Goal: Task Accomplishment & Management: Manage account settings

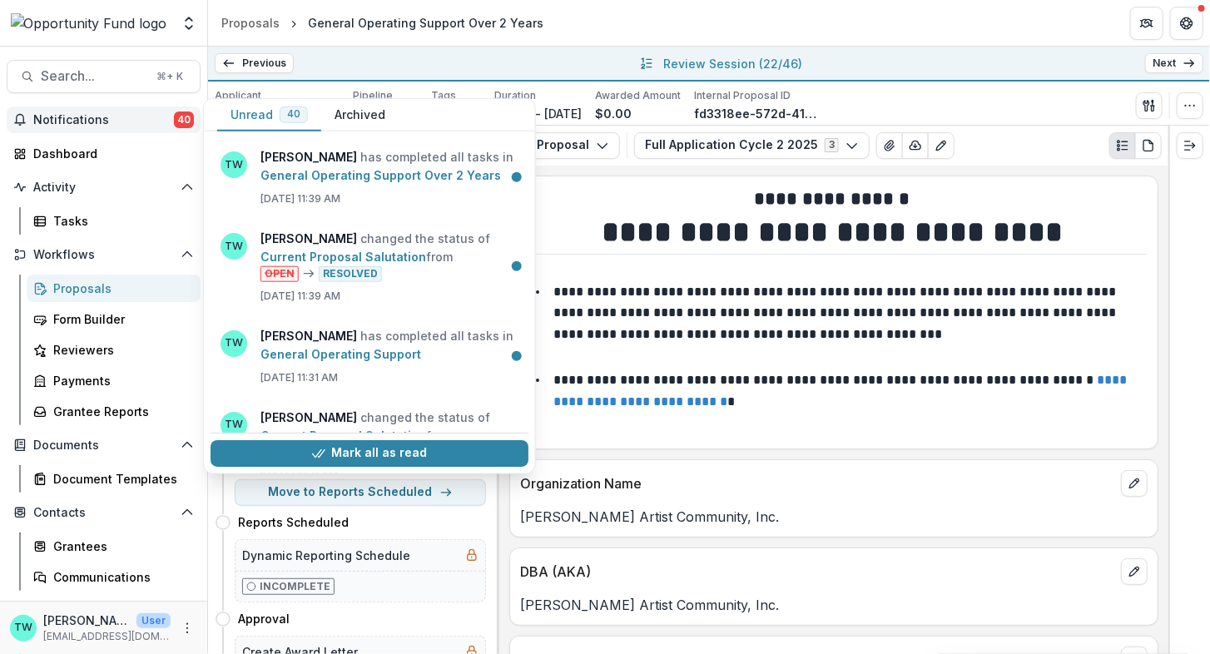
scroll to position [6112, 0]
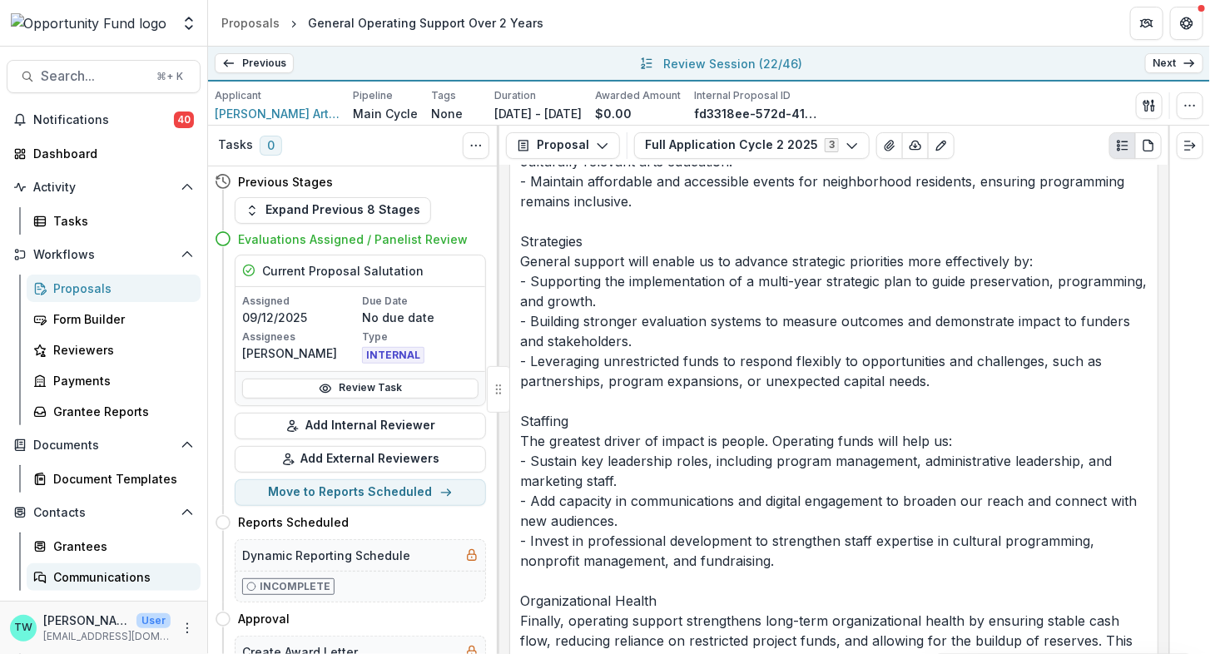
click at [92, 576] on div "Communications" at bounding box center [120, 576] width 134 height 17
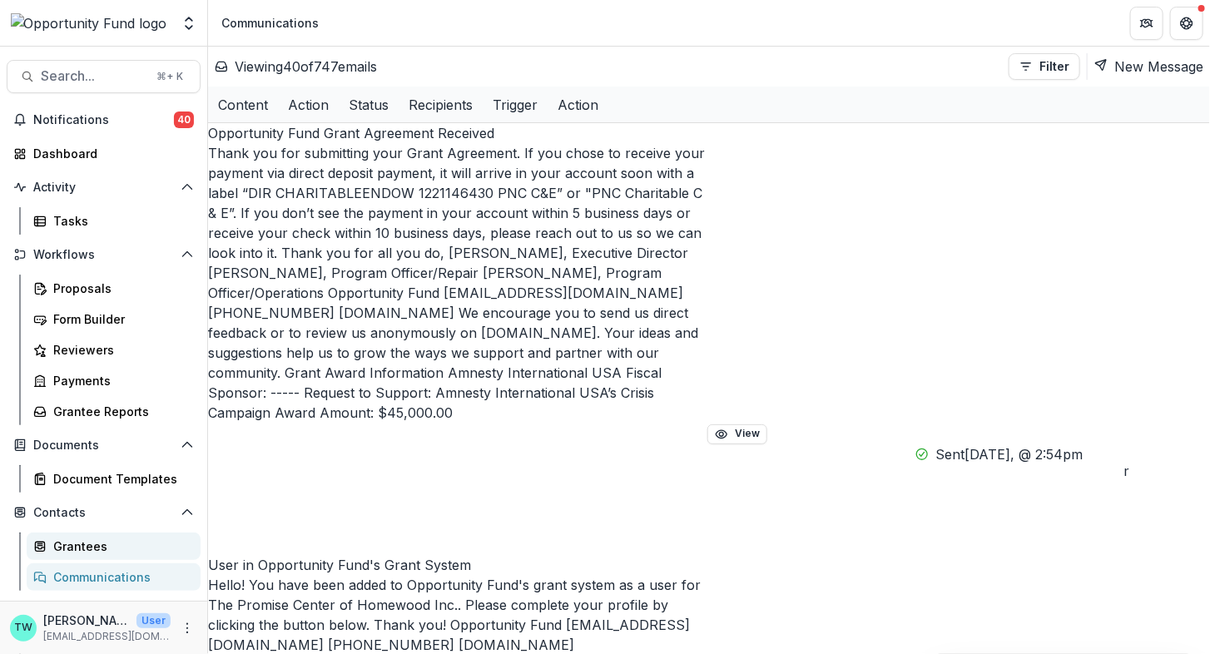
click at [91, 551] on div "Grantees" at bounding box center [120, 546] width 134 height 17
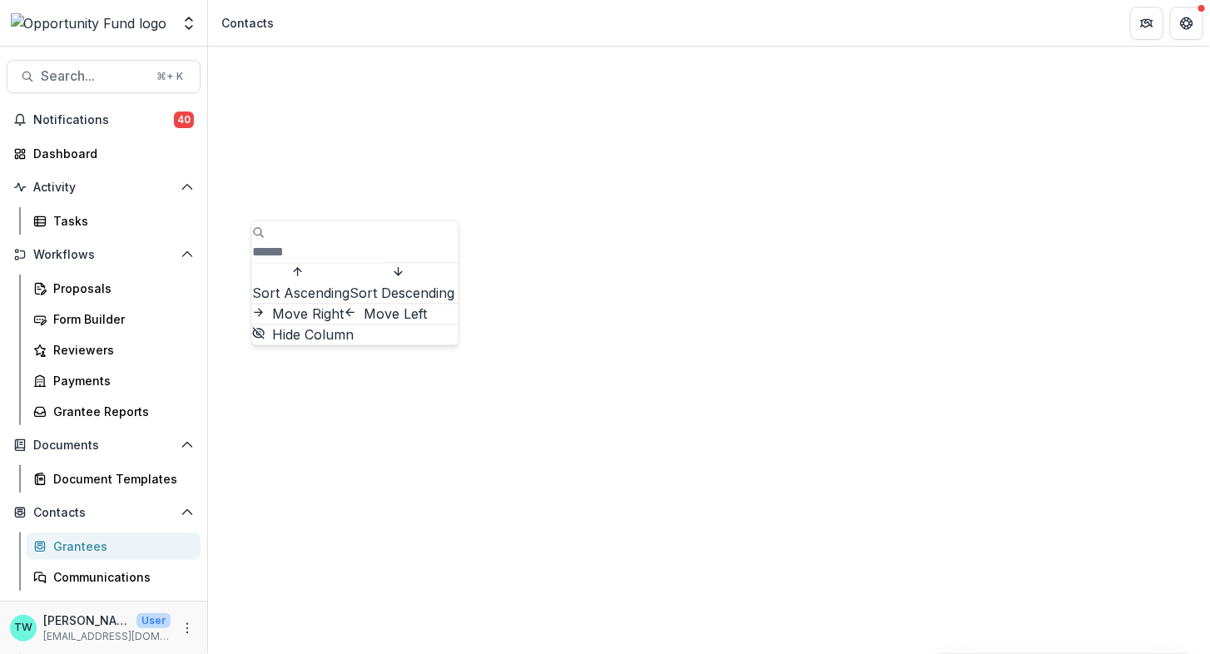
click at [354, 245] on input at bounding box center [318, 252] width 133 height 20
type input "*"
type input "*******"
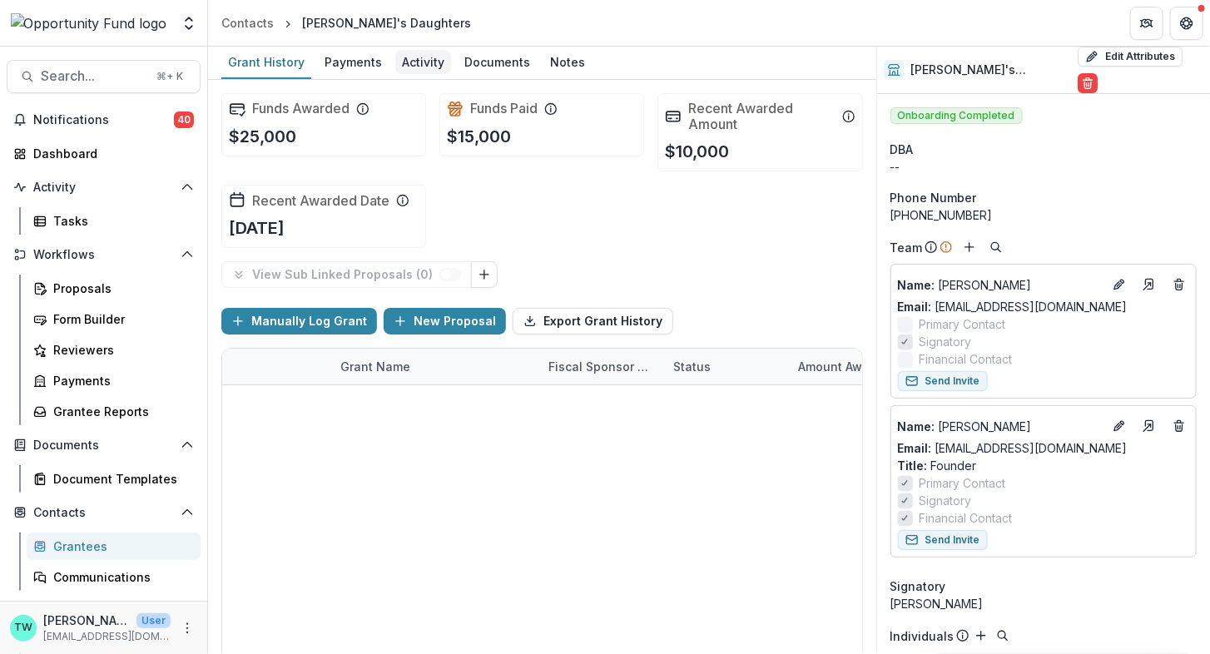
click at [419, 59] on div "Activity" at bounding box center [423, 62] width 56 height 24
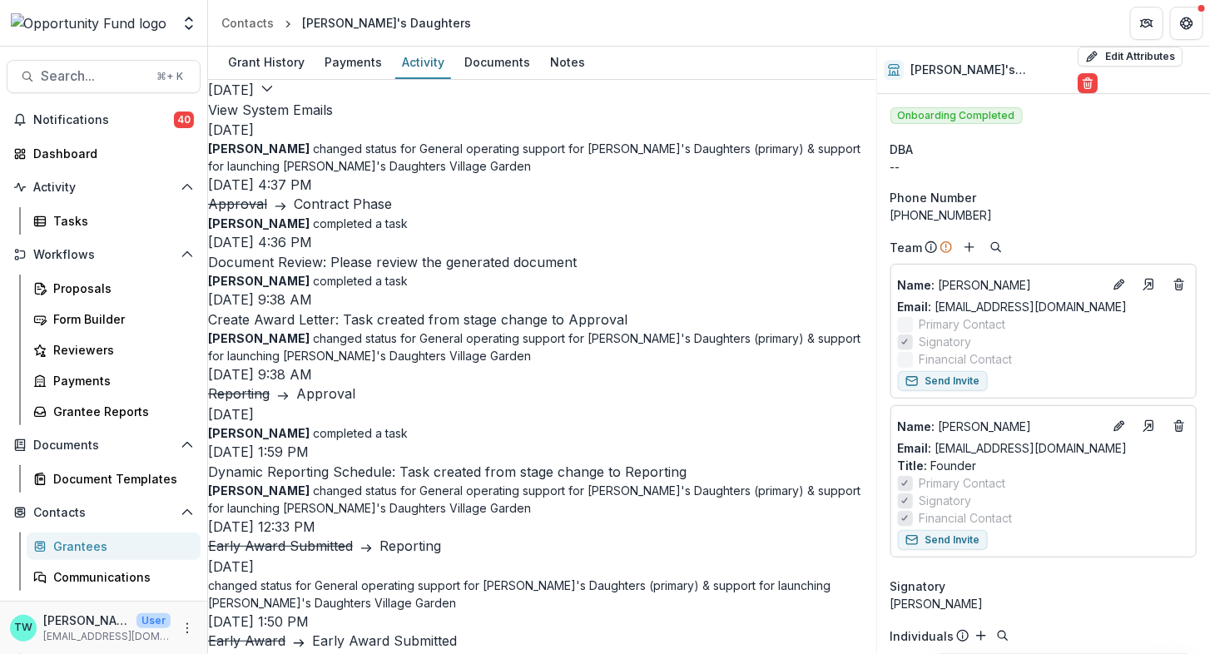
click at [333, 109] on button "View System Emails" at bounding box center [270, 110] width 125 height 20
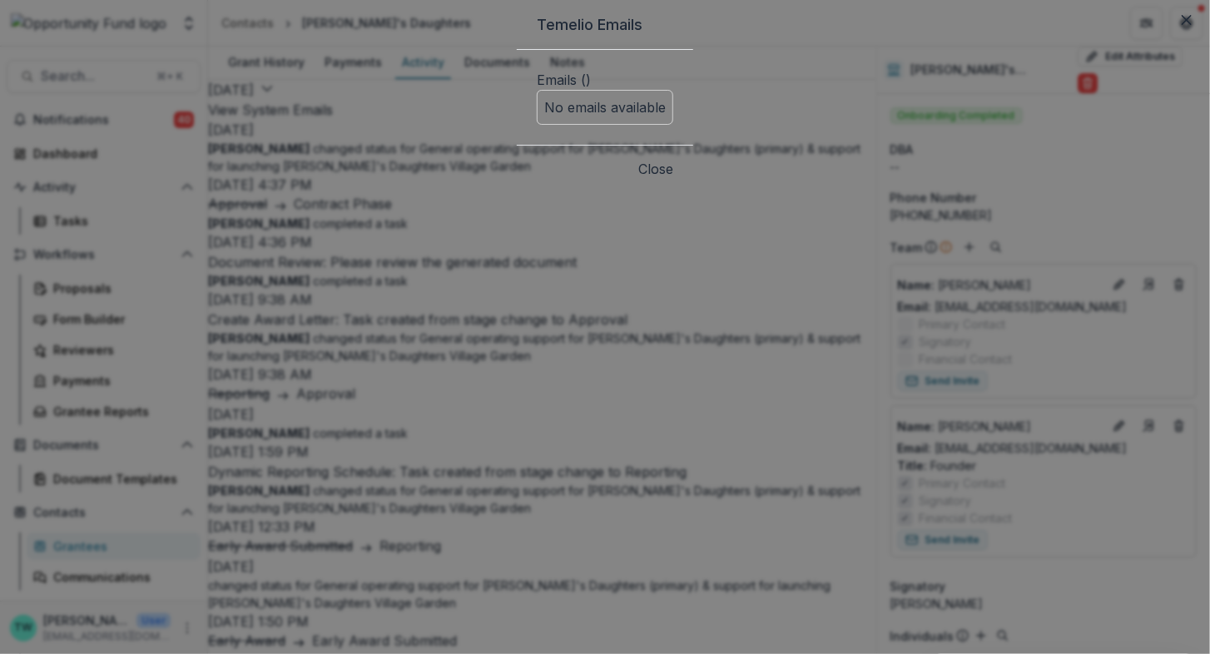
click at [673, 179] on button "Close" at bounding box center [655, 169] width 35 height 20
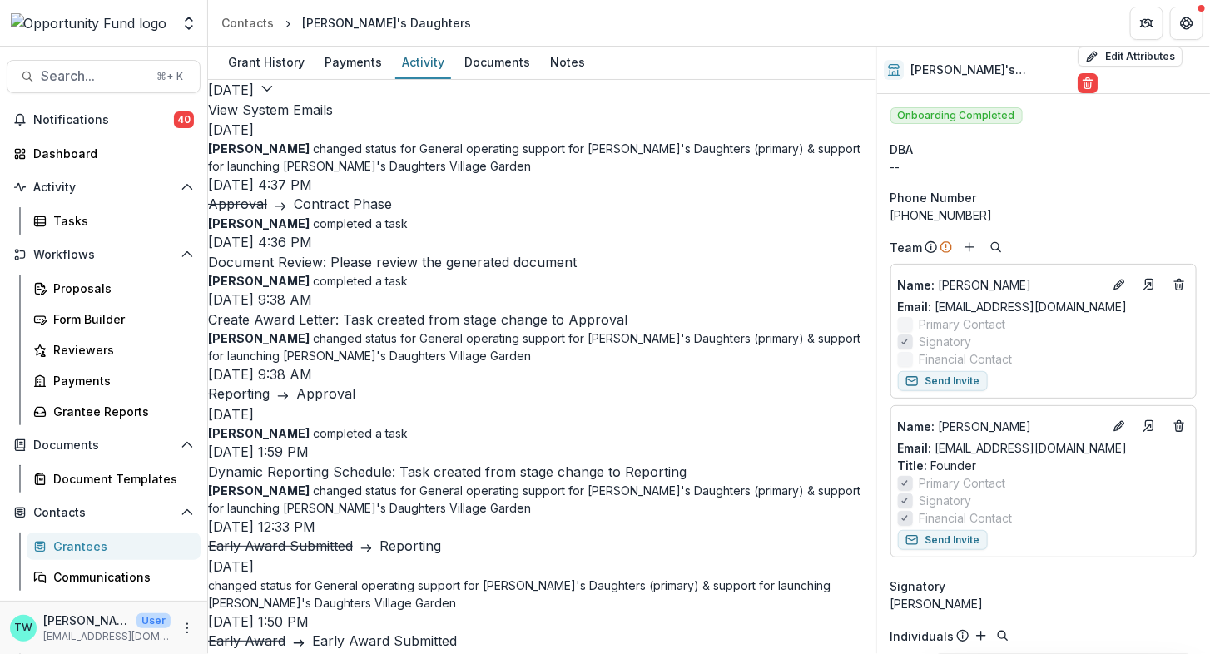
click at [333, 102] on button "View System Emails" at bounding box center [270, 110] width 125 height 20
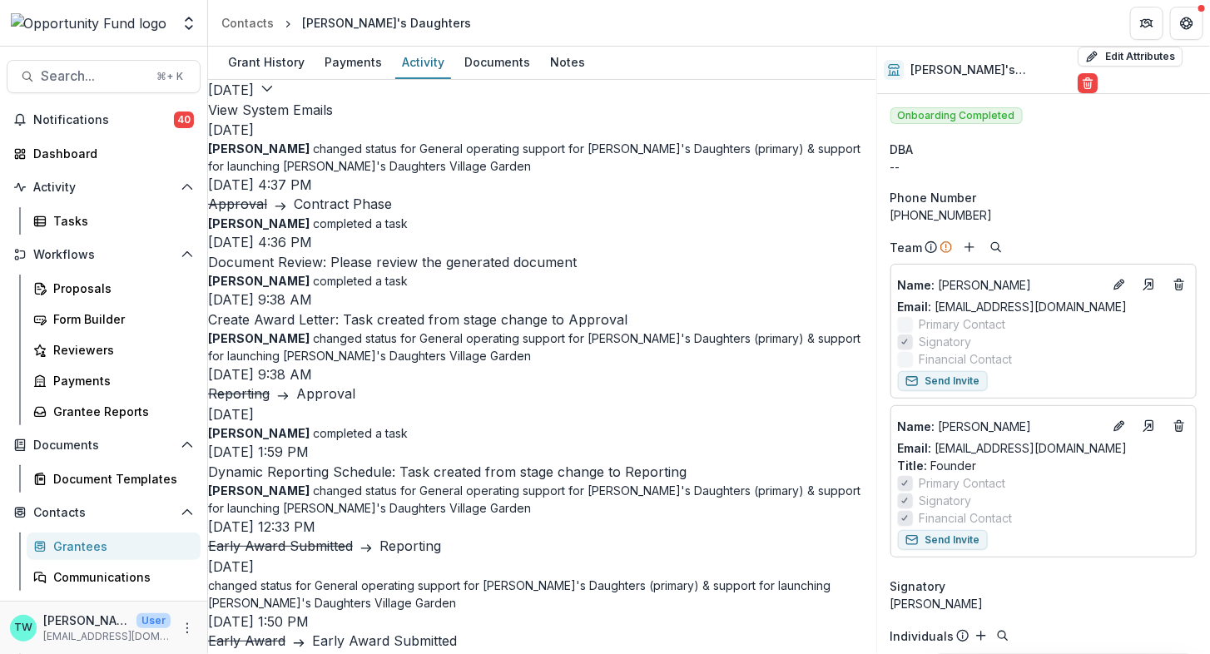
click at [333, 107] on button "View System Emails" at bounding box center [270, 110] width 125 height 20
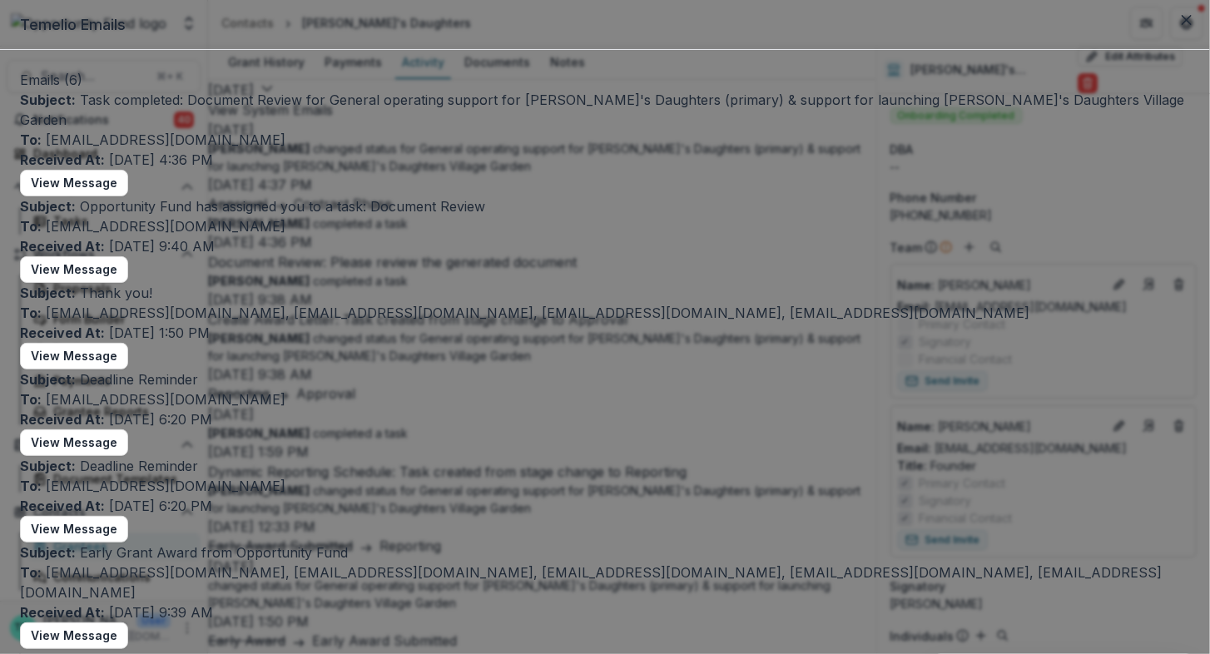
scroll to position [138, 0]
click at [1173, 33] on button "Close" at bounding box center [1186, 20] width 27 height 27
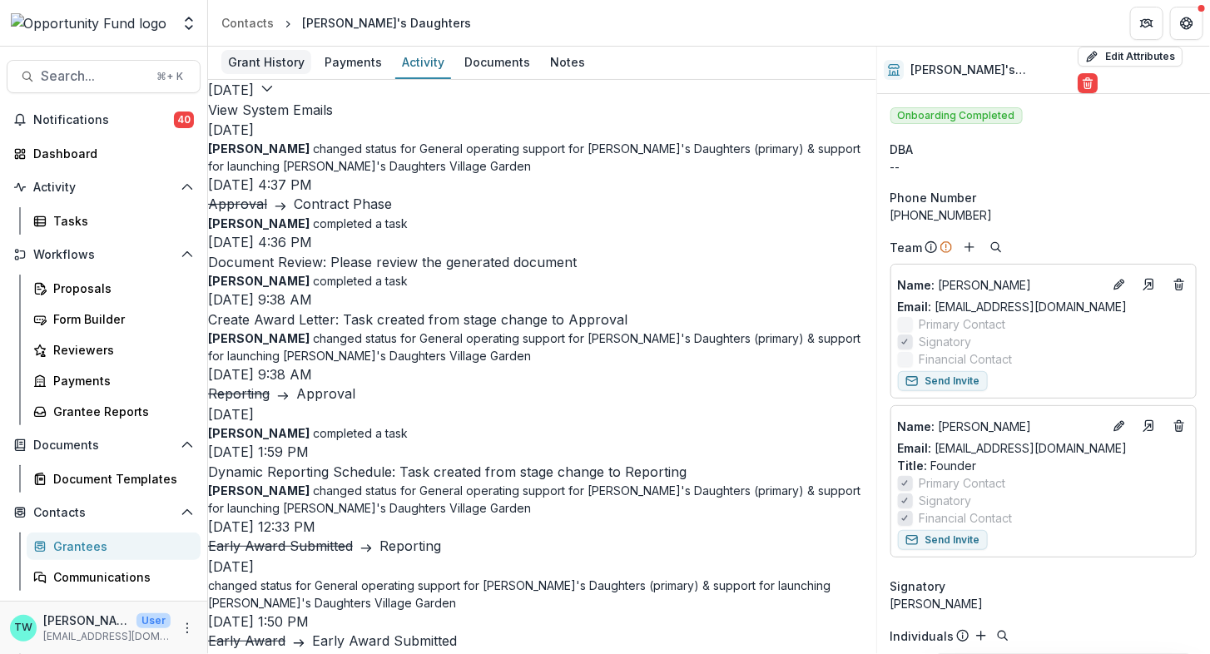
click at [261, 62] on div "Grant History" at bounding box center [266, 62] width 90 height 24
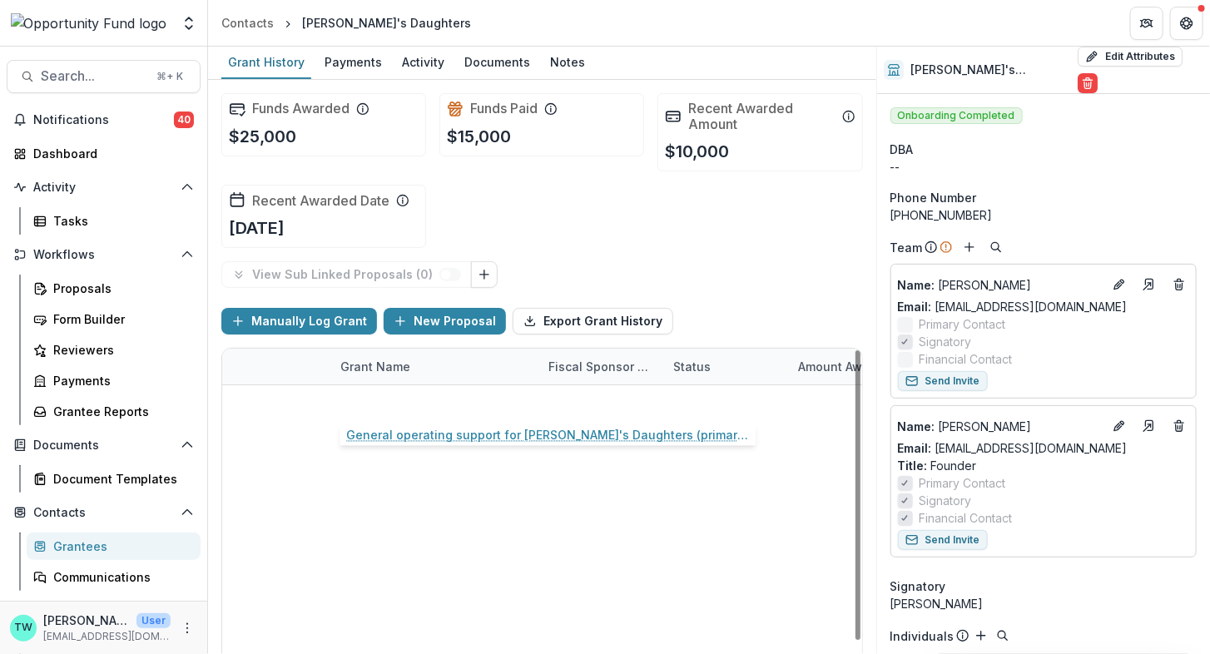
click at [411, 395] on link "General operating support for [PERSON_NAME]'s Daughters (primary) & support for…" at bounding box center [434, 402] width 188 height 17
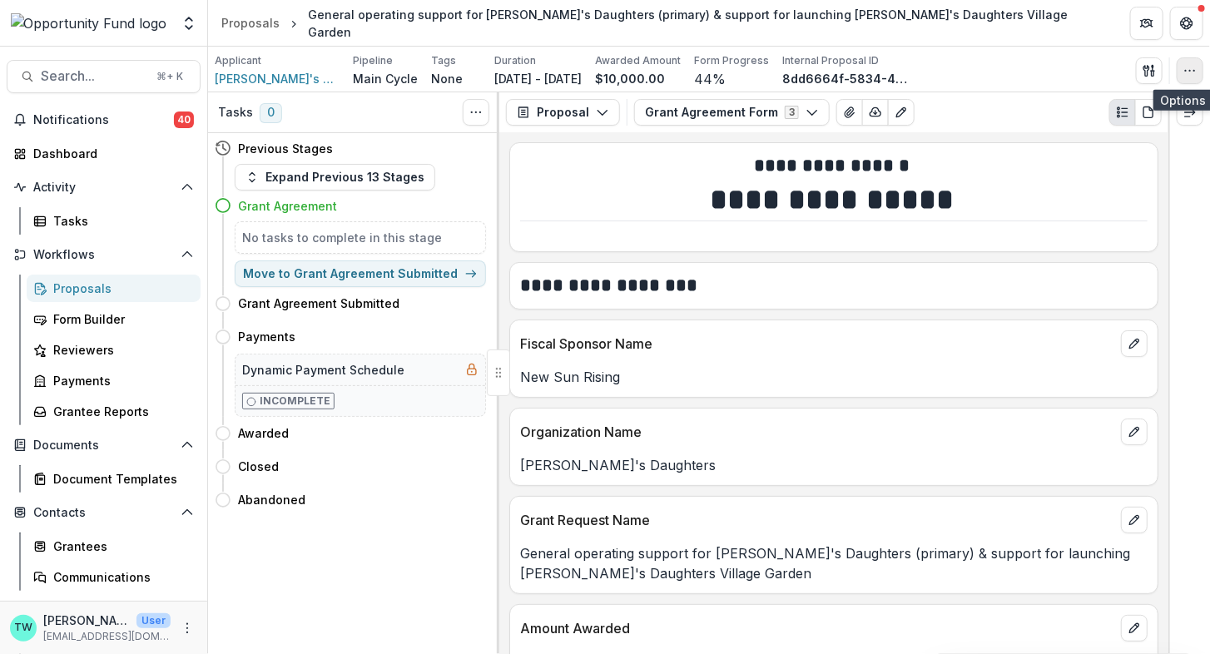
click at [1186, 77] on button "button" at bounding box center [1190, 70] width 27 height 27
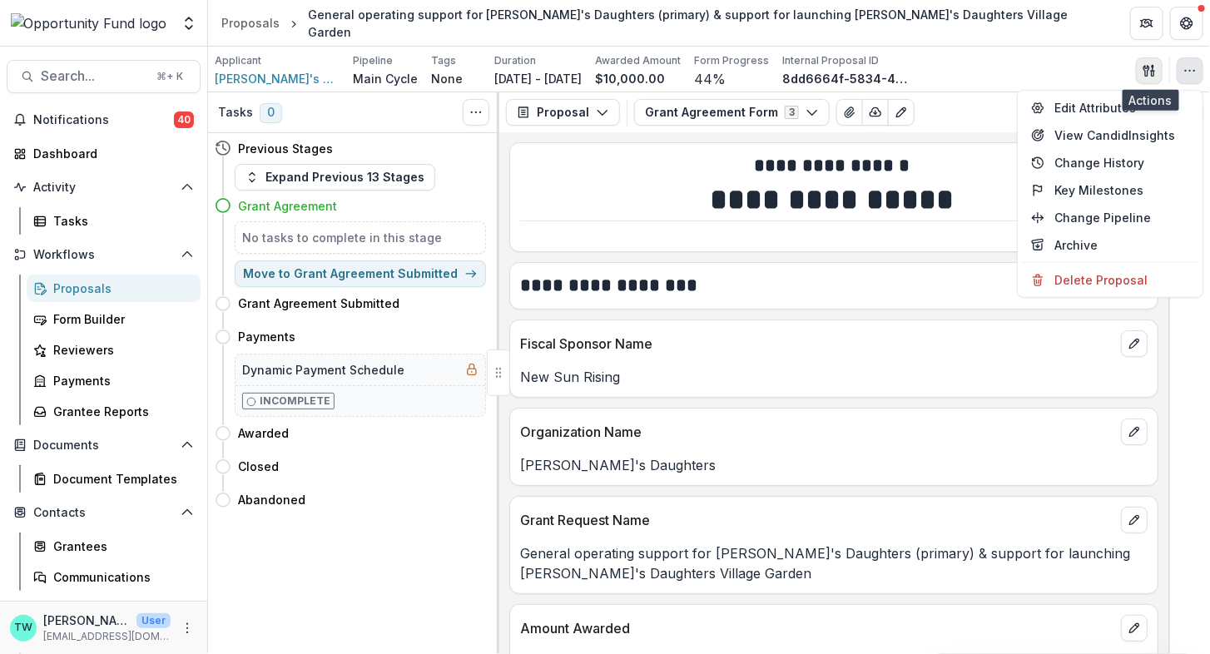
click at [1143, 73] on icon "button" at bounding box center [1149, 70] width 13 height 13
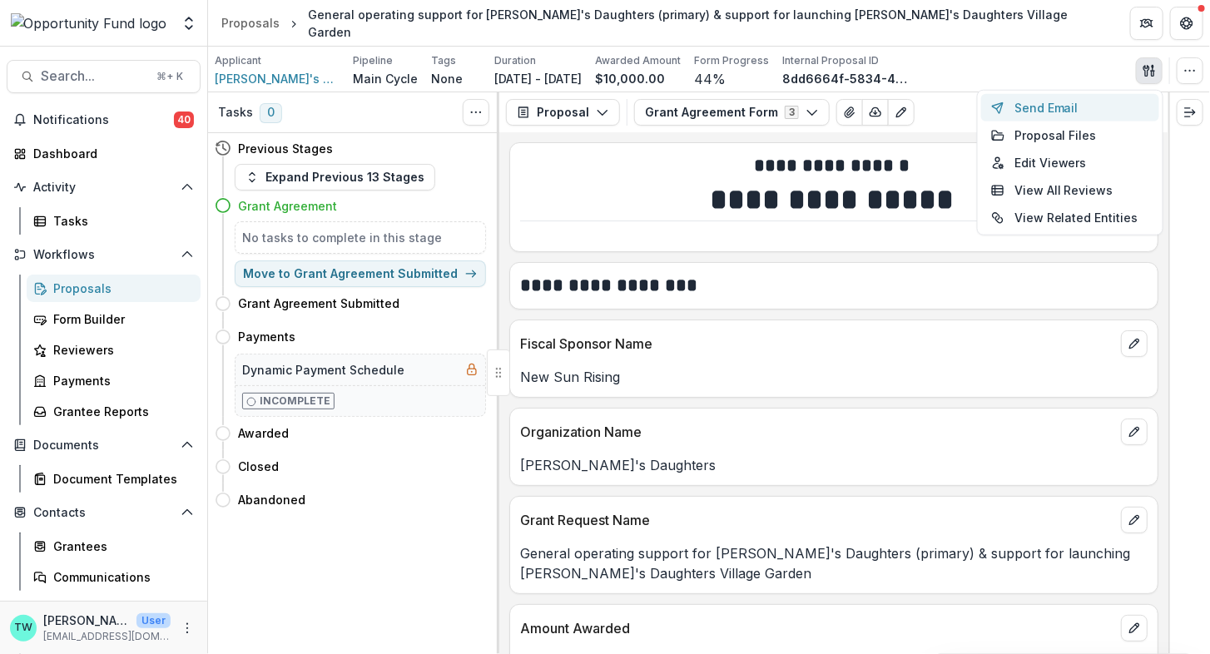
click at [1065, 109] on button "Send Email" at bounding box center [1070, 107] width 178 height 27
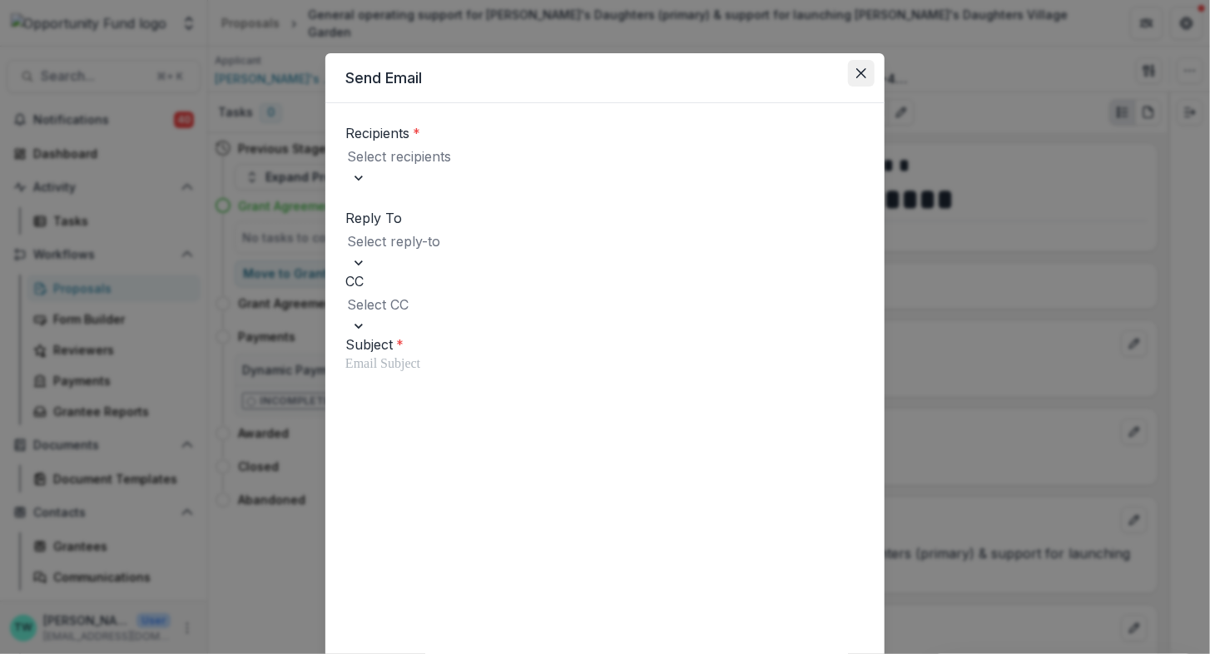
click at [861, 76] on icon "Close" at bounding box center [861, 73] width 10 height 10
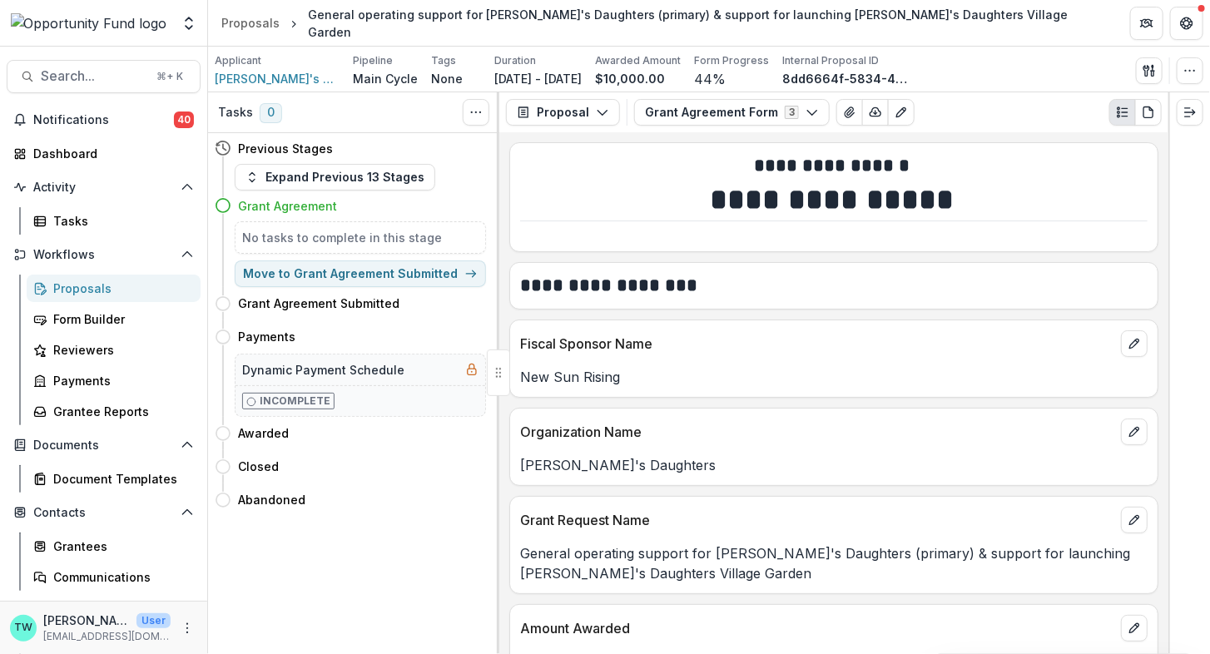
click at [1039, 51] on div "Applicant Tabitha's Daughters Pipeline Main Cycle Tags None All tags Duration S…" at bounding box center [709, 70] width 1002 height 46
click at [252, 183] on button "Expand Previous 13 Stages" at bounding box center [335, 177] width 201 height 27
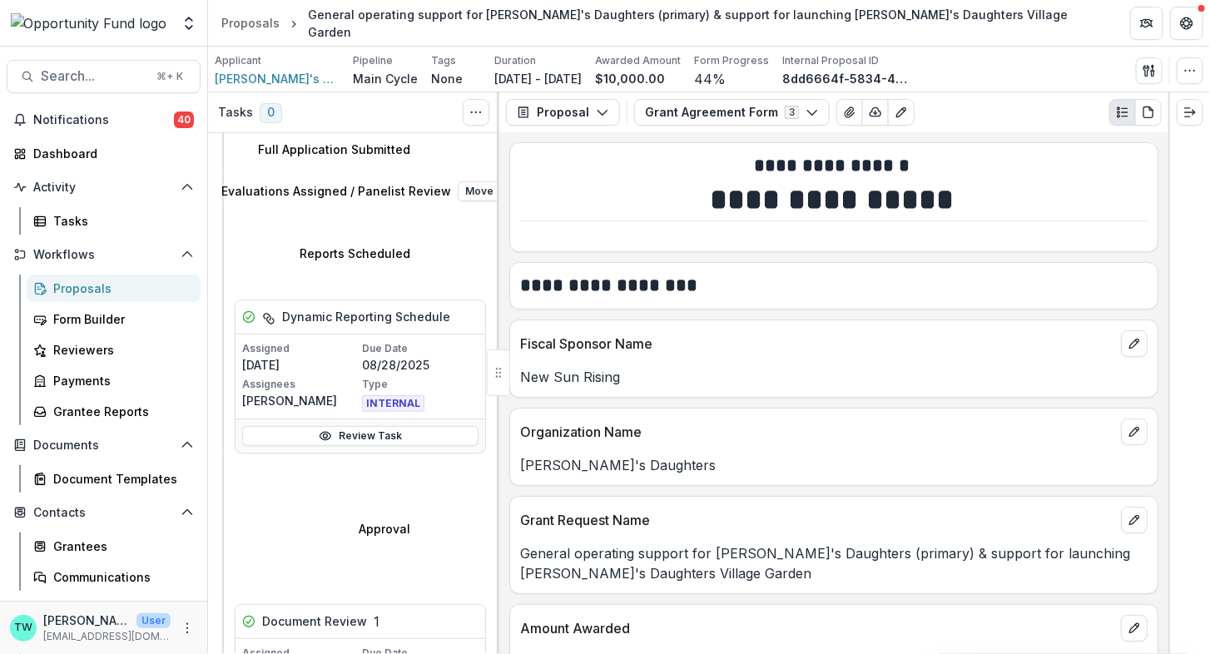
scroll to position [660, 0]
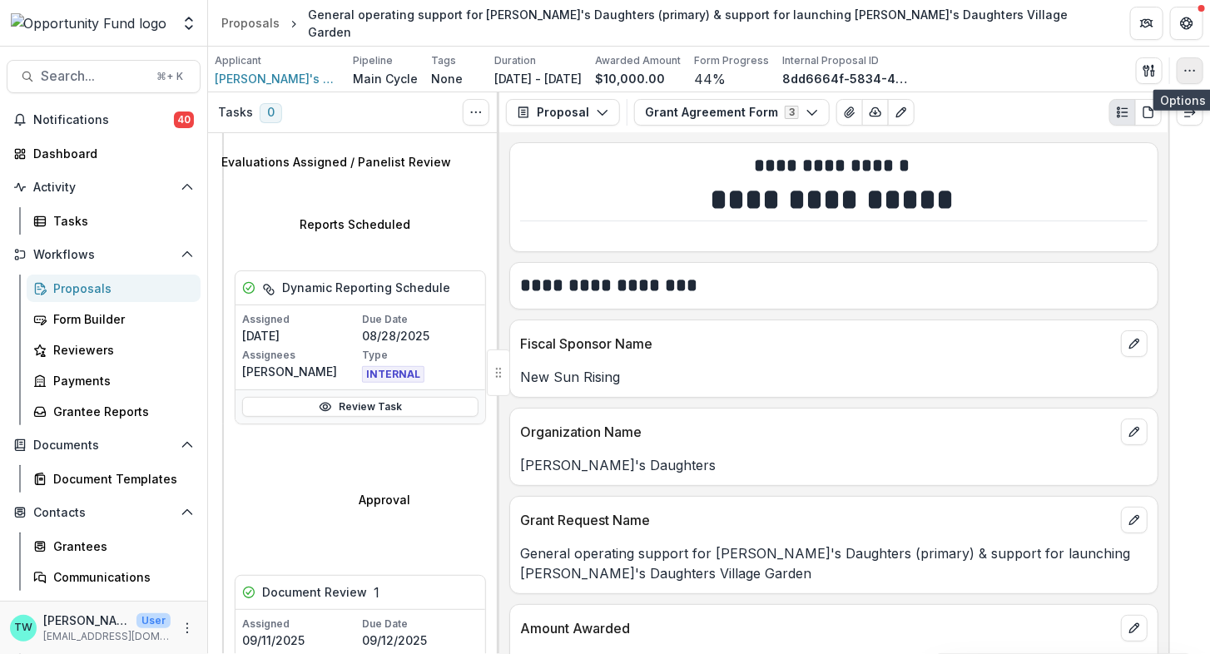
click at [1191, 76] on icon "button" at bounding box center [1189, 70] width 13 height 13
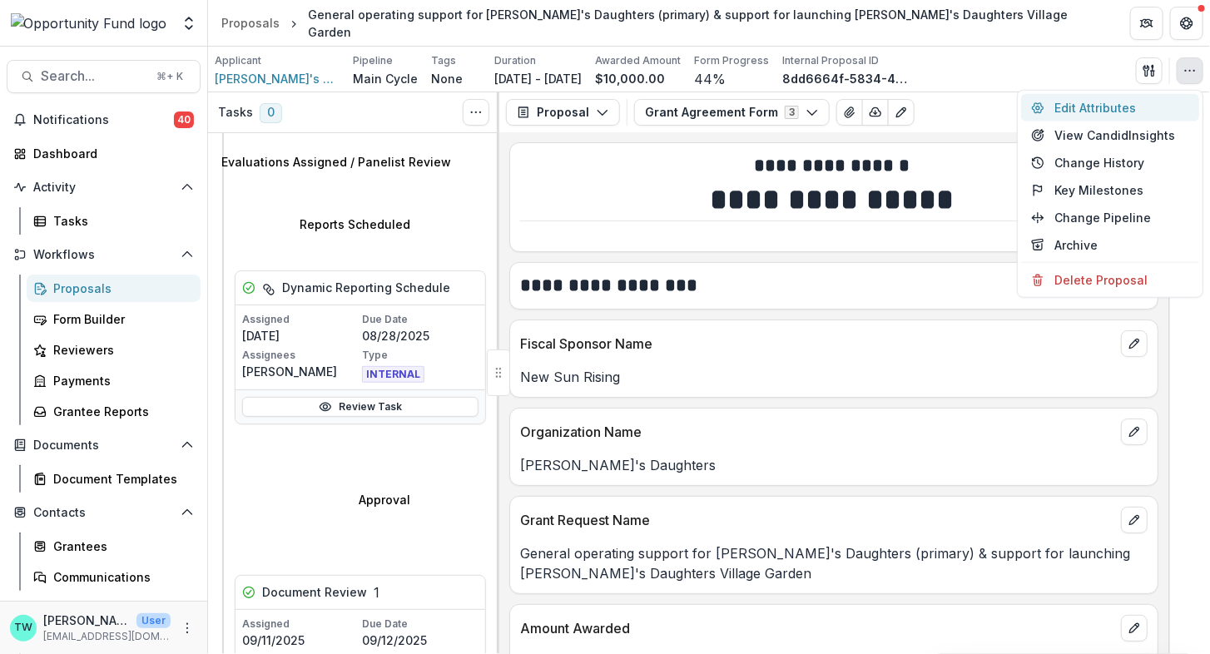
click at [1111, 104] on button "Edit Attributes" at bounding box center [1110, 107] width 178 height 27
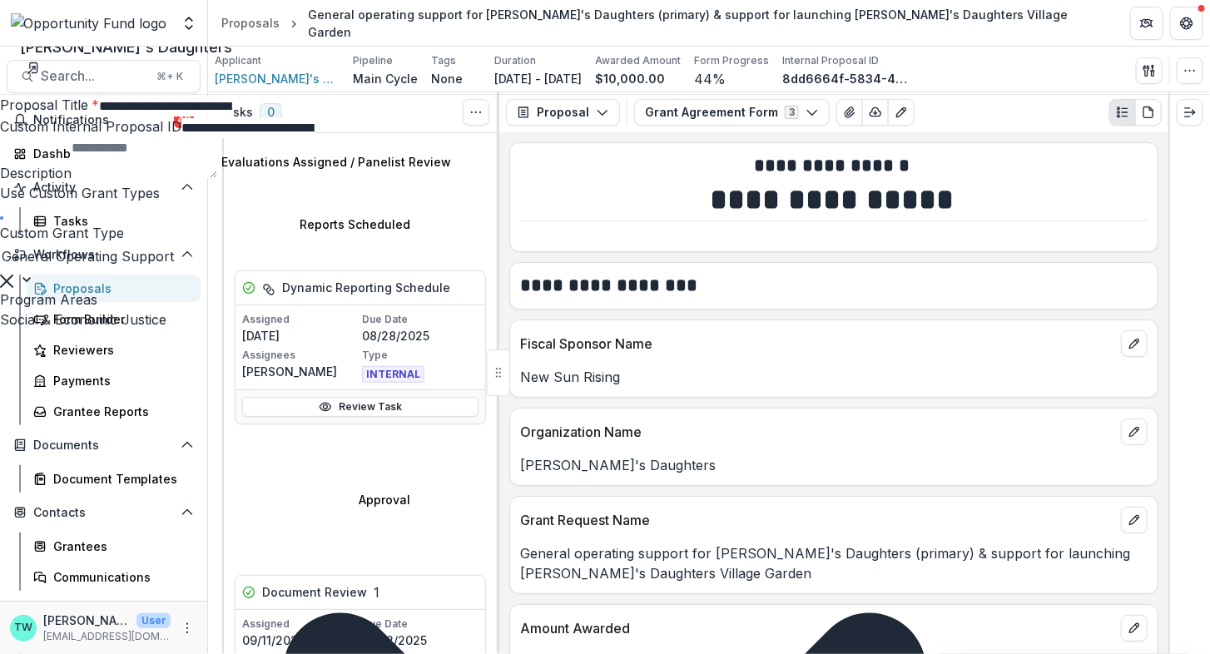
click at [1189, 19] on icon "Close" at bounding box center [1187, 20] width 10 height 10
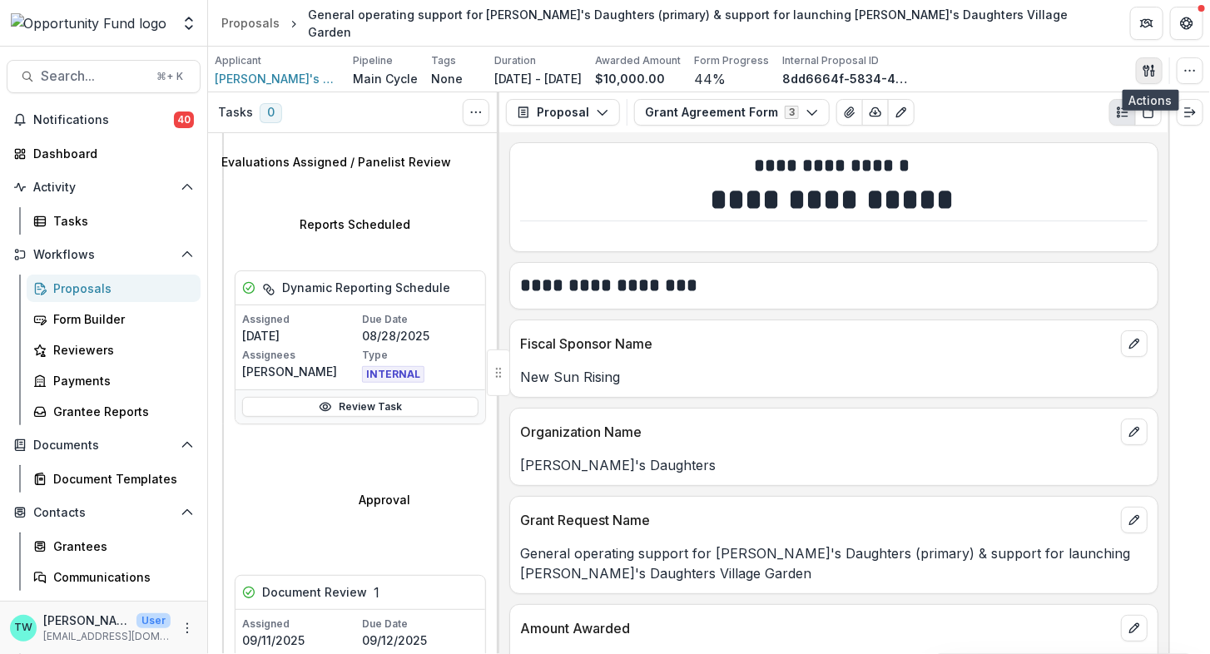
click at [1158, 71] on button "button" at bounding box center [1149, 70] width 27 height 27
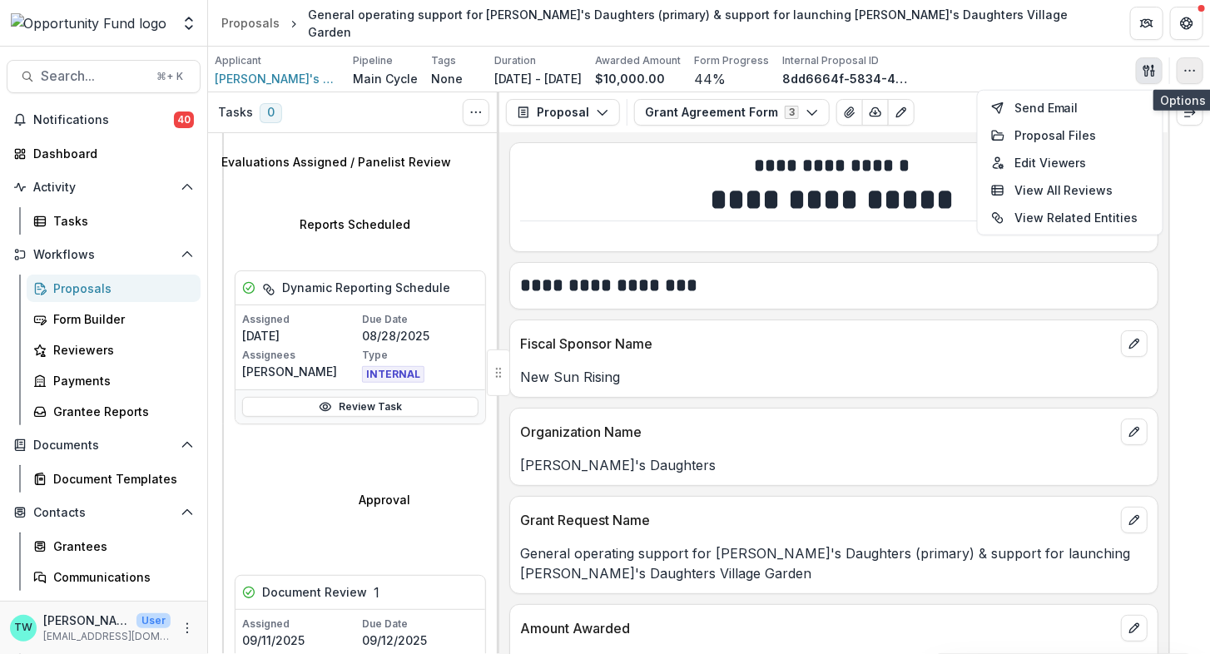
click at [1181, 70] on button "button" at bounding box center [1190, 70] width 27 height 27
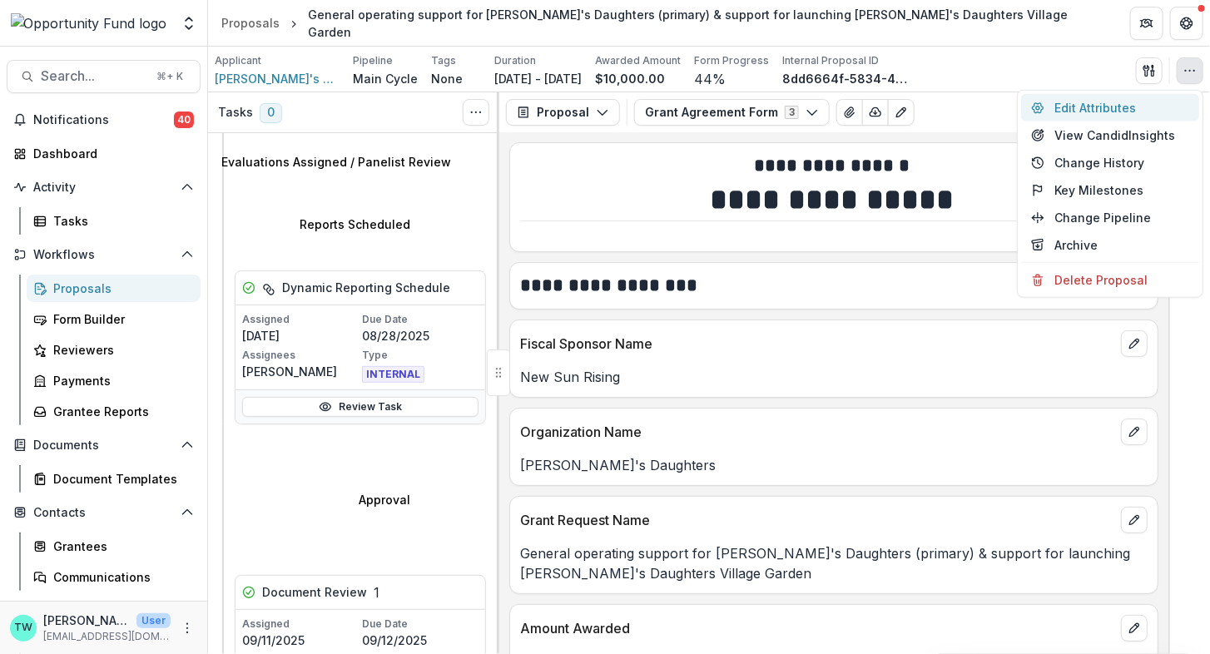
click at [1093, 103] on button "Edit Attributes" at bounding box center [1110, 107] width 178 height 27
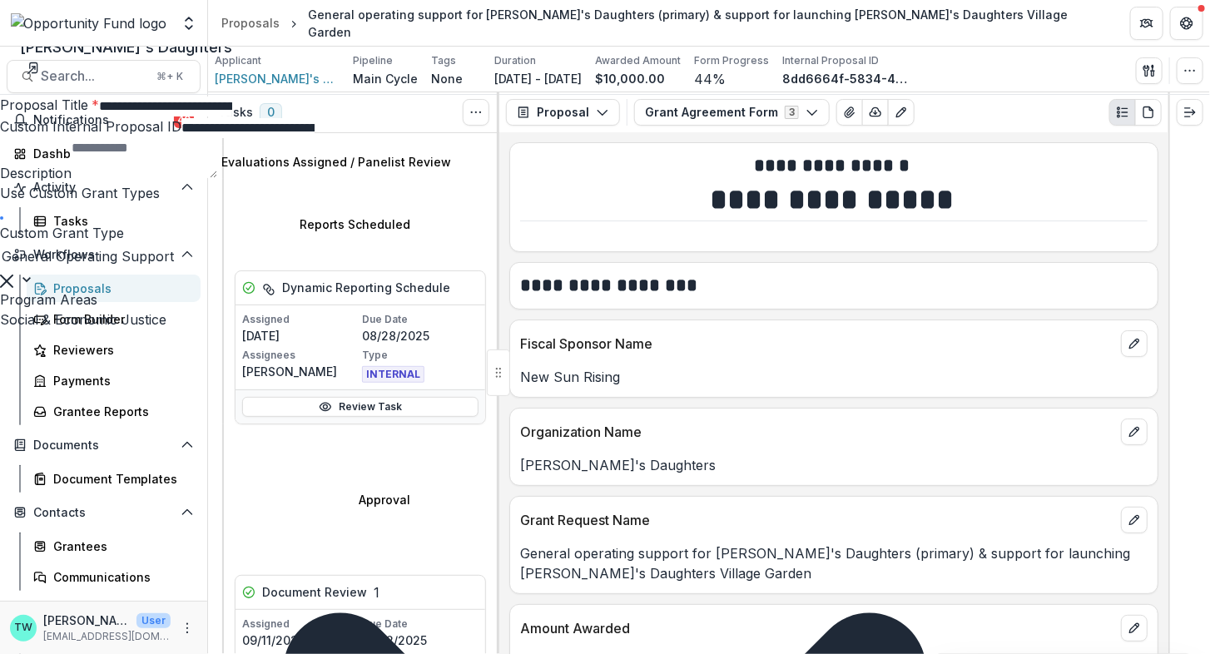
scroll to position [1004, 0]
click at [1191, 16] on icon "Close" at bounding box center [1187, 20] width 10 height 10
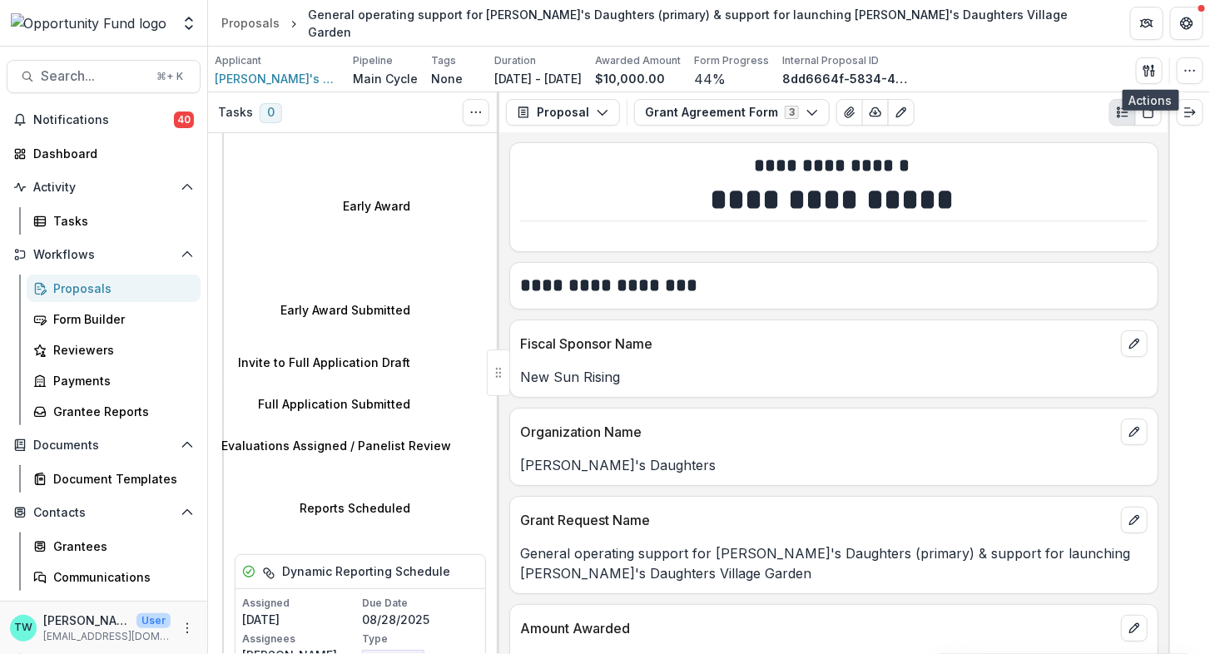
scroll to position [374, 0]
select select "********"
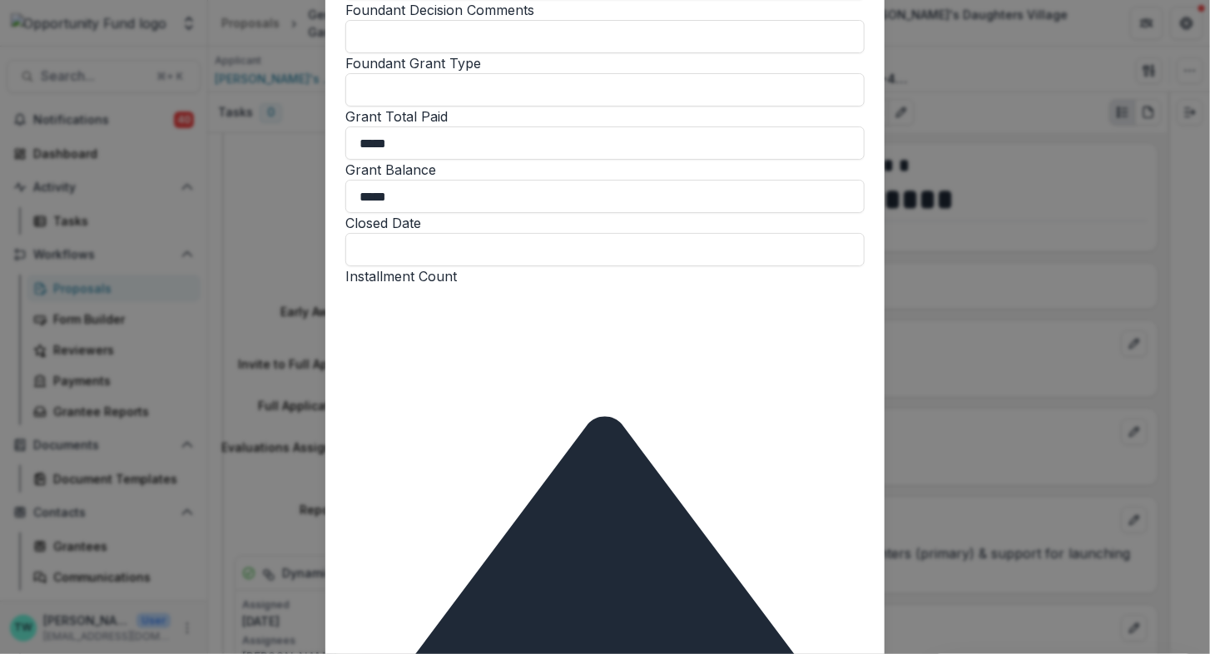
scroll to position [1079, 0]
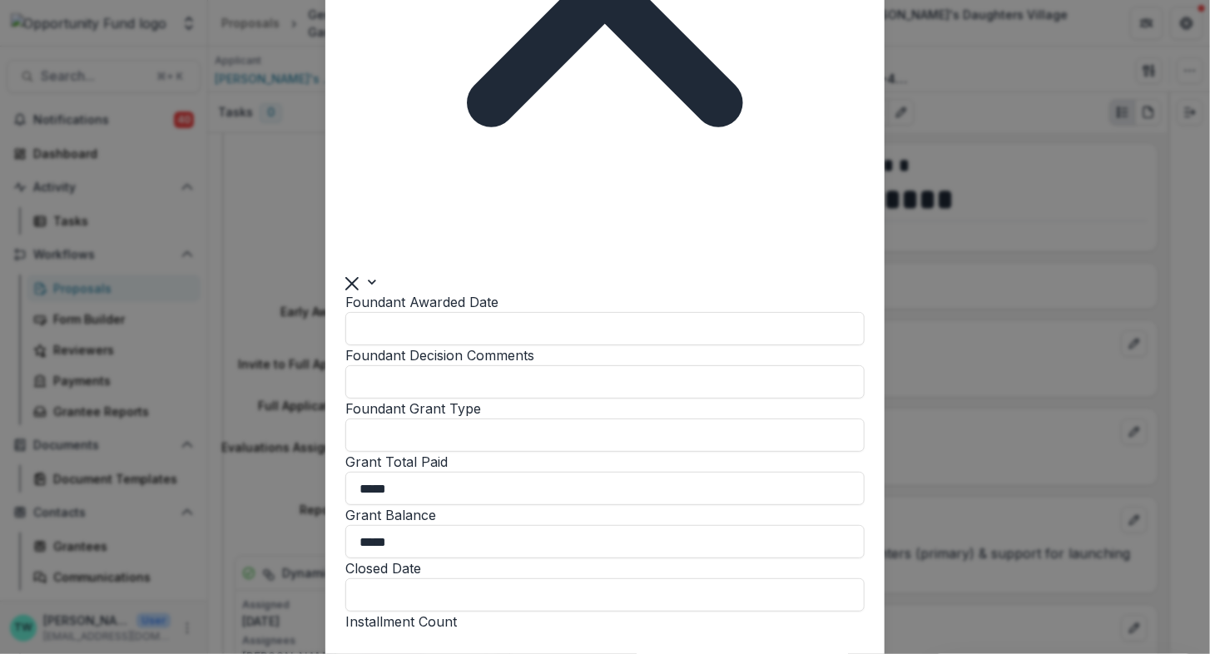
scroll to position [1045, 0]
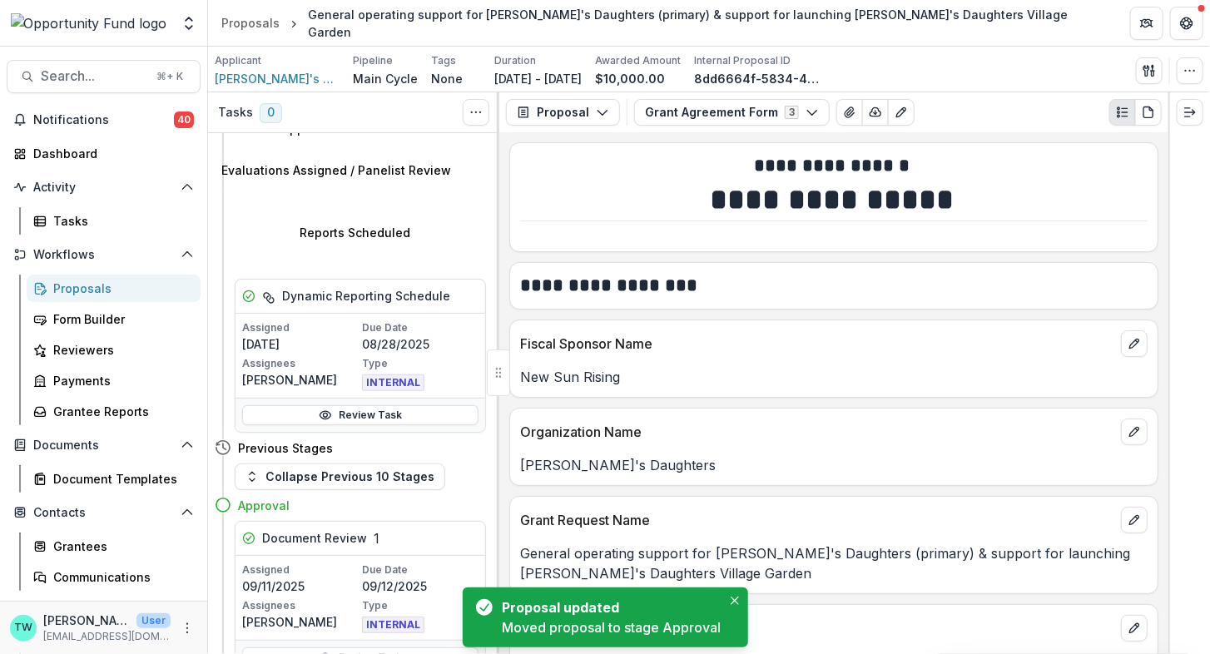
scroll to position [654, 0]
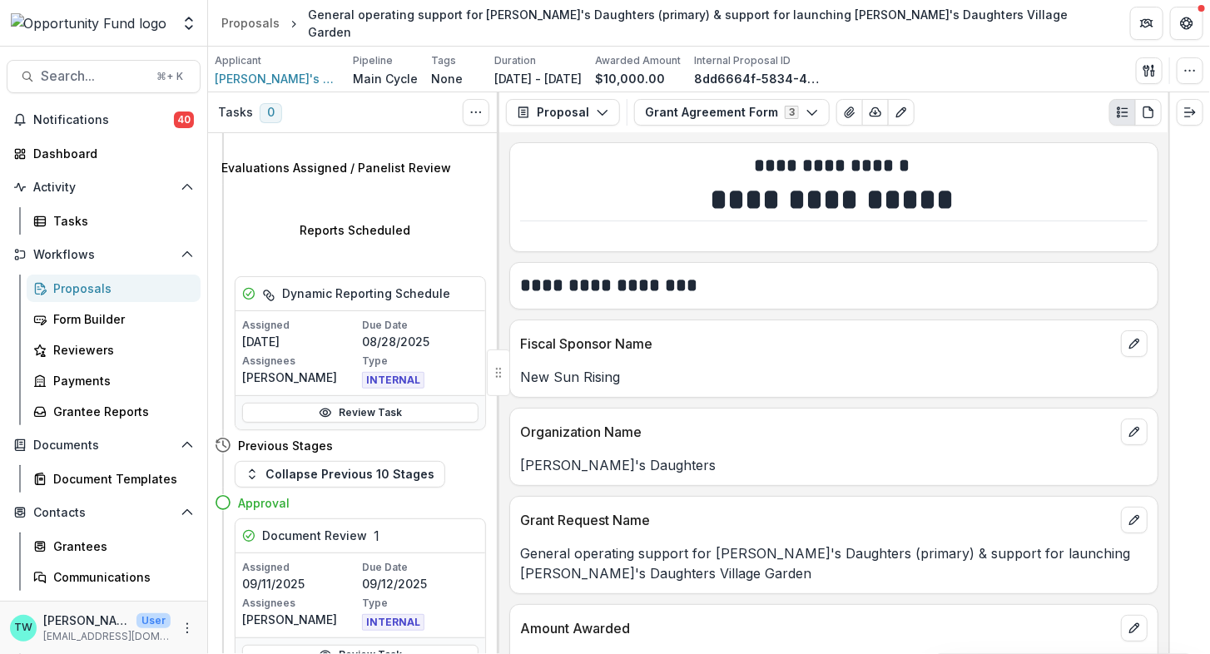
select select "**********"
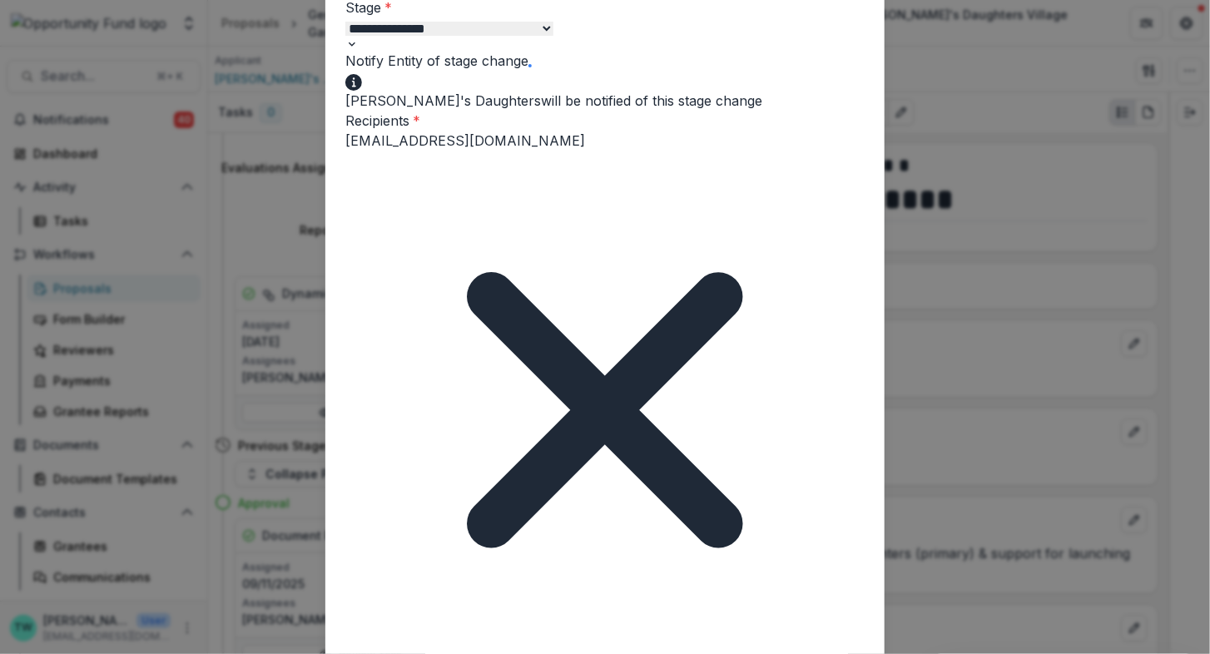
scroll to position [129, 0]
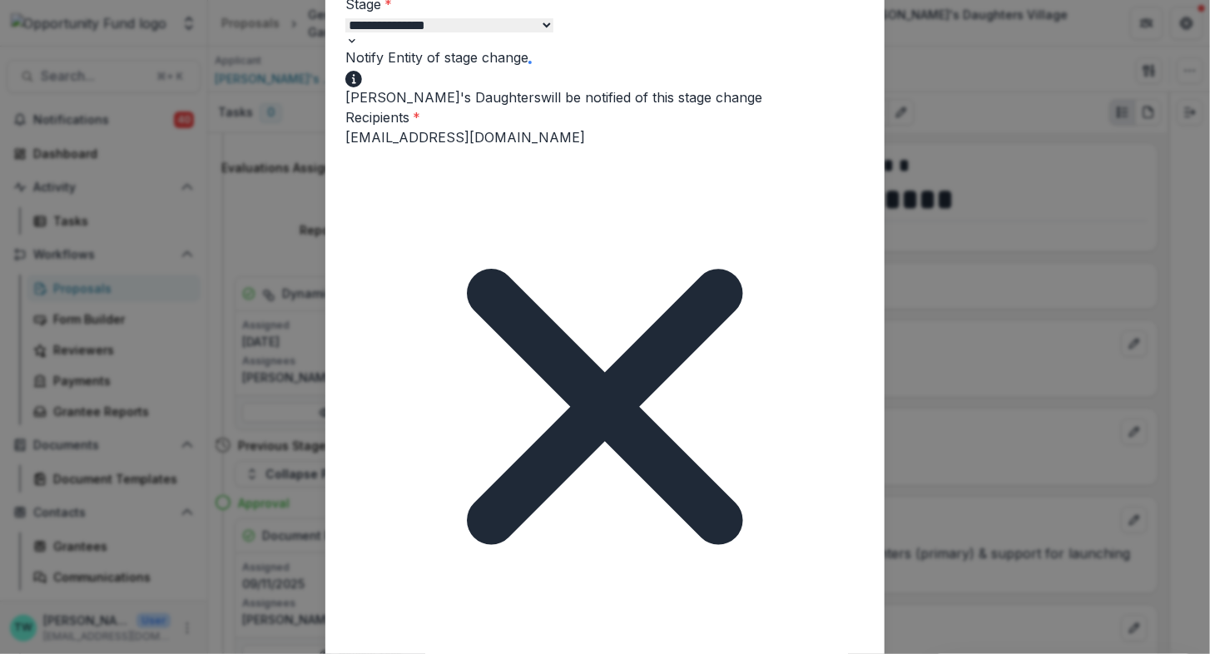
click at [575, 653] on div "info@newsunrising.org" at bounding box center [605, 664] width 1210 height 20
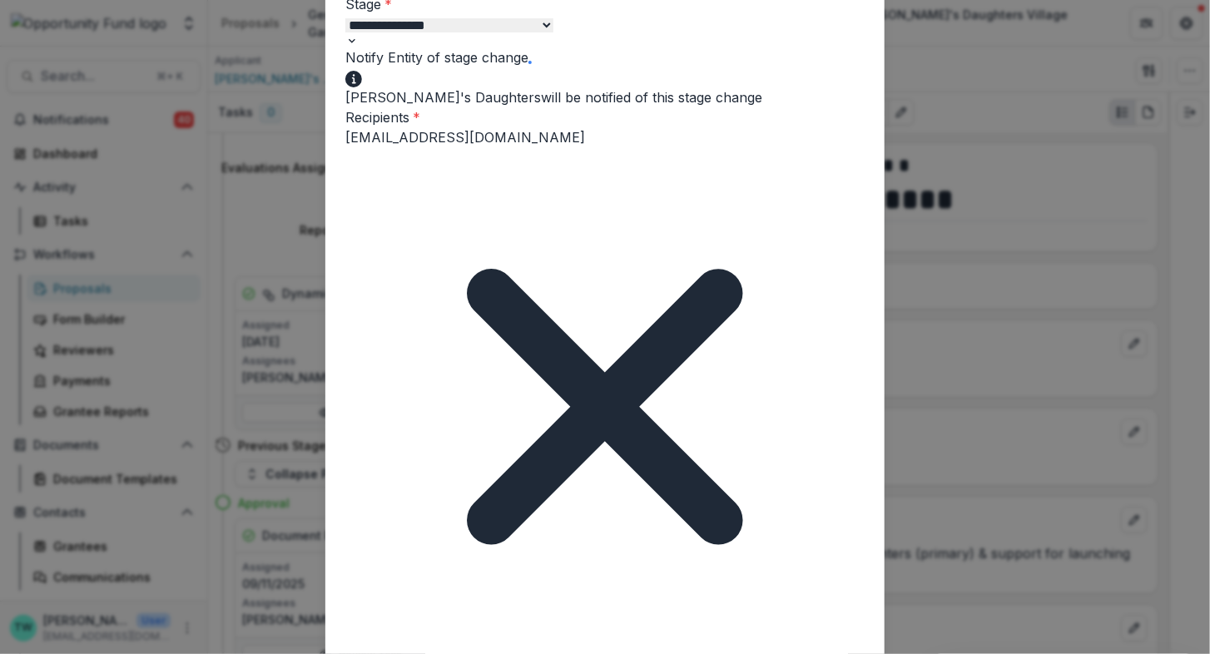
click at [556, 653] on div "Full App Award - Fiscal Sponsor" at bounding box center [605, 664] width 1210 height 20
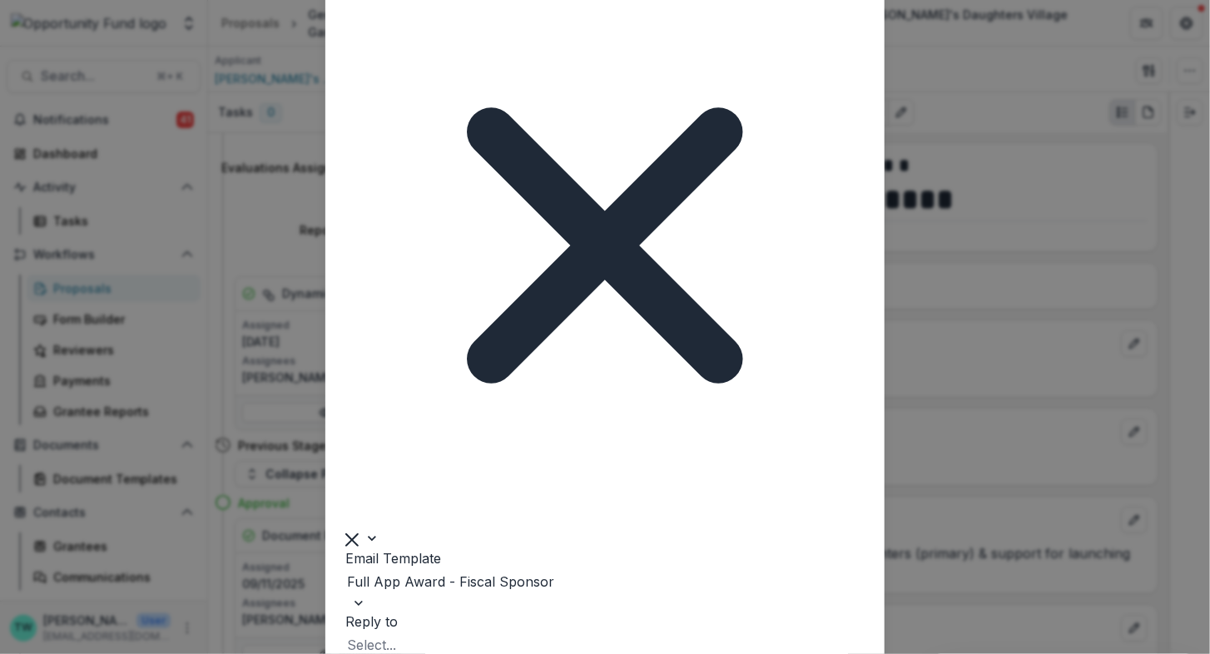
scroll to position [870, 0]
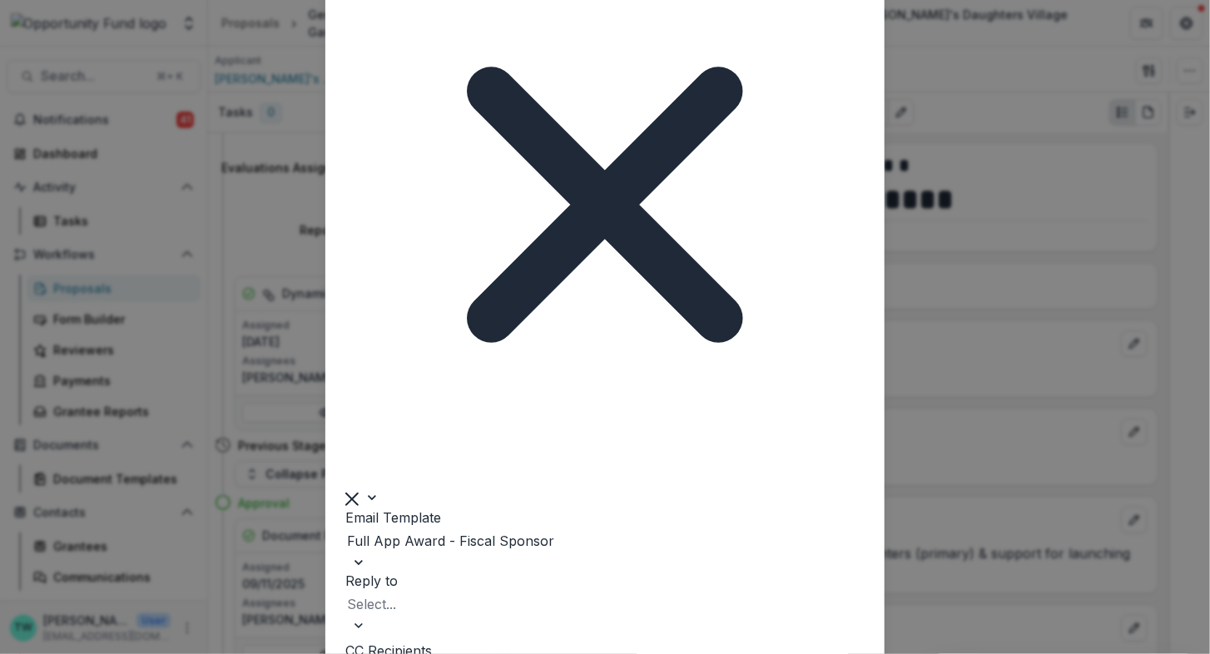
type input "**********"
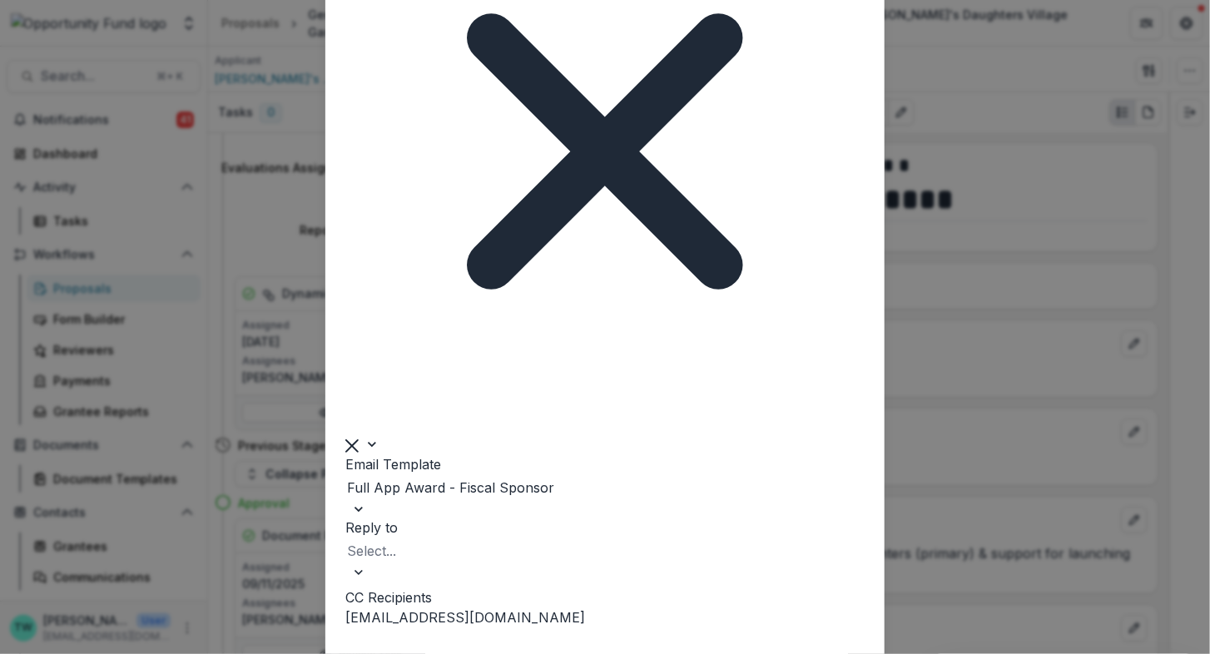
scroll to position [827, 0]
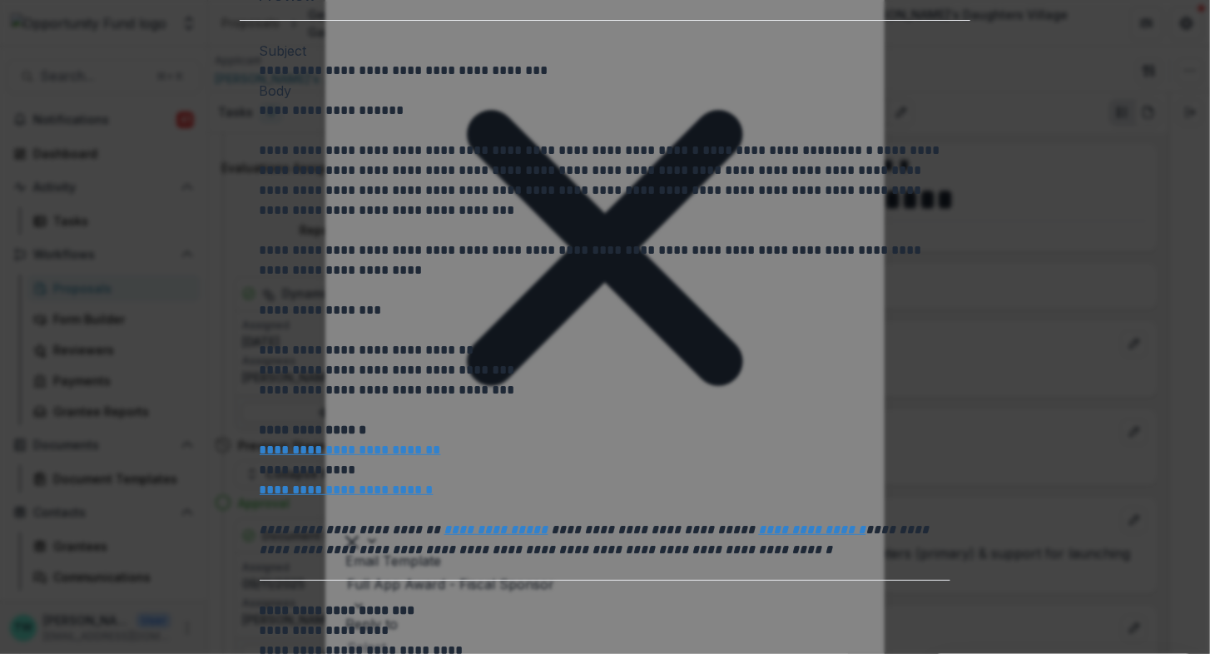
scroll to position [0, 0]
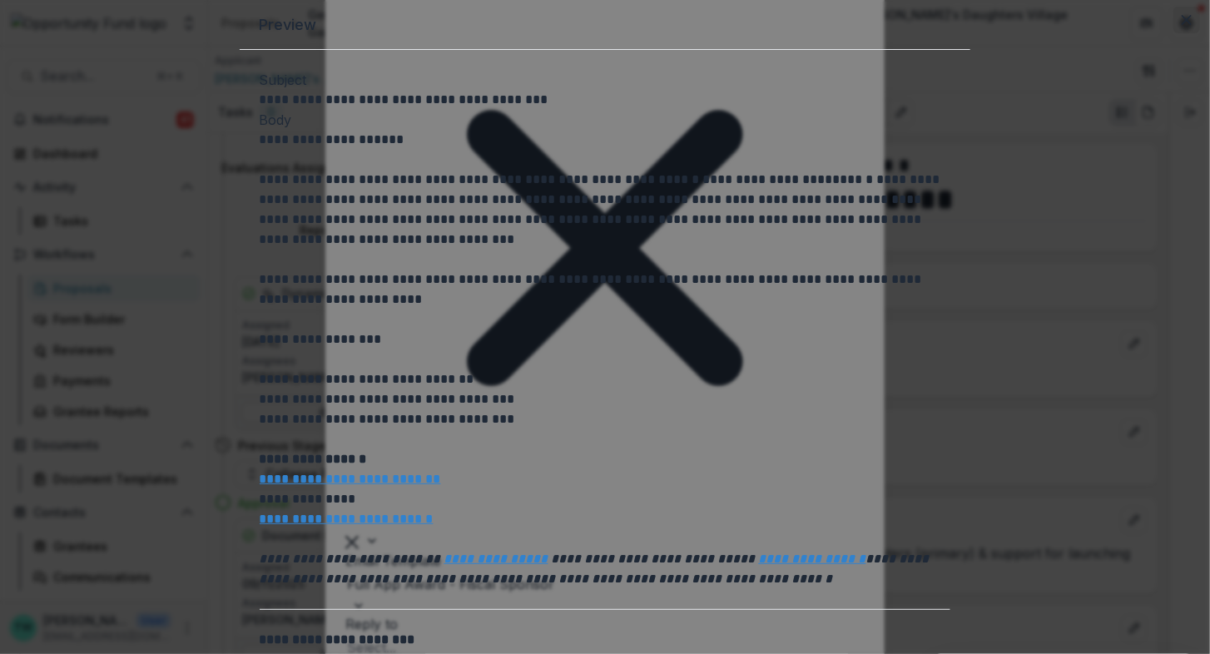
click at [1173, 33] on button "Close" at bounding box center [1186, 20] width 27 height 27
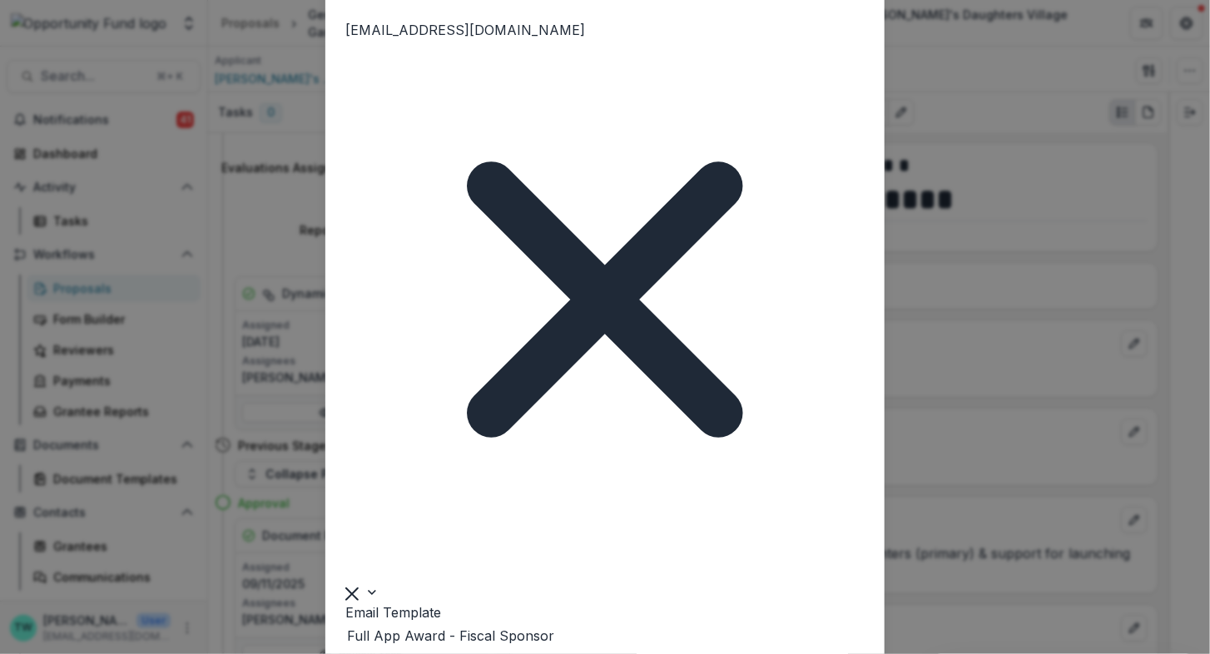
scroll to position [924, 0]
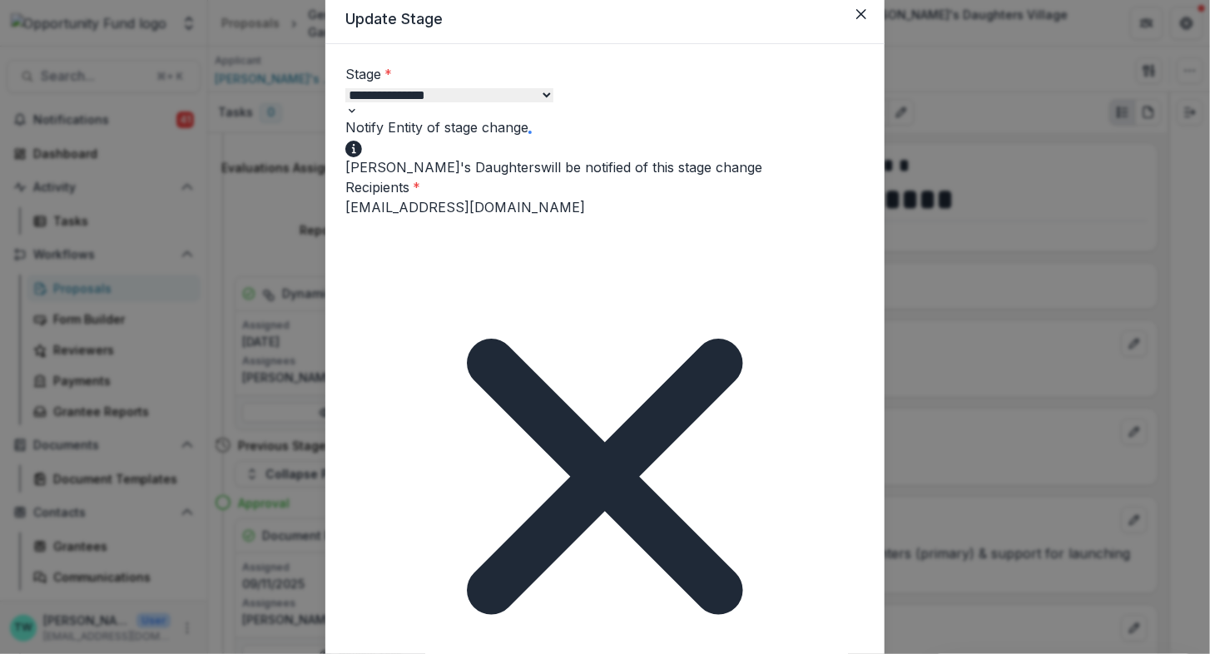
scroll to position [0, 0]
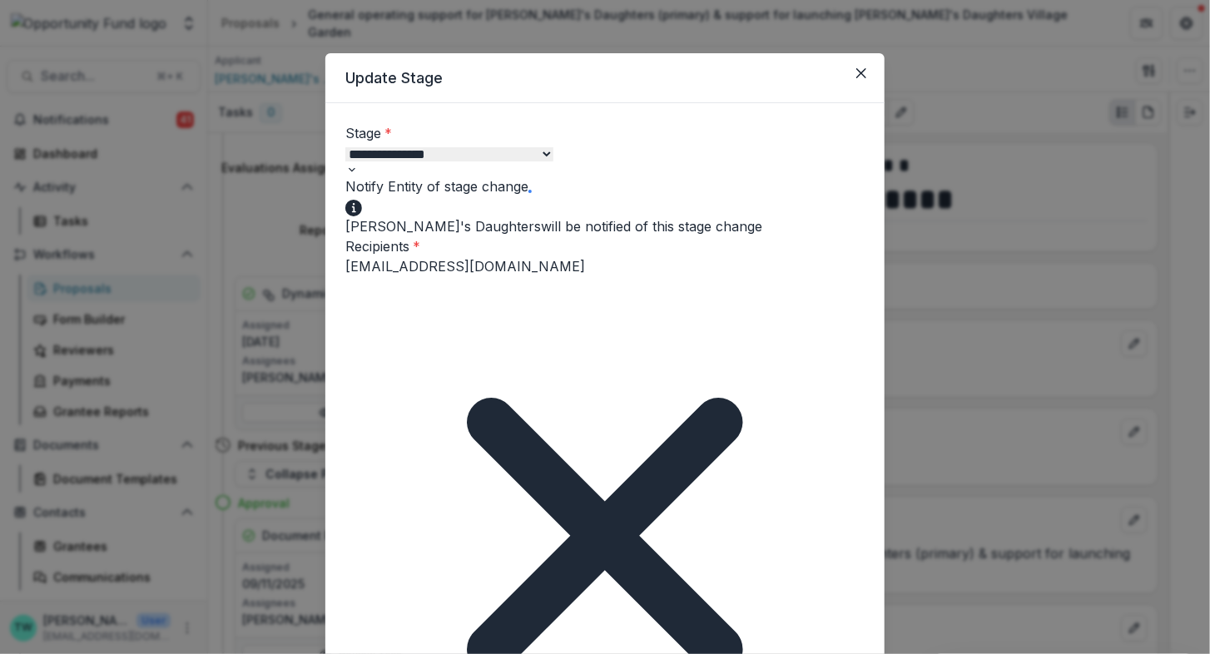
type input "**********"
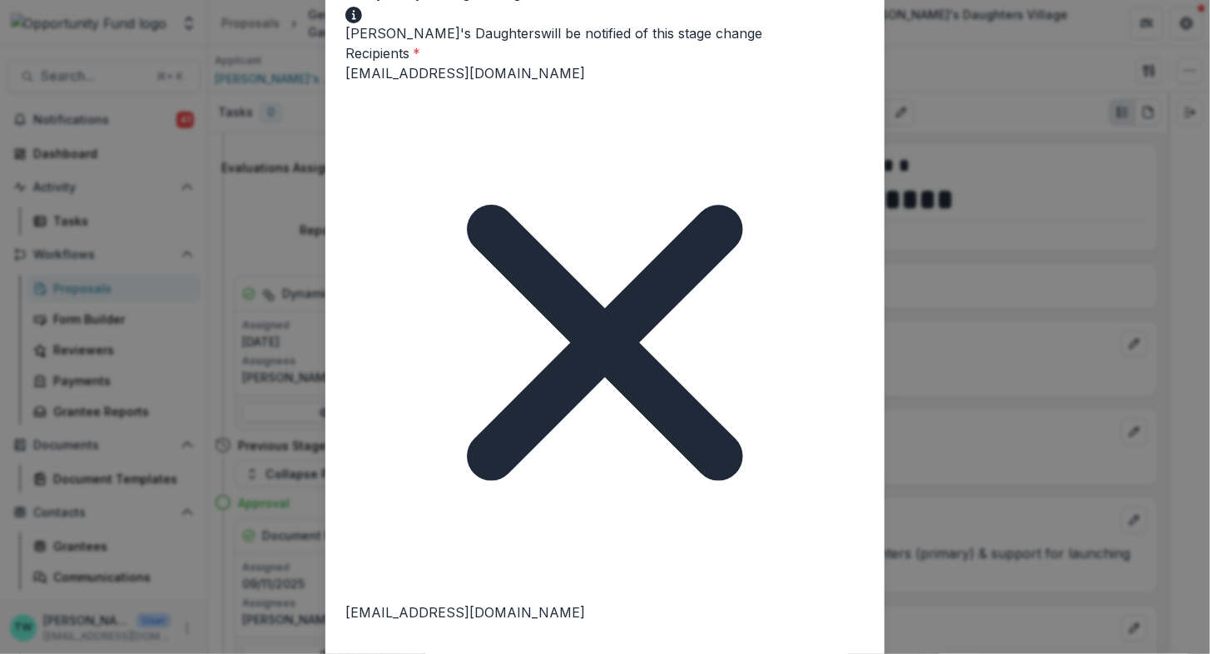
scroll to position [215, 0]
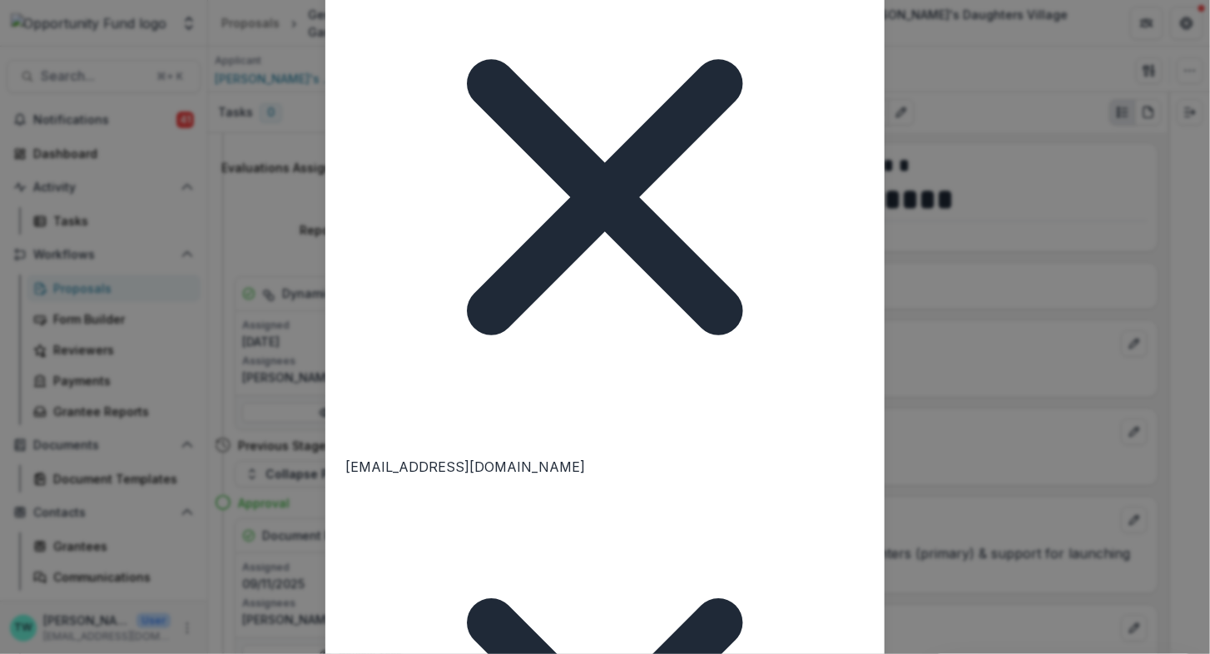
scroll to position [337, 0]
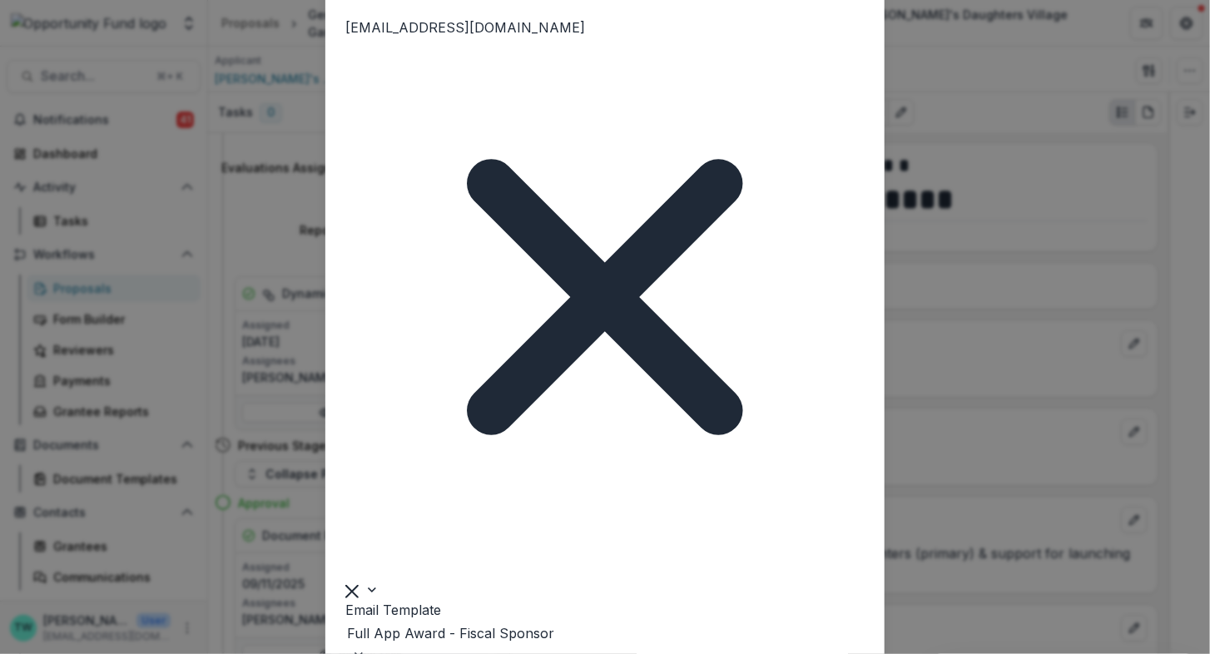
scroll to position [829, 0]
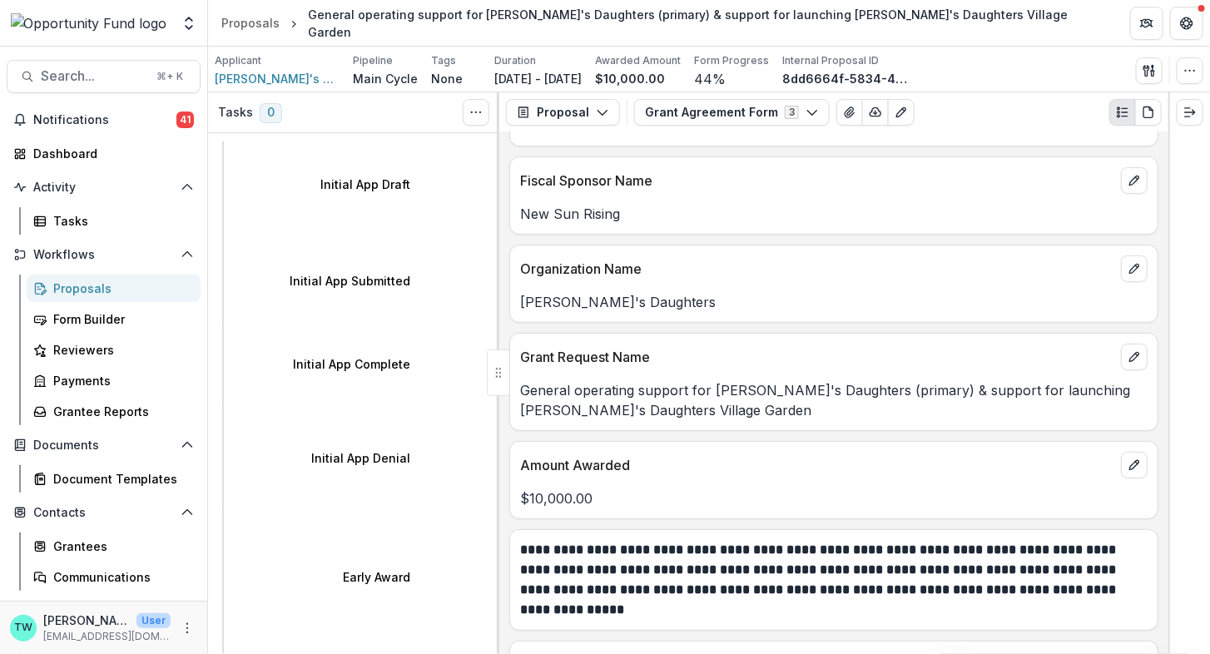
scroll to position [0, 0]
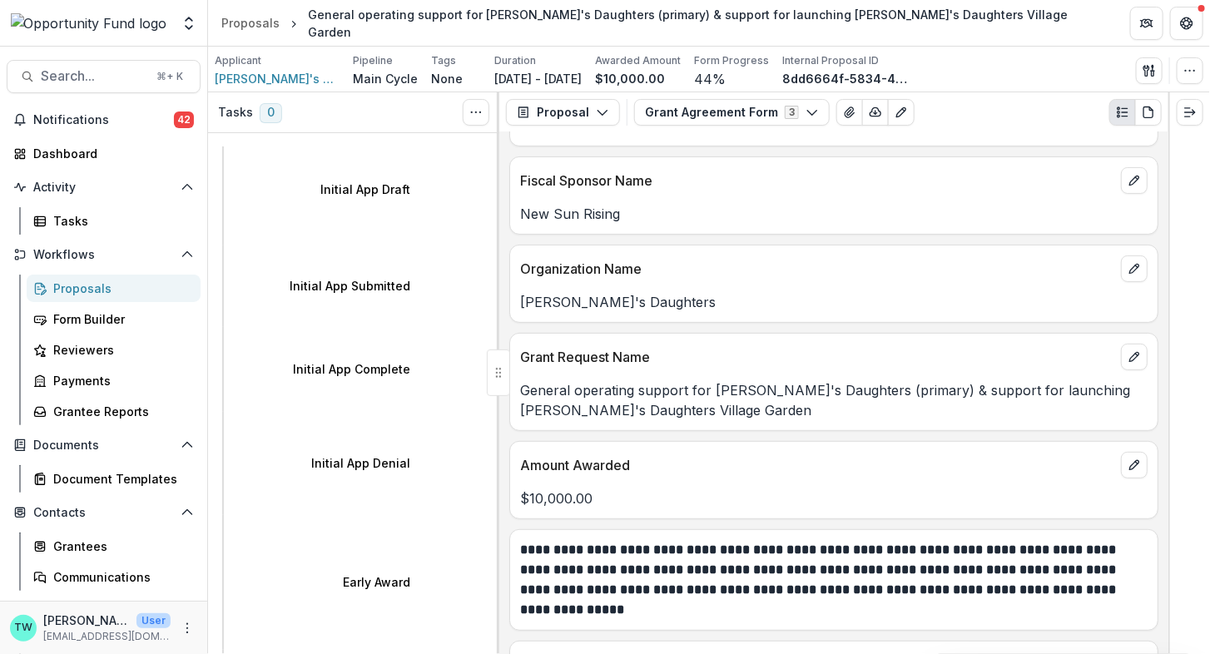
click at [81, 287] on div "Proposals" at bounding box center [120, 288] width 134 height 17
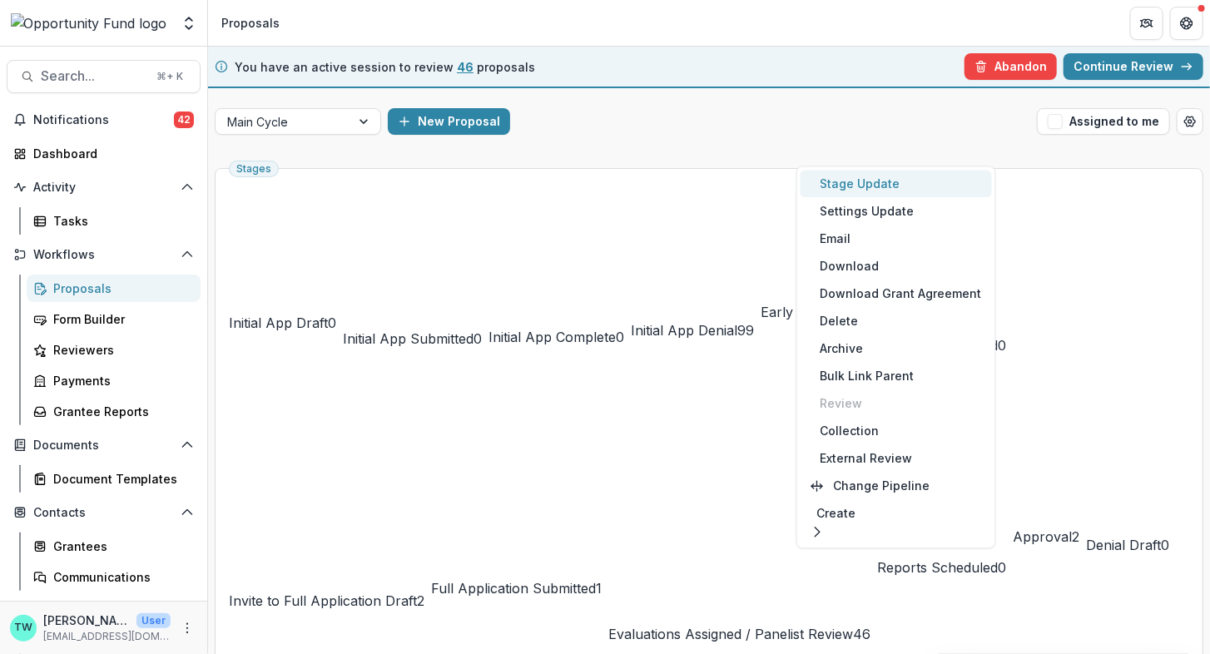
click at [910, 186] on button "Stage Update" at bounding box center [896, 183] width 191 height 27
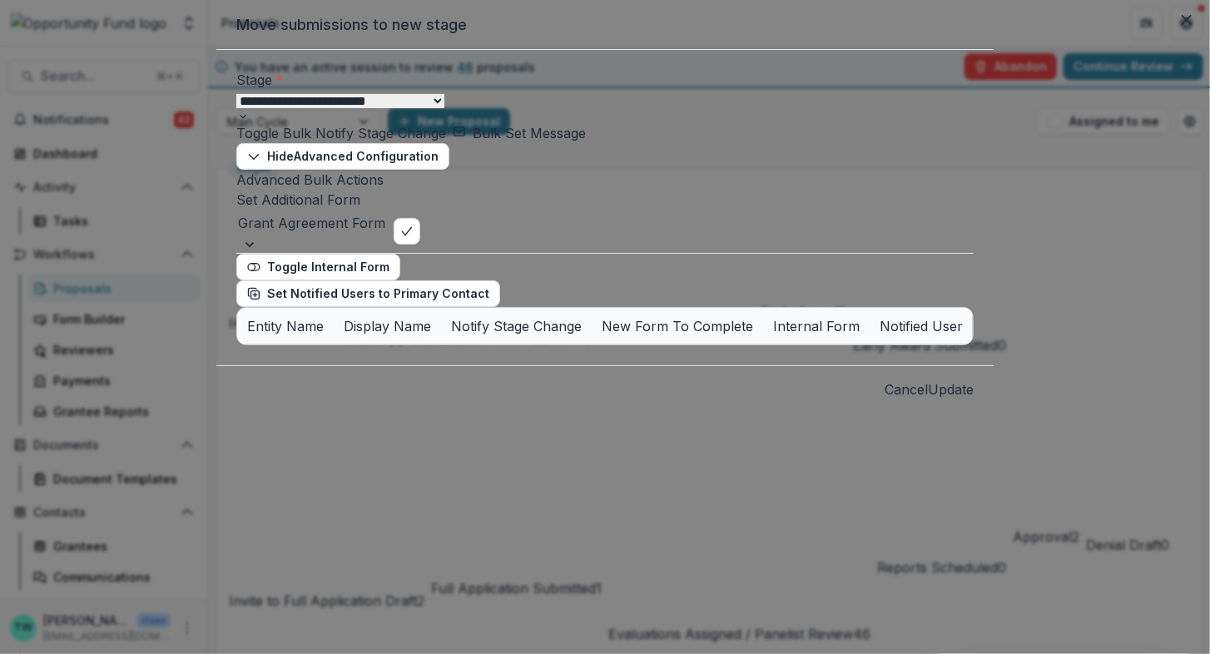
click at [373, 108] on select "**********" at bounding box center [340, 101] width 208 height 14
select select "********"
click at [236, 108] on select "**********" at bounding box center [340, 101] width 208 height 14
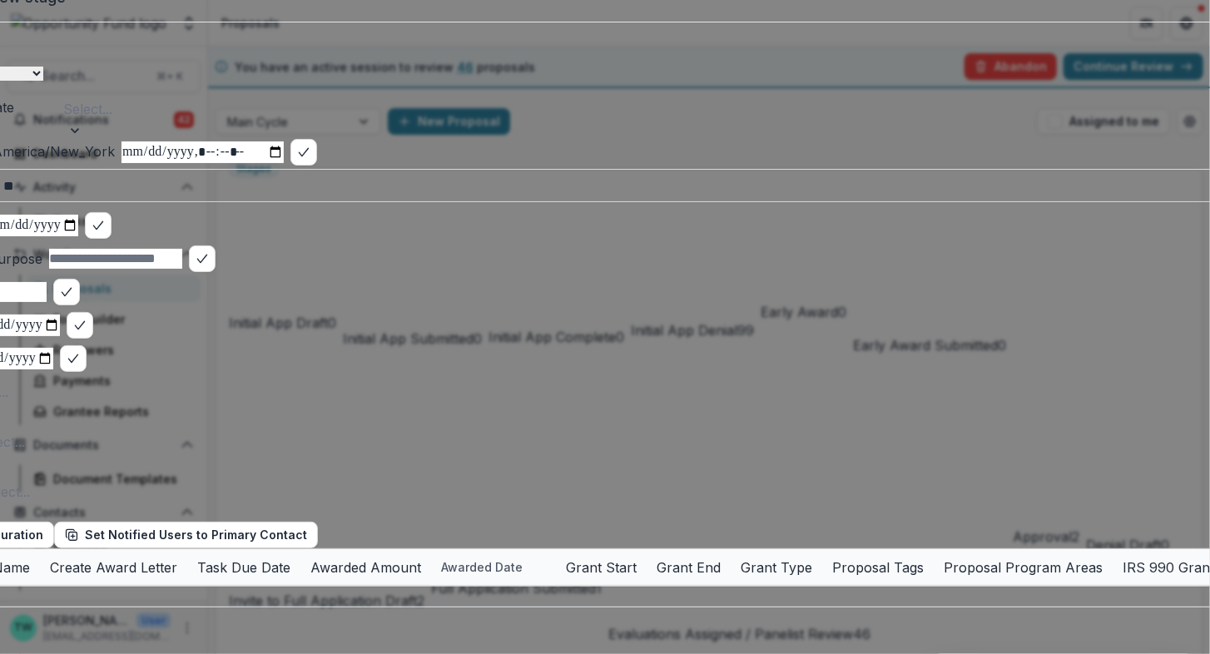
scroll to position [237, 0]
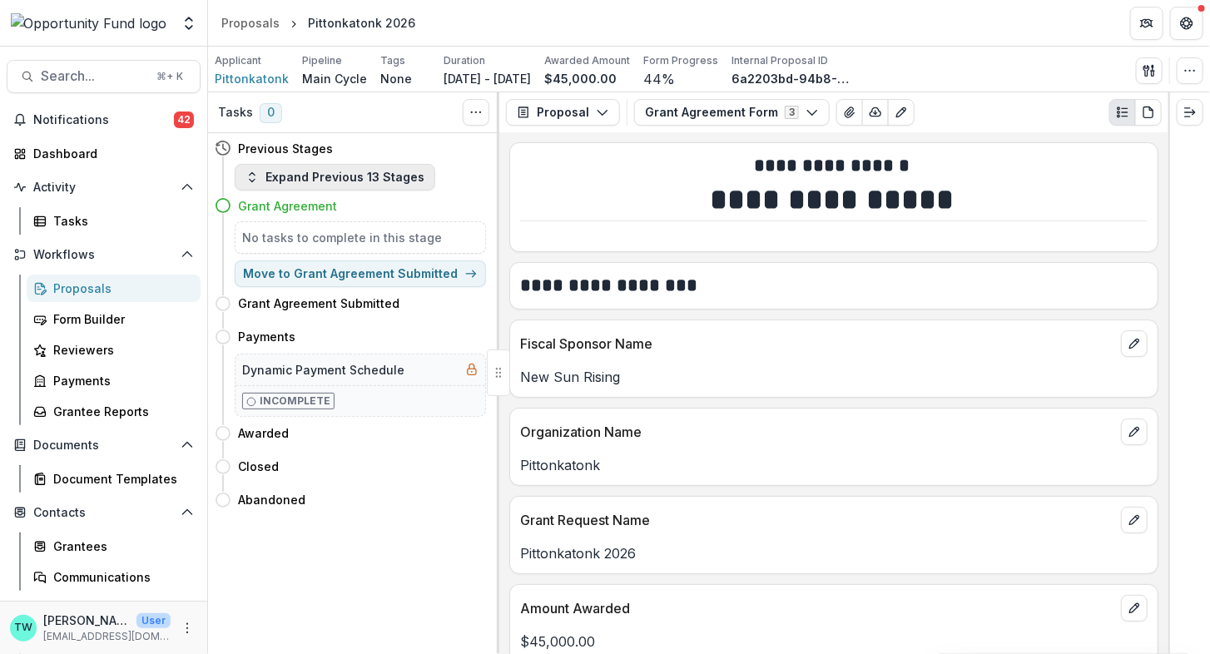
click at [325, 170] on button "Expand Previous 13 Stages" at bounding box center [335, 177] width 201 height 27
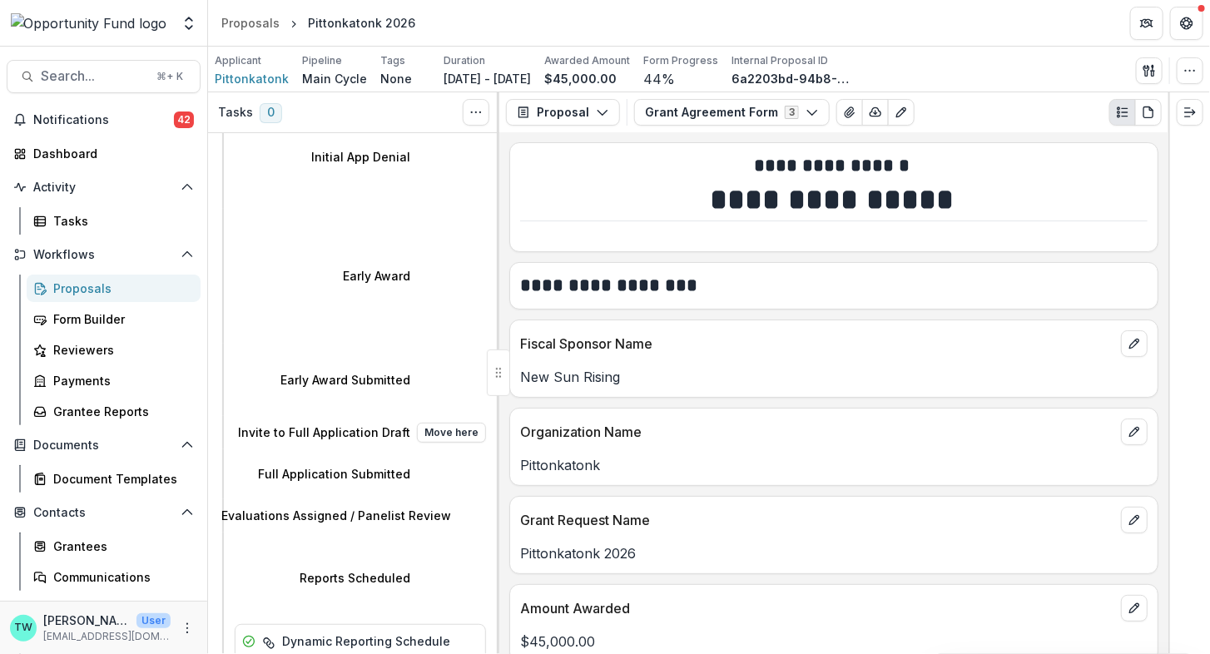
scroll to position [309, 0]
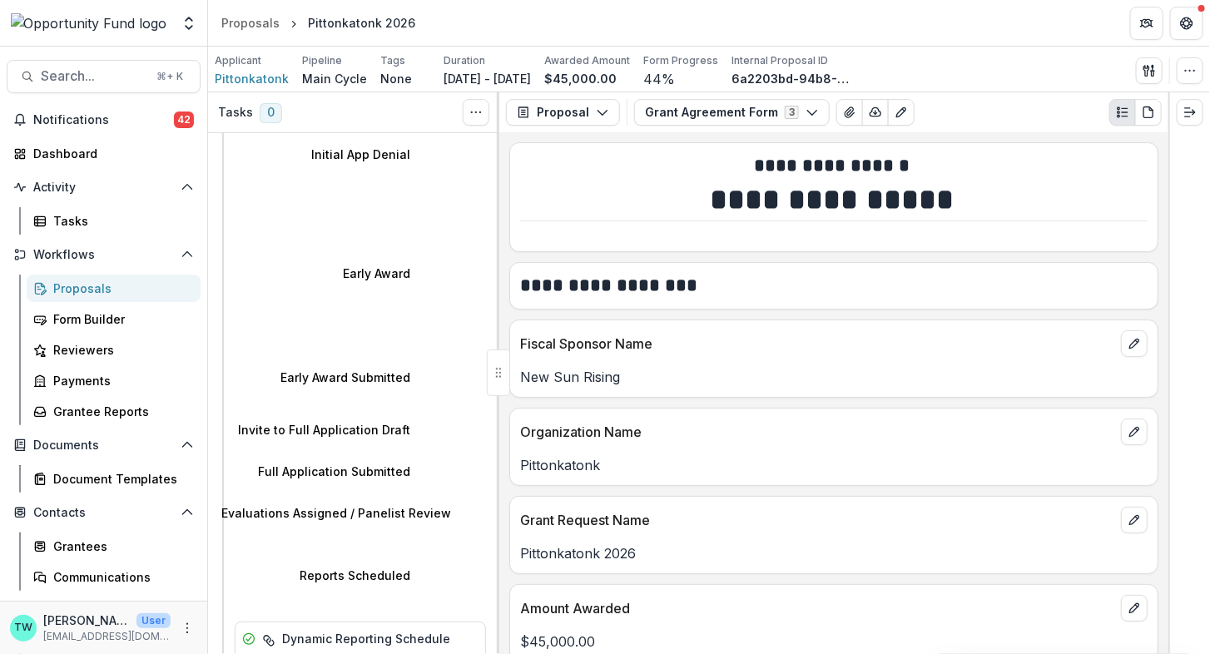
select select "********"
select select "**********"
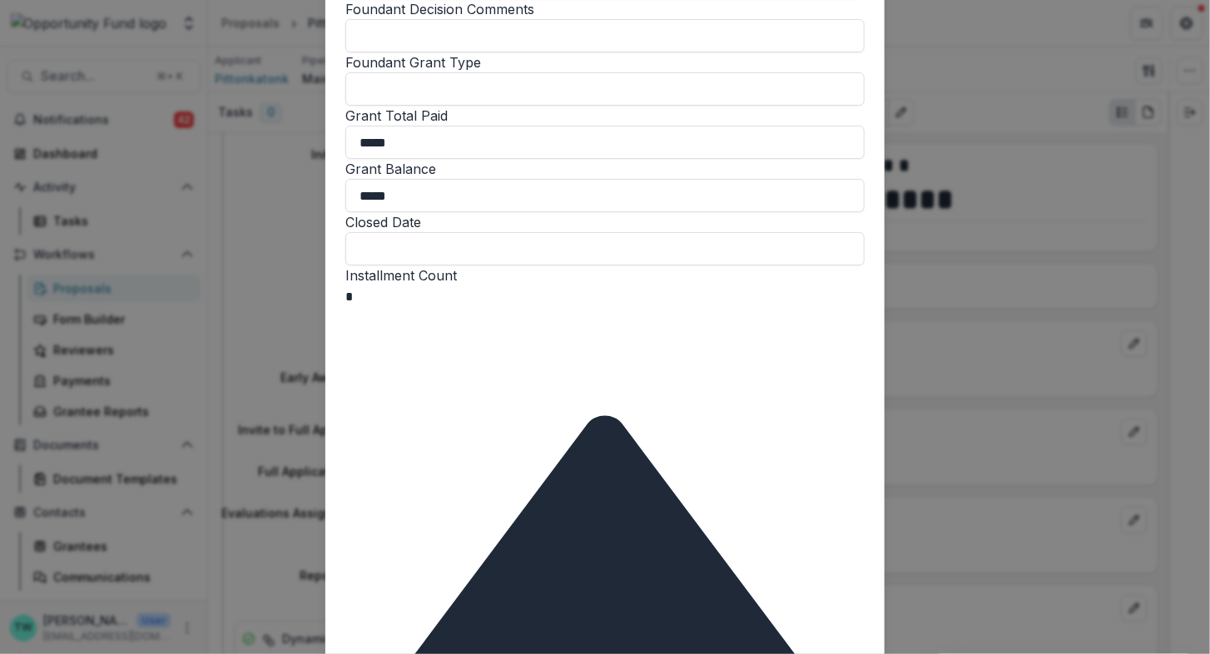
scroll to position [1163, 0]
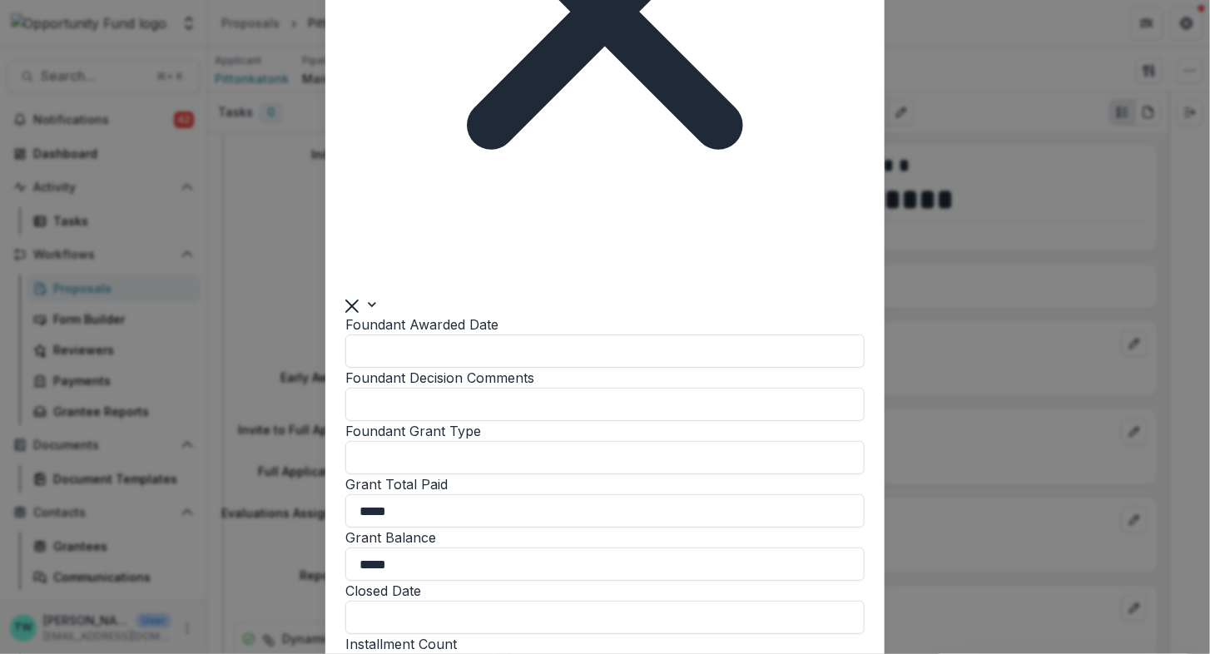
scroll to position [1045, 0]
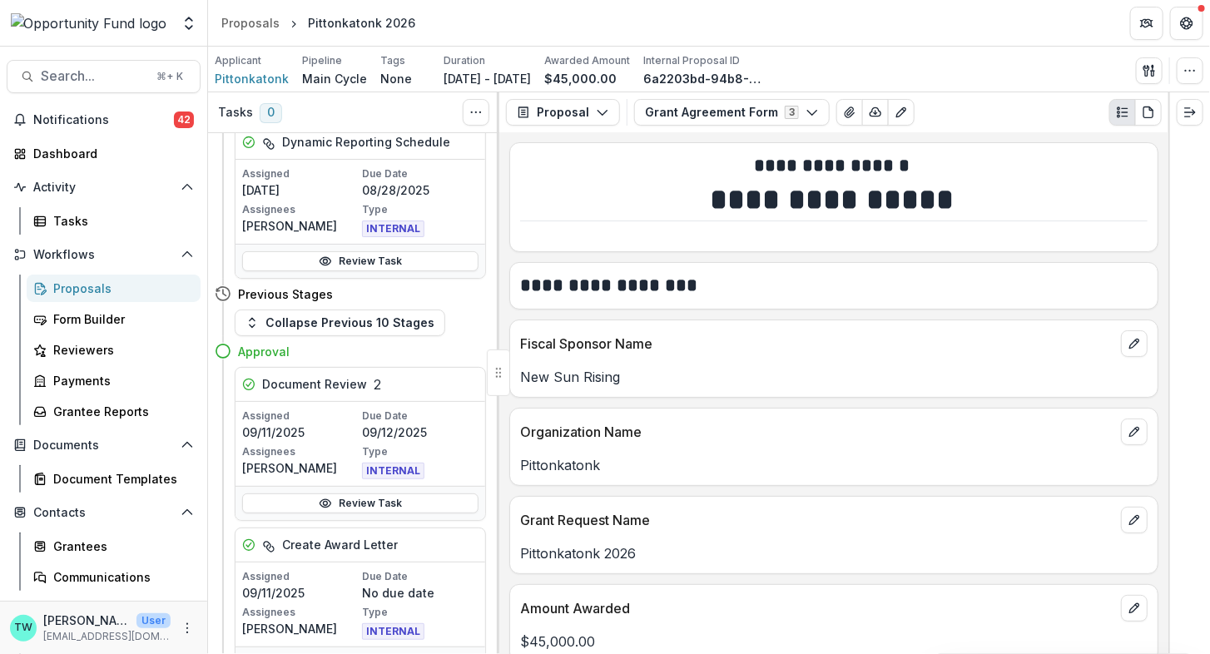
scroll to position [810, 0]
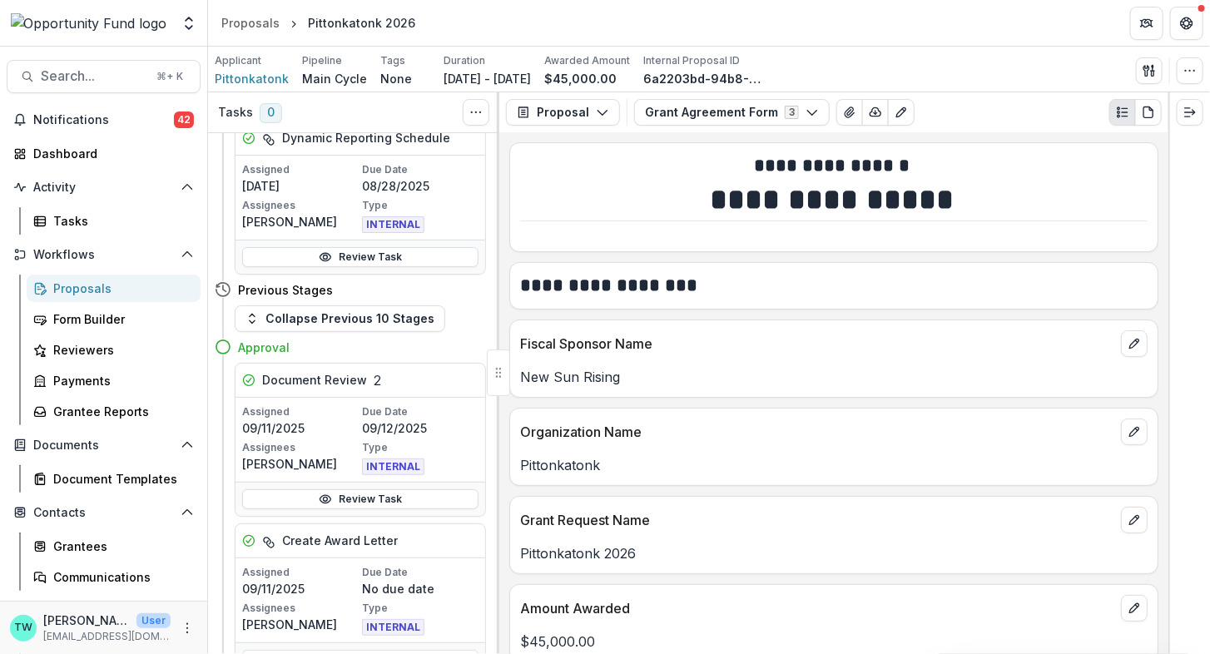
select select "**********"
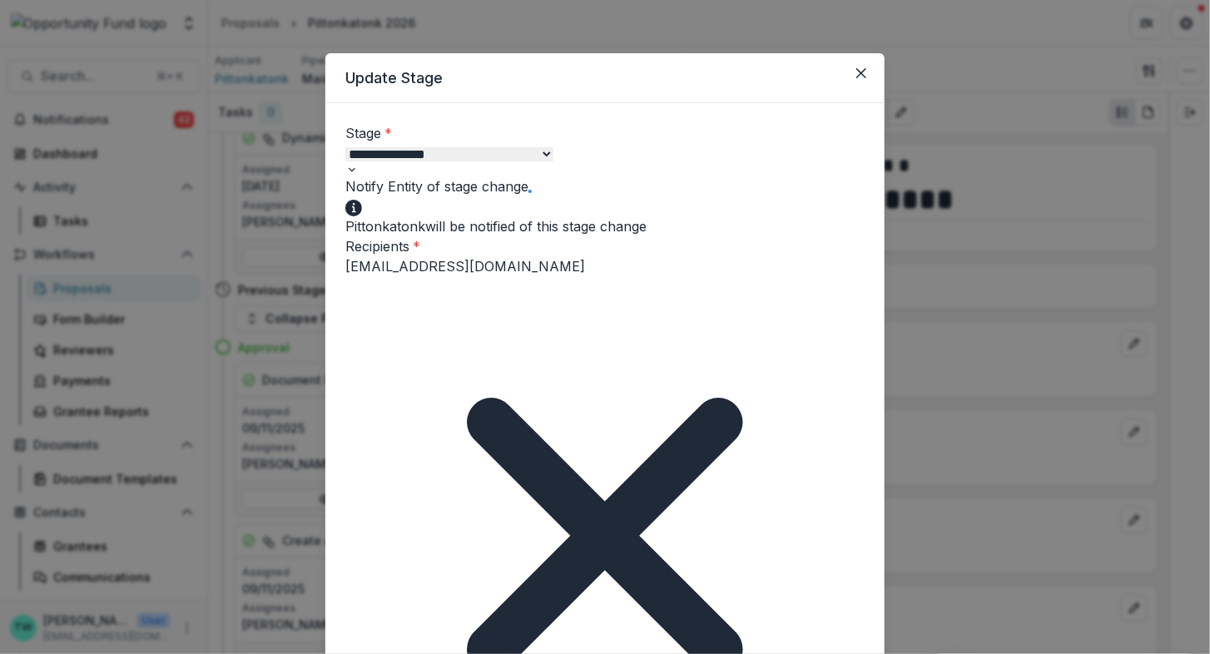
click at [563, 653] on div "Full App Award - Fiscal Sponsor" at bounding box center [605, 664] width 1210 height 20
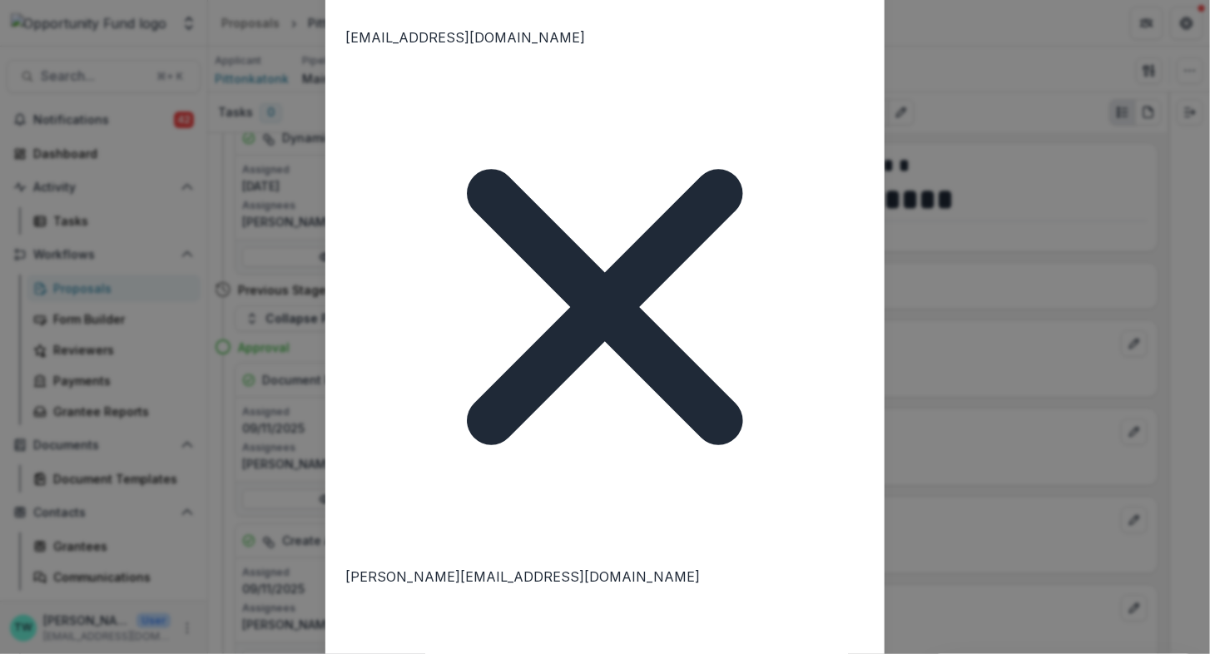
scroll to position [888, 0]
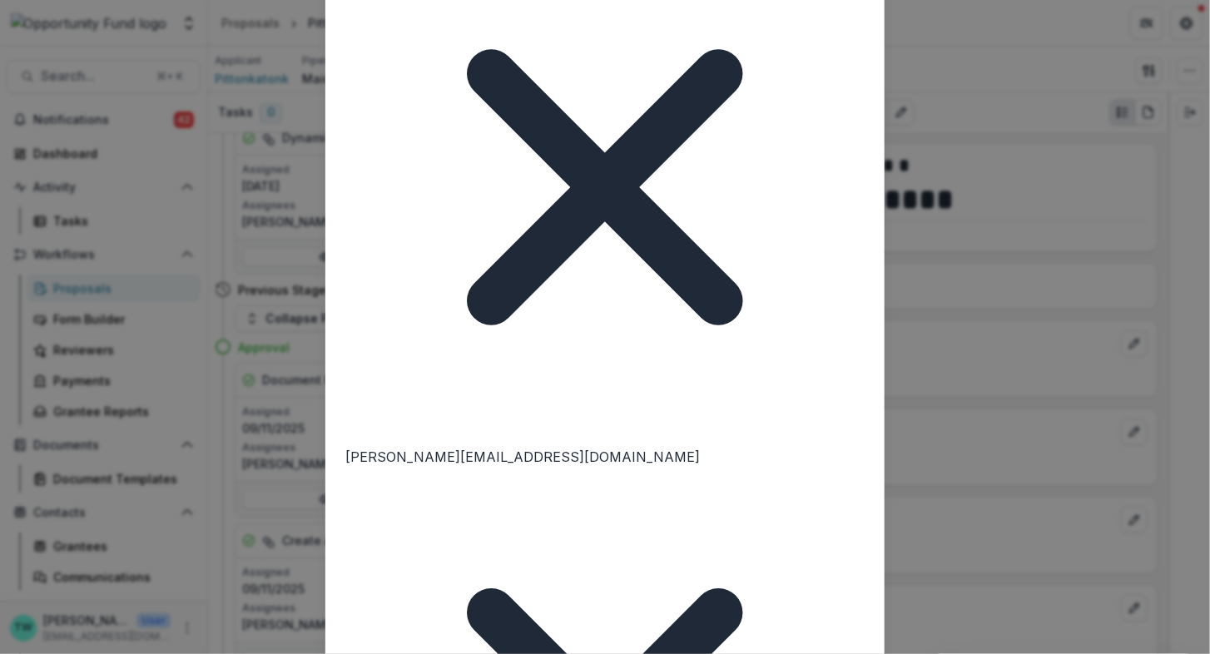
type input "**********"
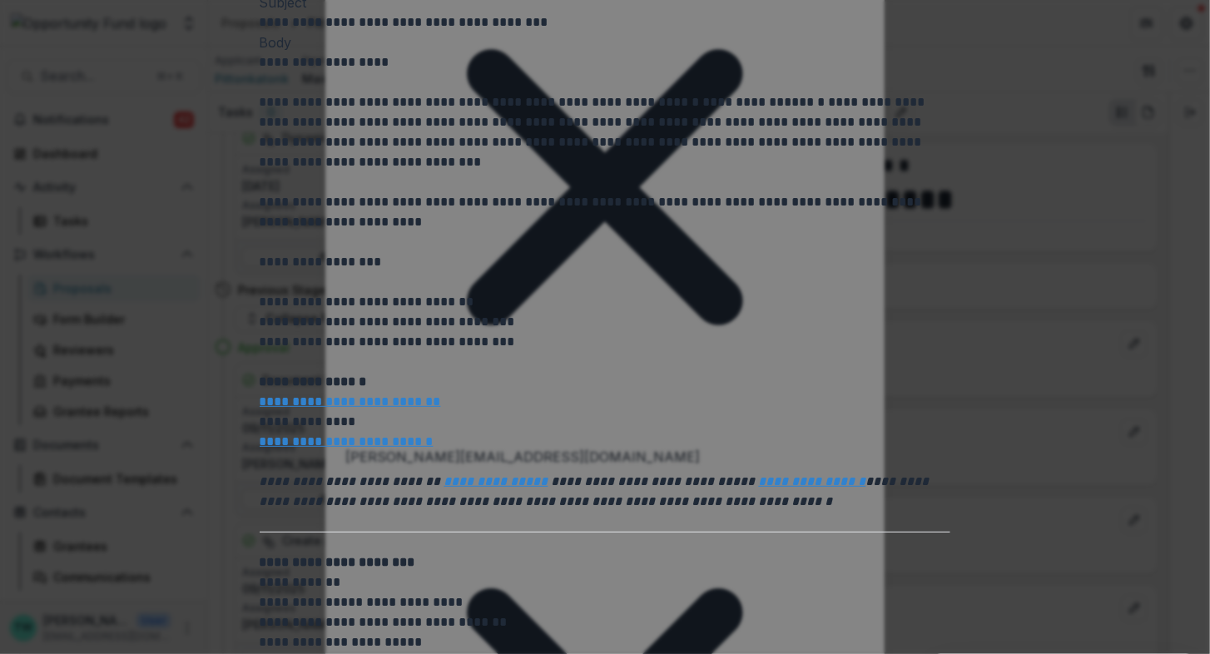
scroll to position [0, 0]
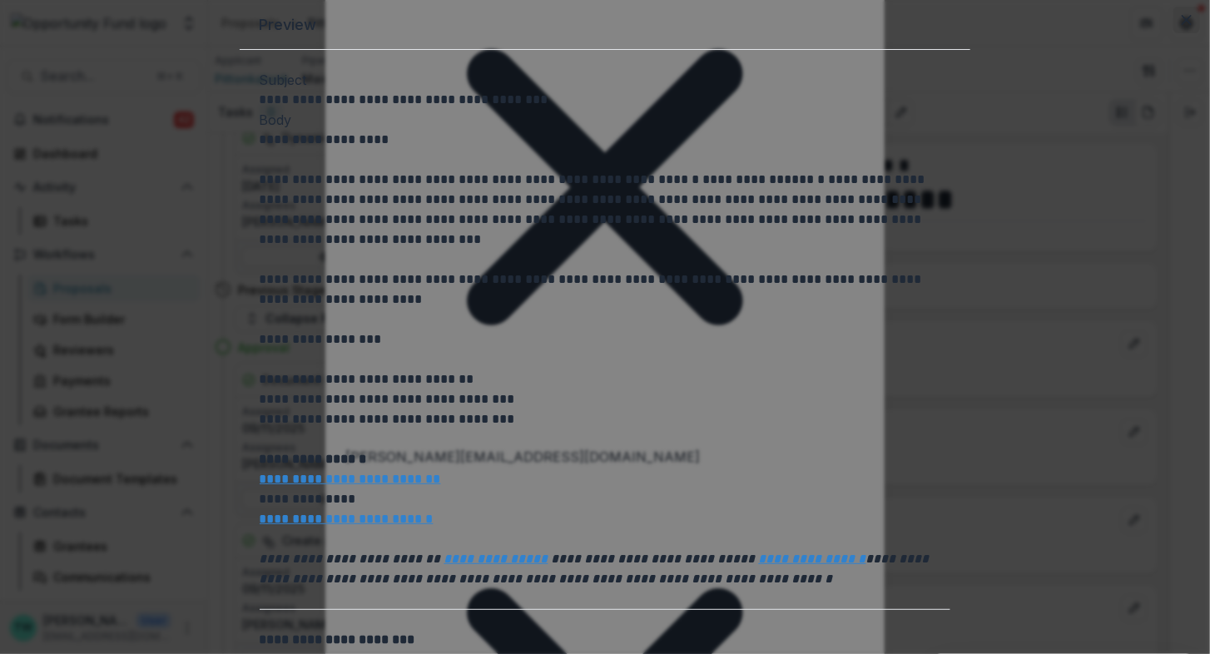
click at [1173, 33] on button "Close" at bounding box center [1186, 20] width 27 height 27
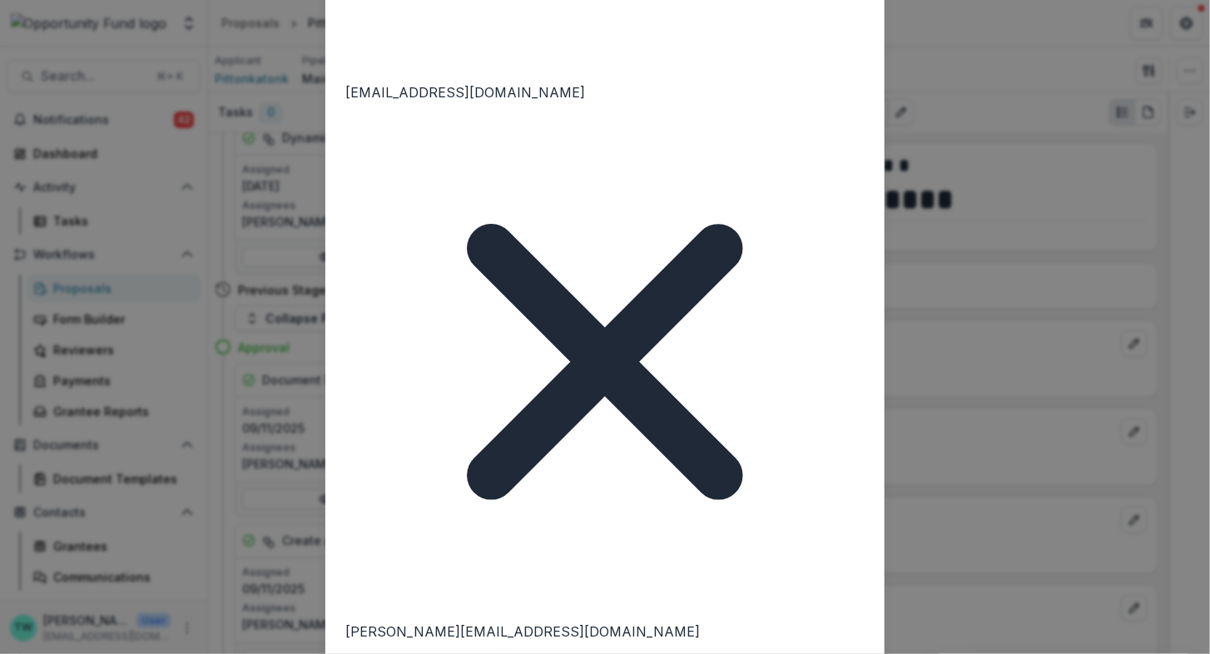
scroll to position [941, 0]
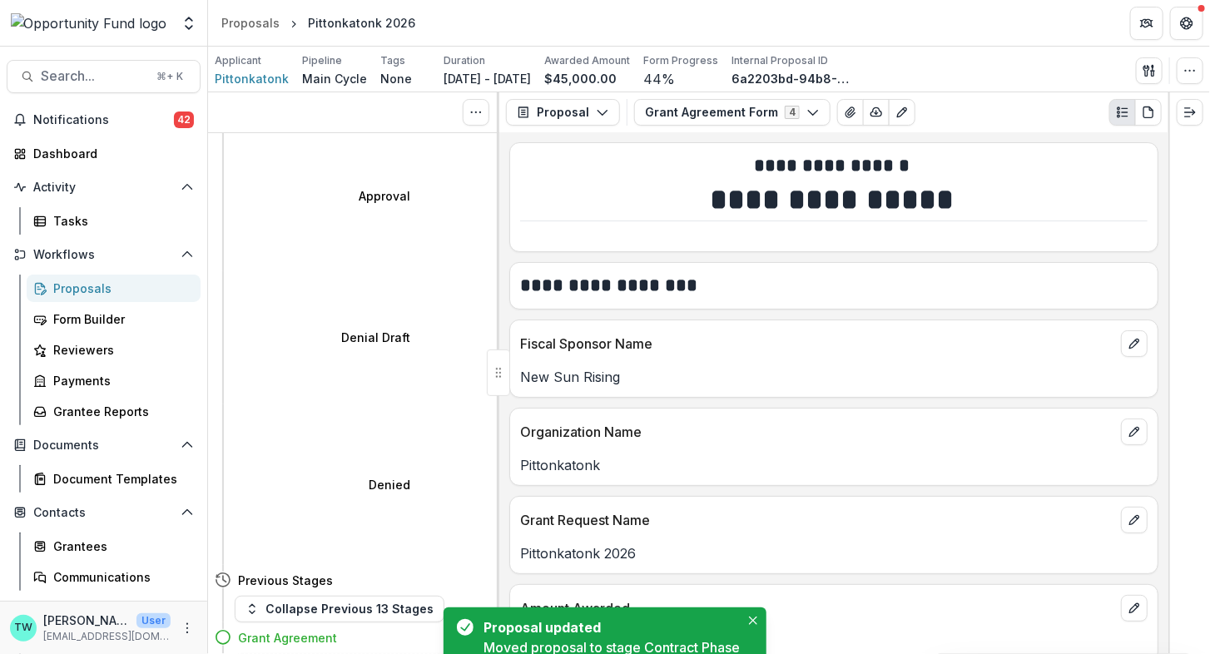
scroll to position [243, 0]
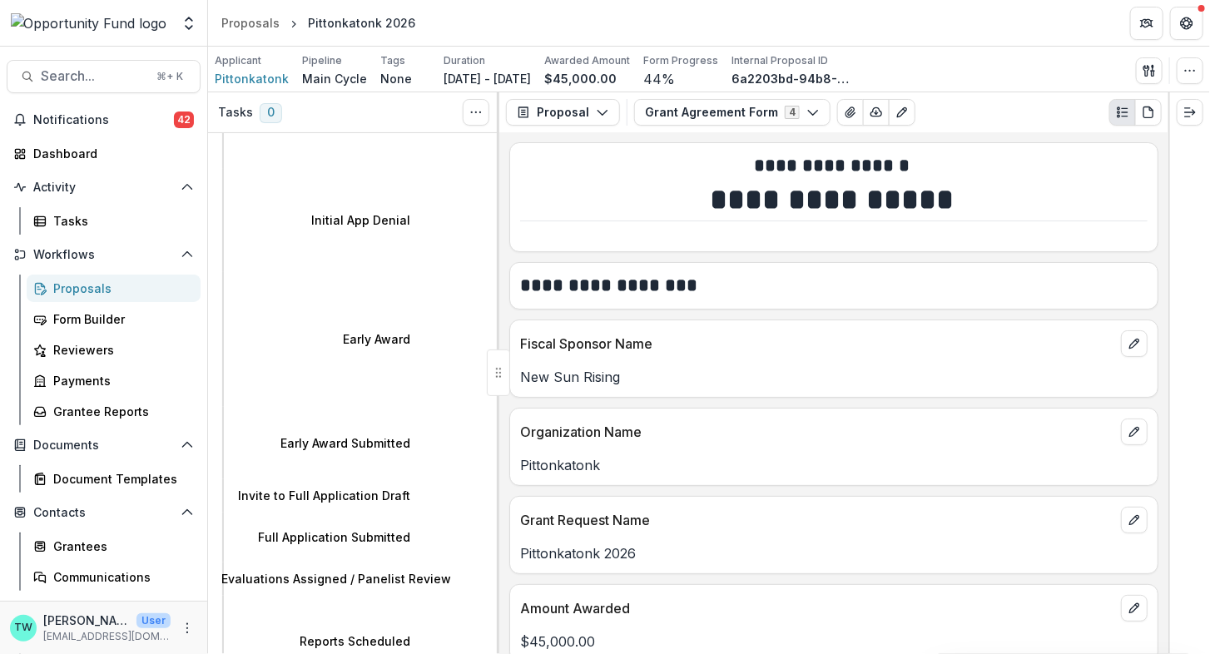
click at [72, 290] on div "Proposals" at bounding box center [120, 288] width 134 height 17
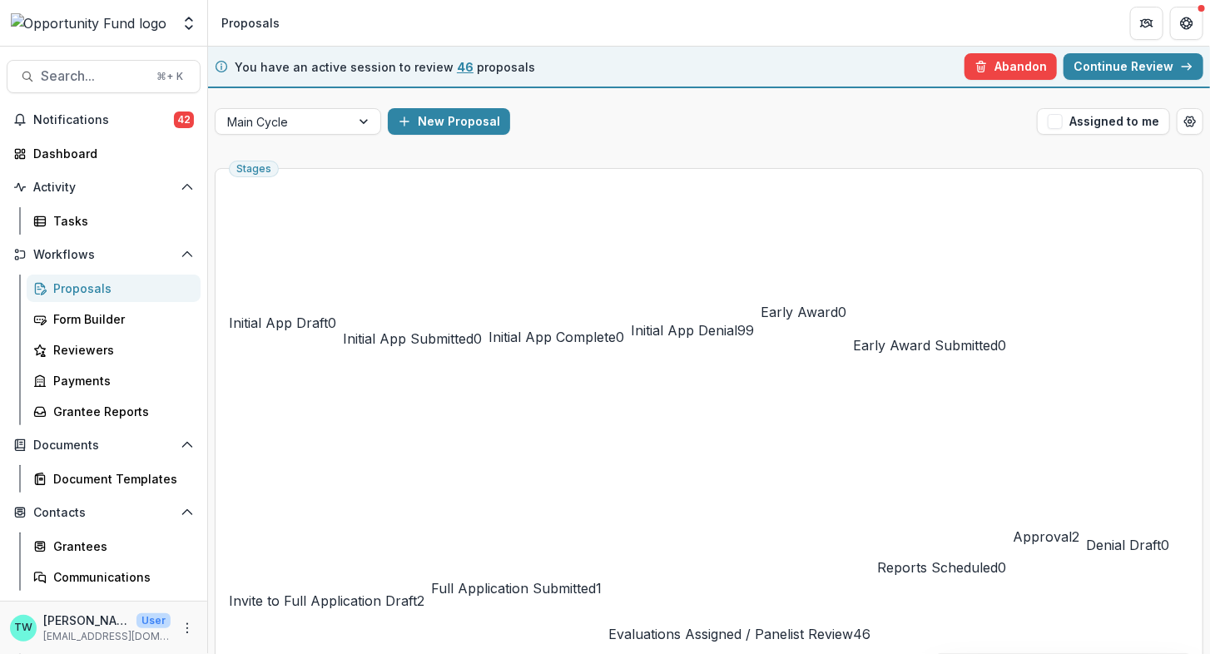
click at [1013, 528] on span "Approval" at bounding box center [1042, 536] width 59 height 17
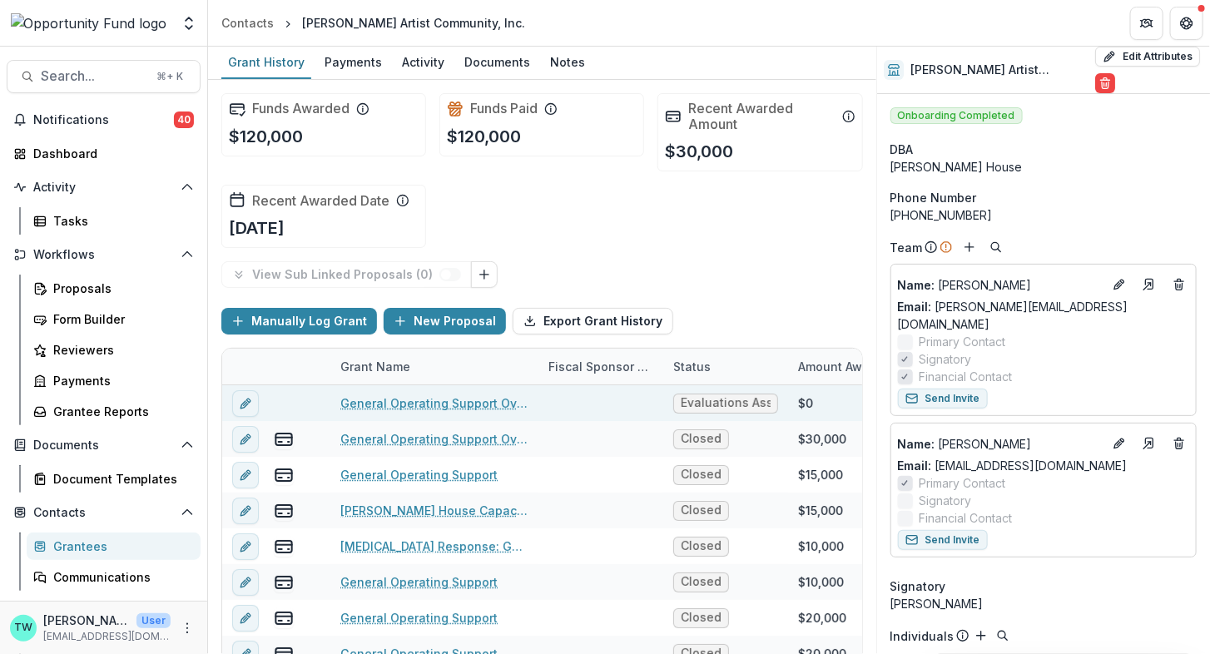
click at [409, 402] on link "General Operating Support Over 2 Years" at bounding box center [434, 402] width 188 height 17
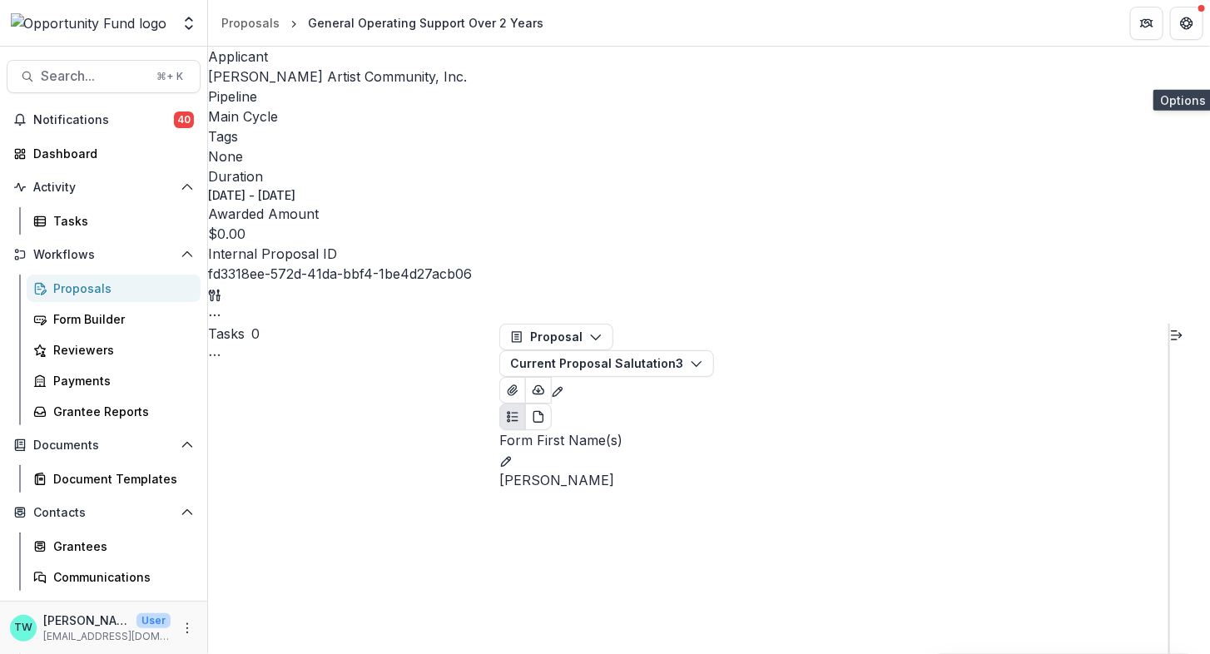
click at [221, 309] on icon "button" at bounding box center [214, 315] width 13 height 13
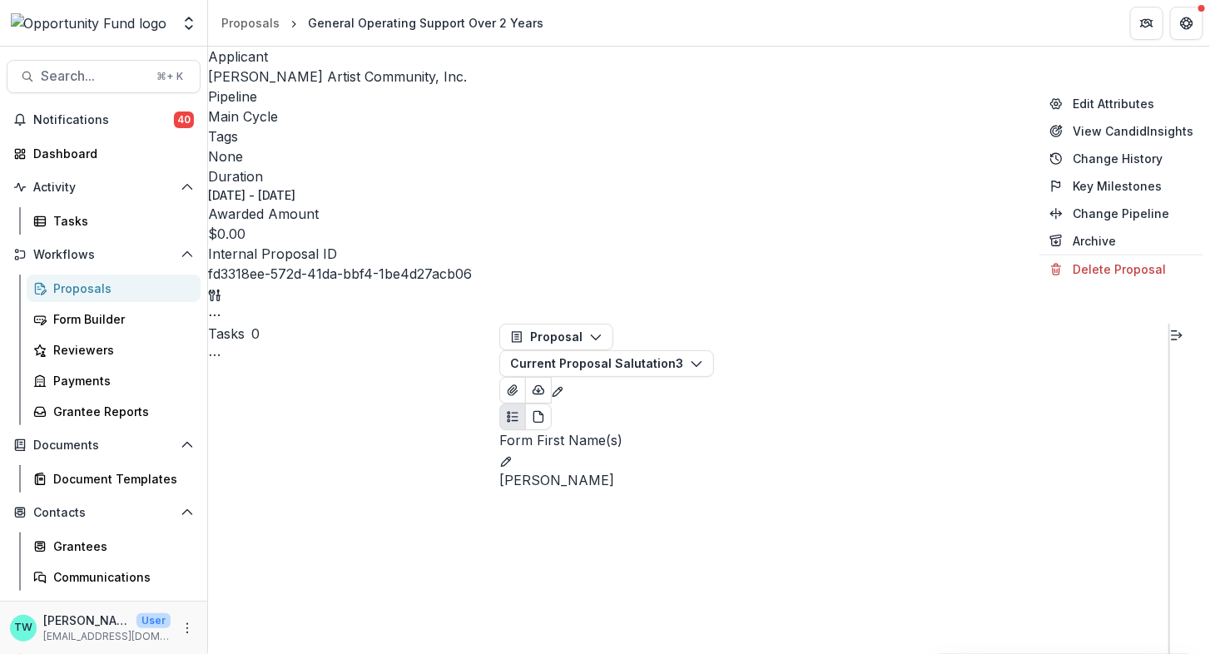
click at [1040, 39] on header "Proposals General Operating Support Over 2 Years" at bounding box center [709, 23] width 1002 height 46
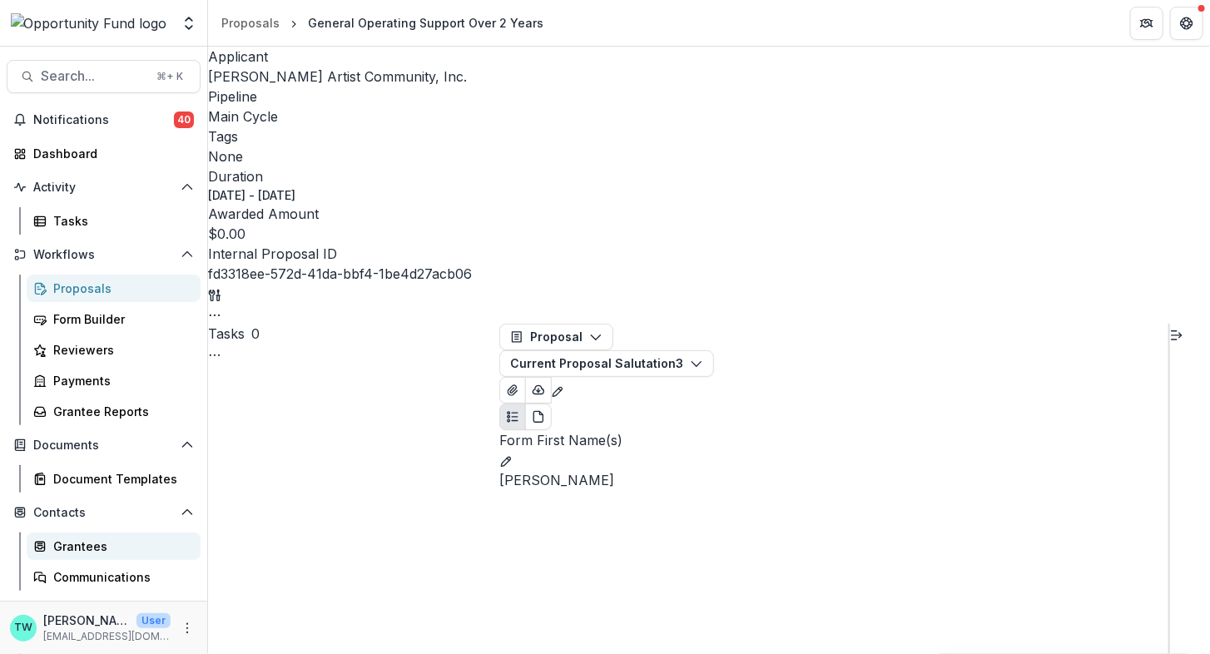
click at [72, 546] on div "Grantees" at bounding box center [120, 546] width 134 height 17
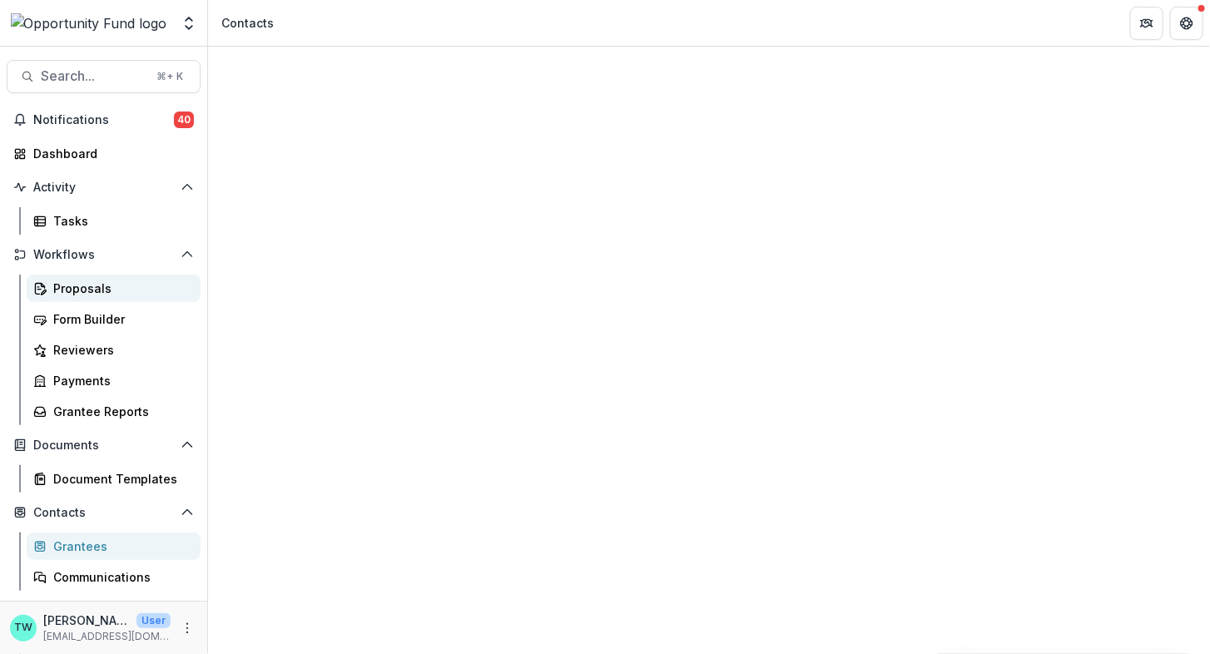
click at [82, 290] on div "Proposals" at bounding box center [120, 288] width 134 height 17
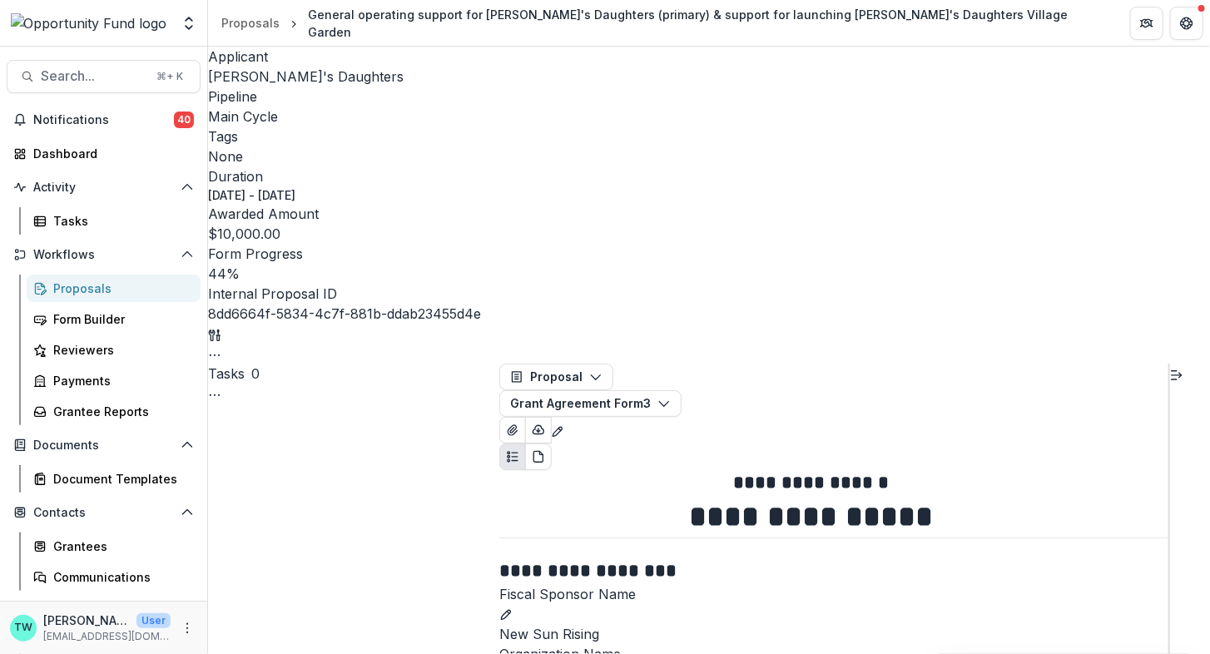
click at [221, 389] on icon "Toggle View Cancelled Tasks" at bounding box center [214, 395] width 13 height 13
click at [93, 290] on div "Proposals" at bounding box center [120, 288] width 134 height 17
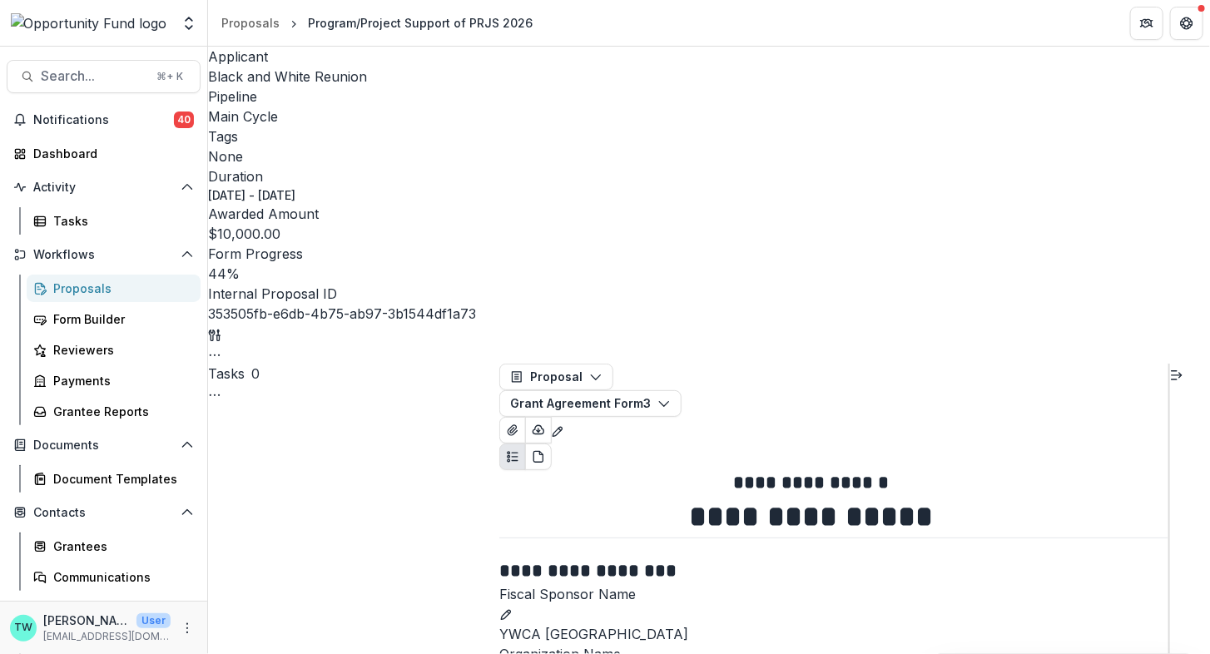
click at [299, 75] on span "Black and White Reunion" at bounding box center [287, 76] width 159 height 17
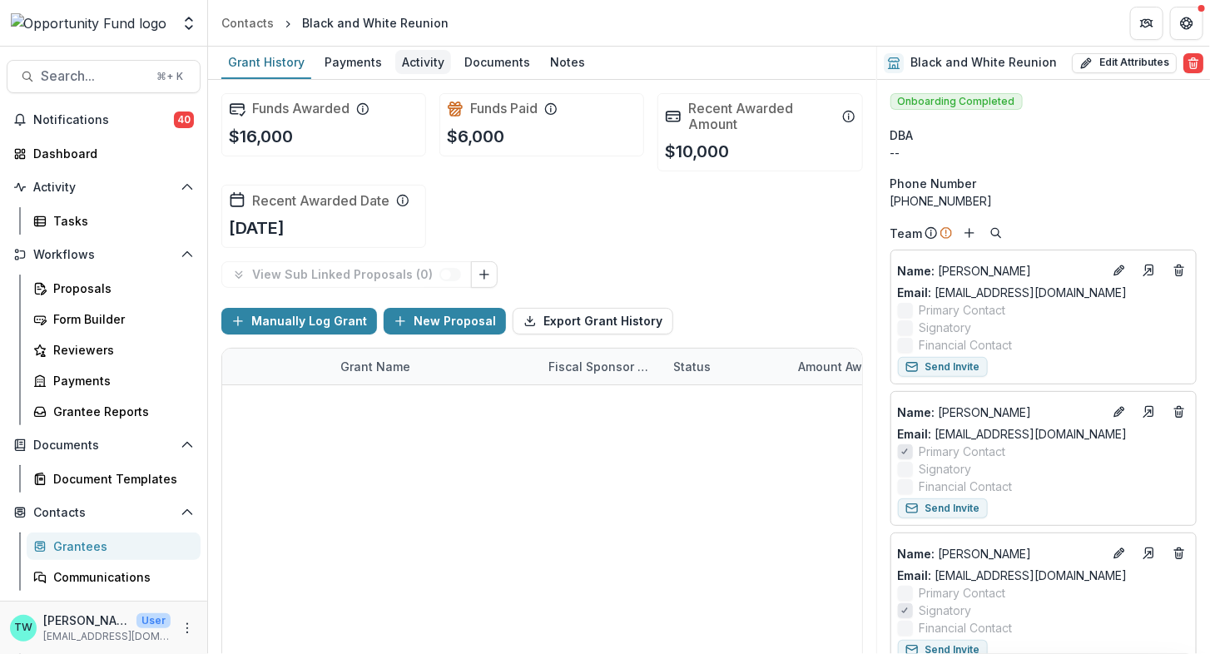
click at [415, 63] on div "Activity" at bounding box center [423, 62] width 56 height 24
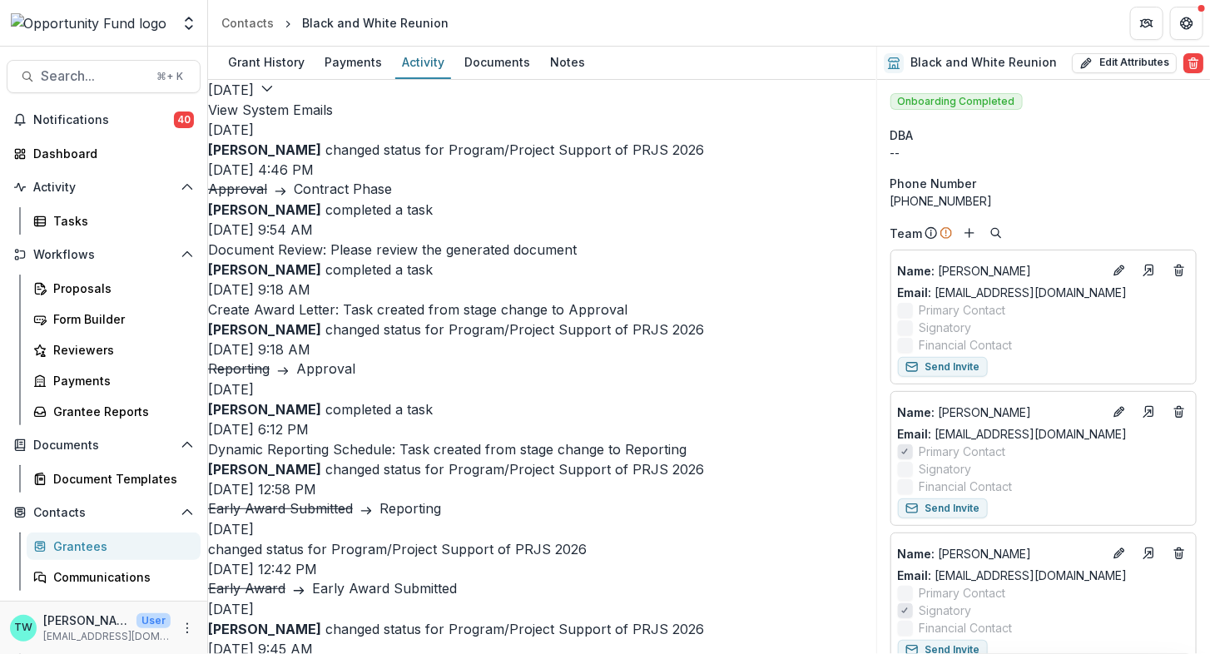
click at [333, 102] on button "View System Emails" at bounding box center [270, 110] width 125 height 20
click at [217, 103] on line at bounding box center [217, 106] width 0 height 6
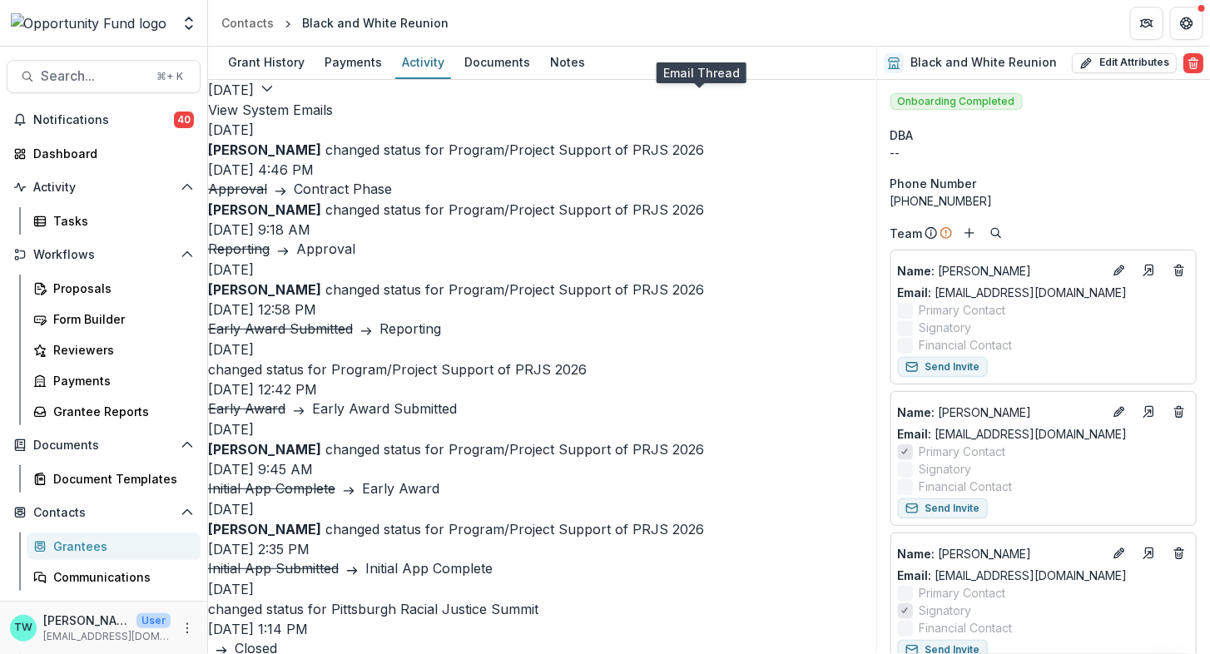
click at [208, 100] on icon at bounding box center [208, 100] width 0 height 0
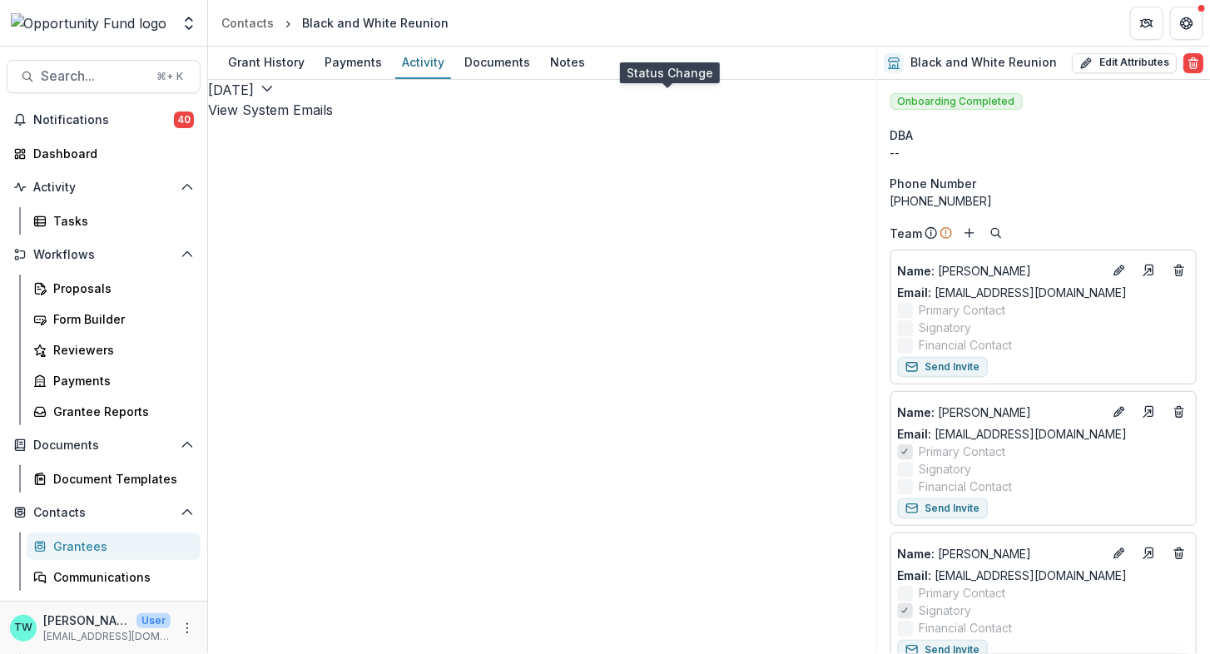
click at [208, 100] on icon at bounding box center [208, 100] width 0 height 0
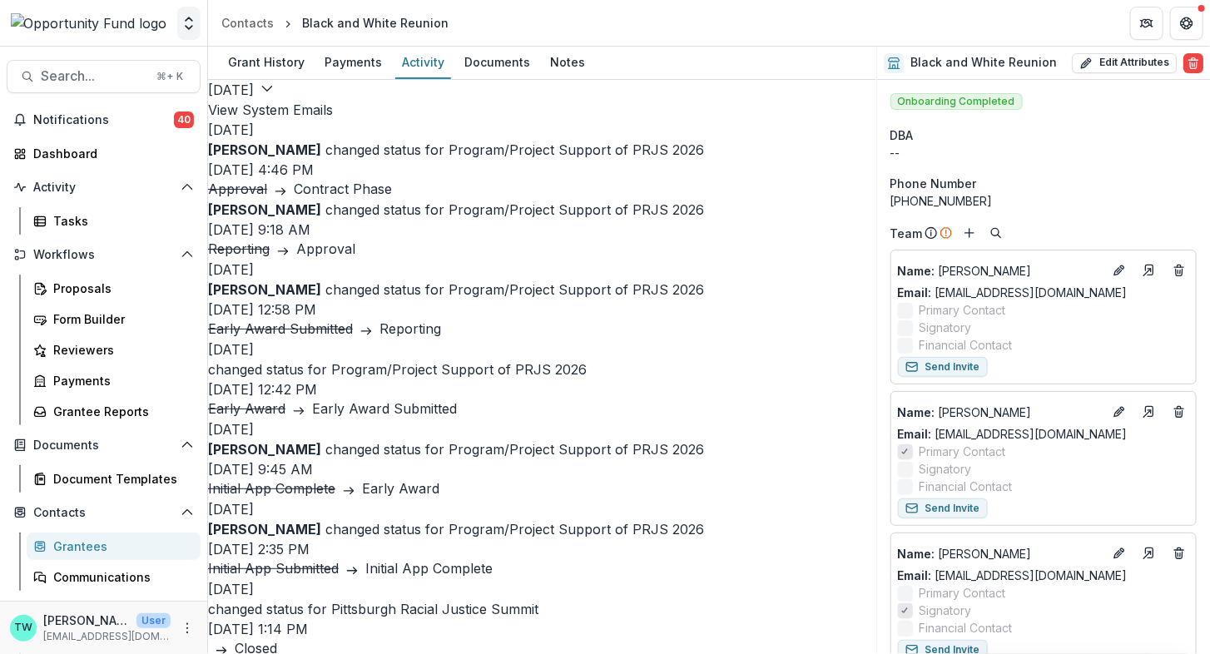
click at [187, 24] on icon "Open entity switcher" at bounding box center [189, 23] width 17 height 17
click at [162, 71] on link "Admin Settings" at bounding box center [104, 64] width 200 height 27
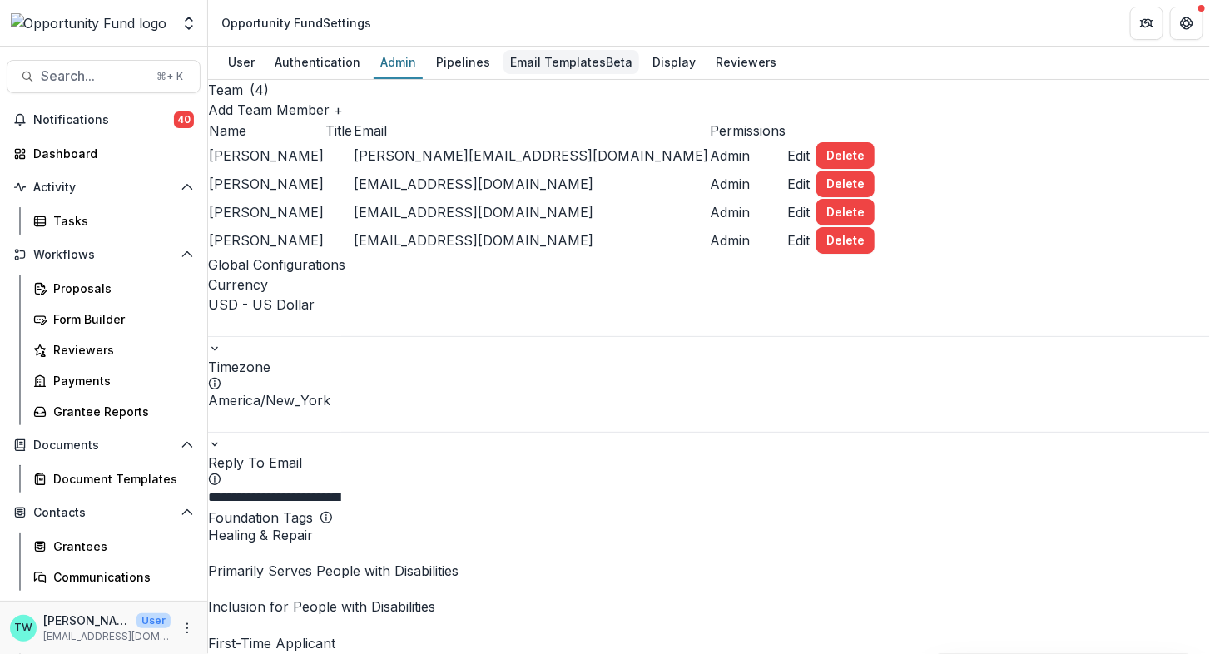
click at [570, 56] on div "Email Templates Beta" at bounding box center [571, 62] width 136 height 24
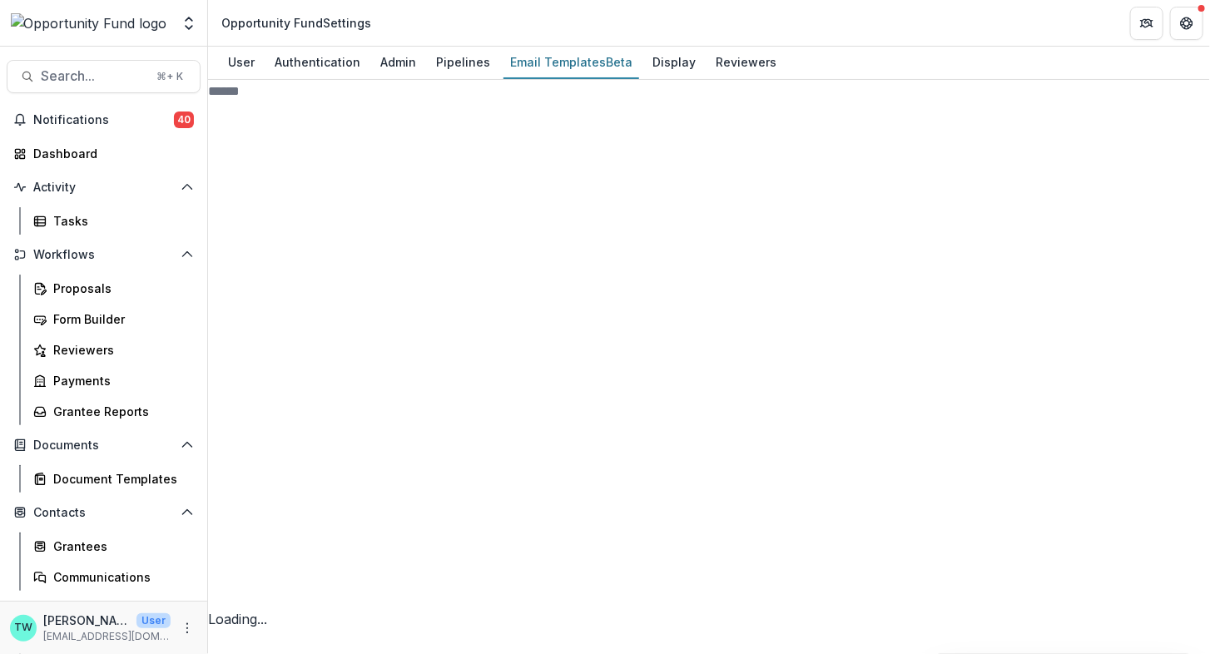
click at [242, 472] on icon at bounding box center [353, 617] width 290 height 290
click at [247, 526] on icon at bounding box center [360, 665] width 278 height 278
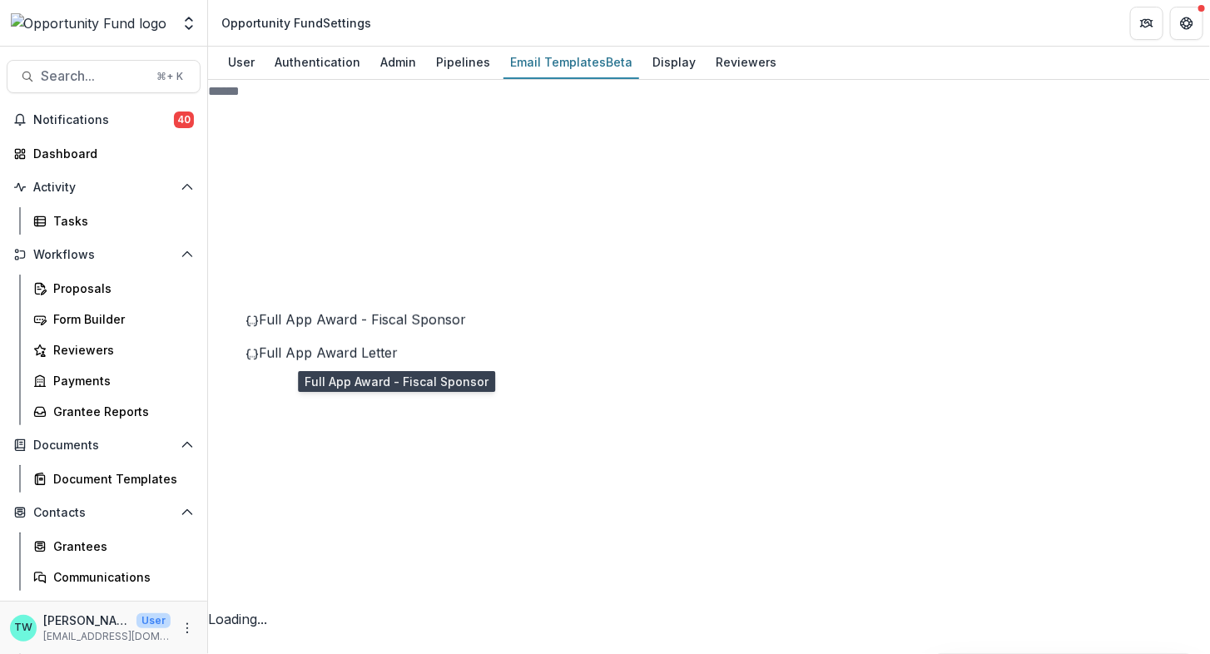
click at [374, 328] on span "Full App Award - Fiscal Sponsor" at bounding box center [362, 319] width 207 height 17
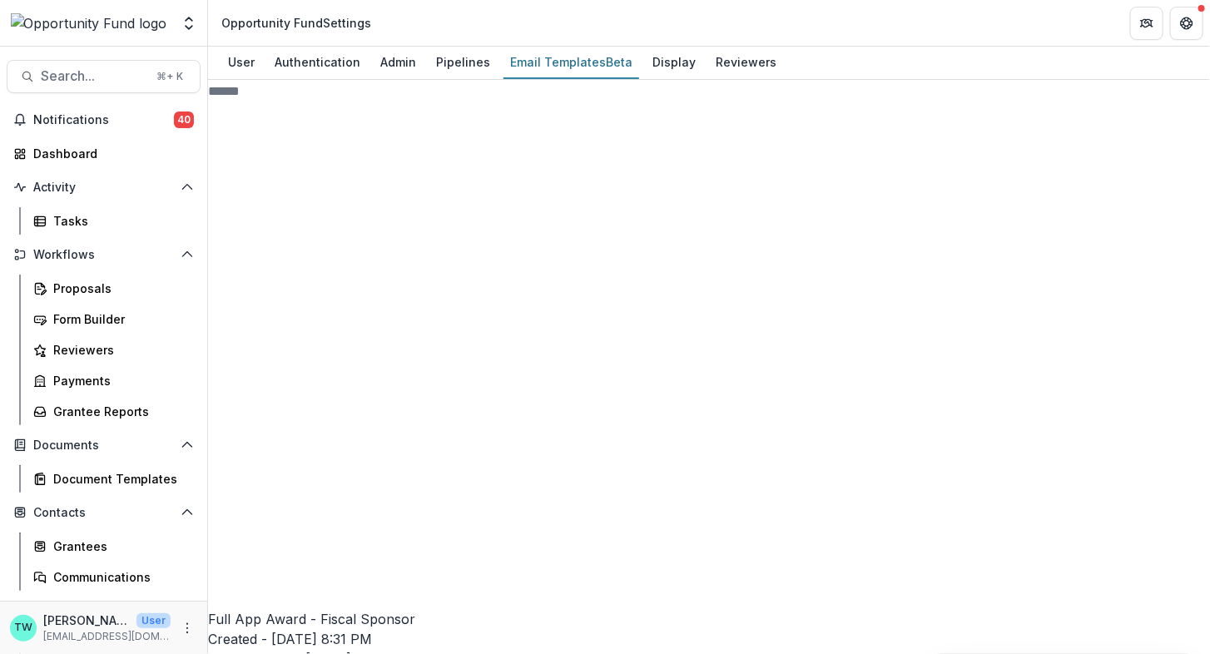
click at [244, 405] on icon at bounding box center [353, 550] width 290 height 290
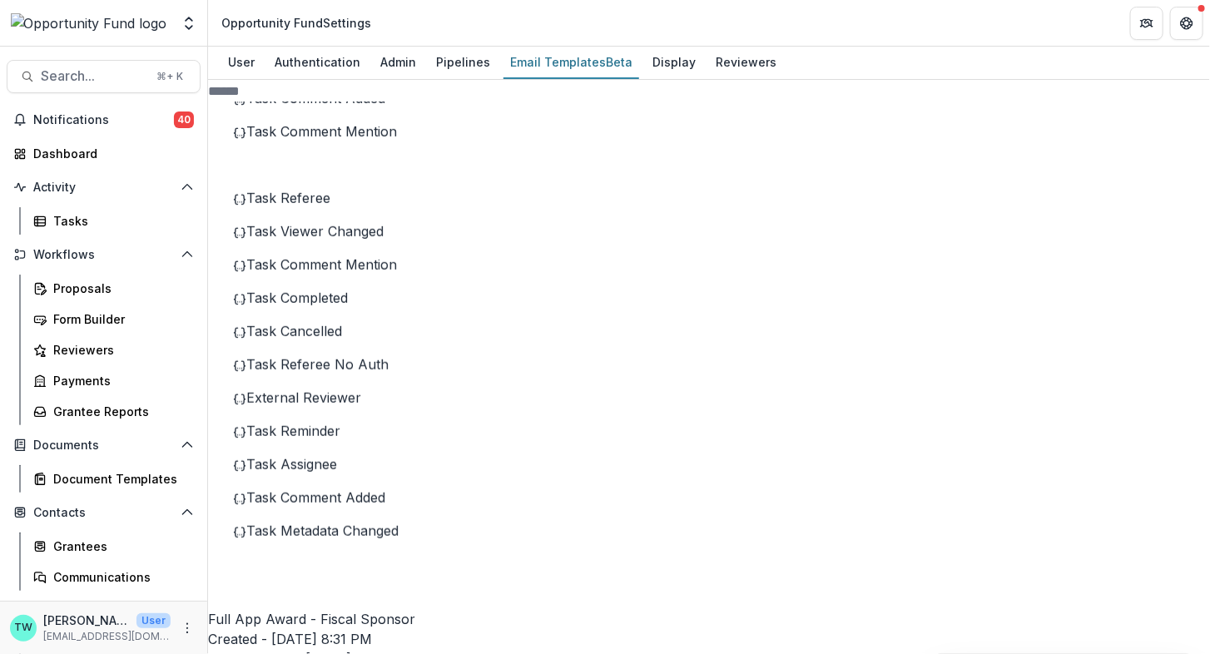
scroll to position [434, 0]
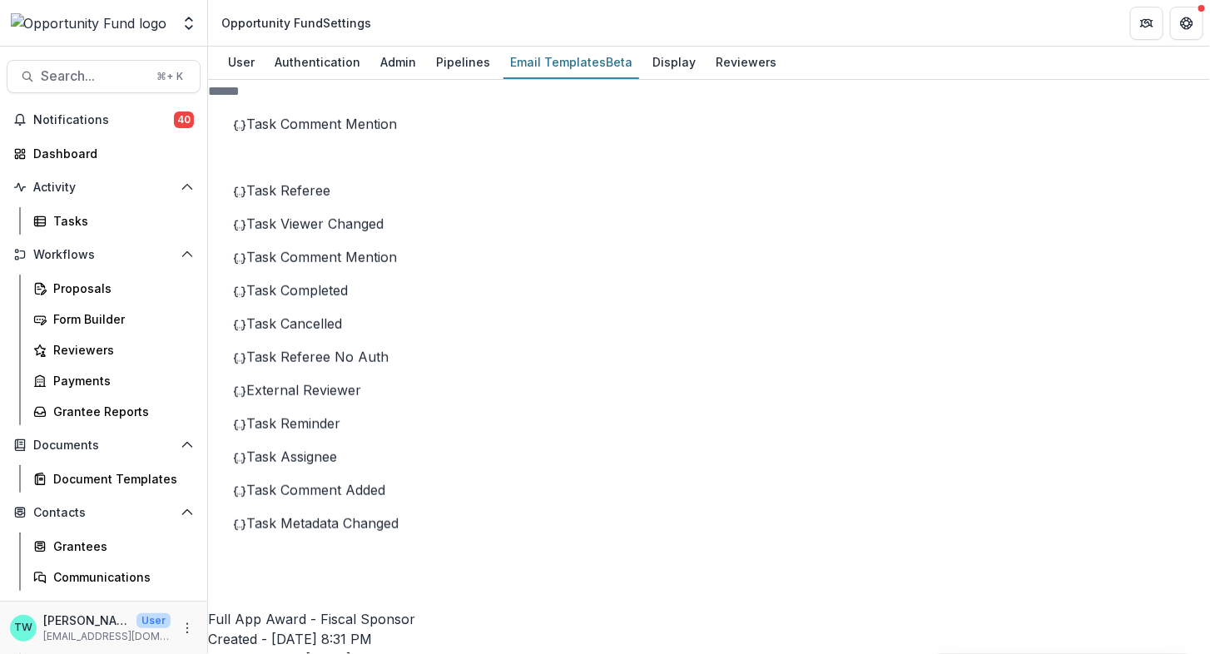
click at [330, 199] on span "Task Referee" at bounding box center [288, 190] width 84 height 17
click at [1060, 115] on button "Delete Template" at bounding box center [1094, 100] width 140 height 27
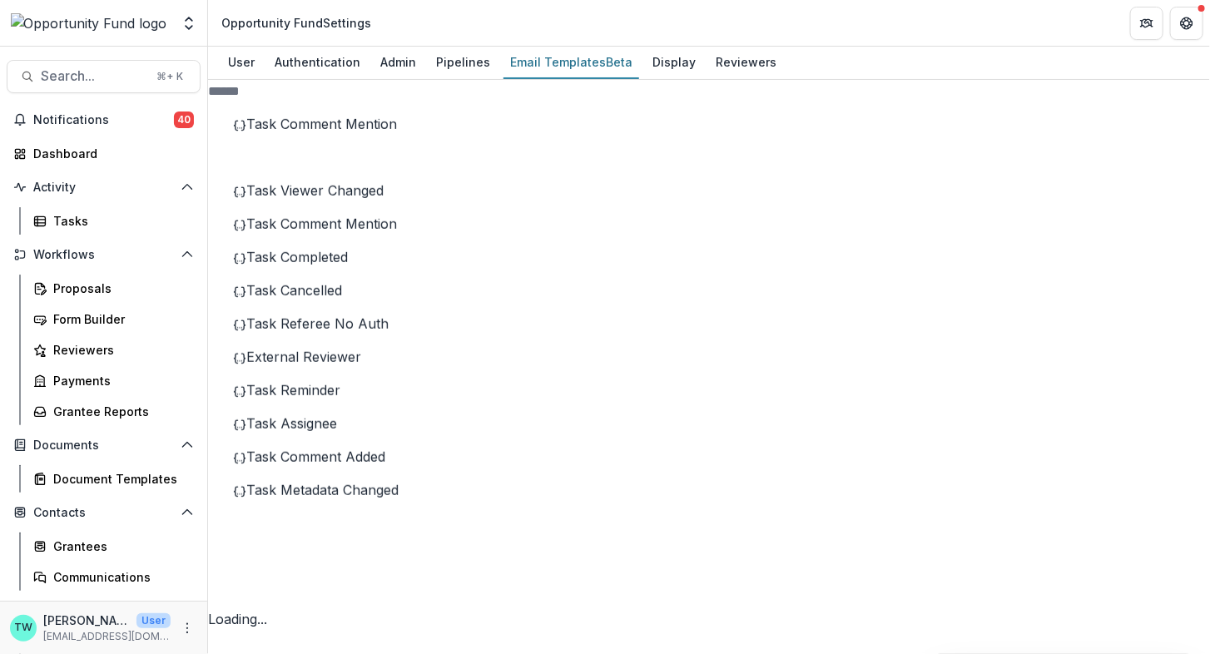
click at [379, 201] on div "Task Viewer Changed" at bounding box center [365, 191] width 265 height 20
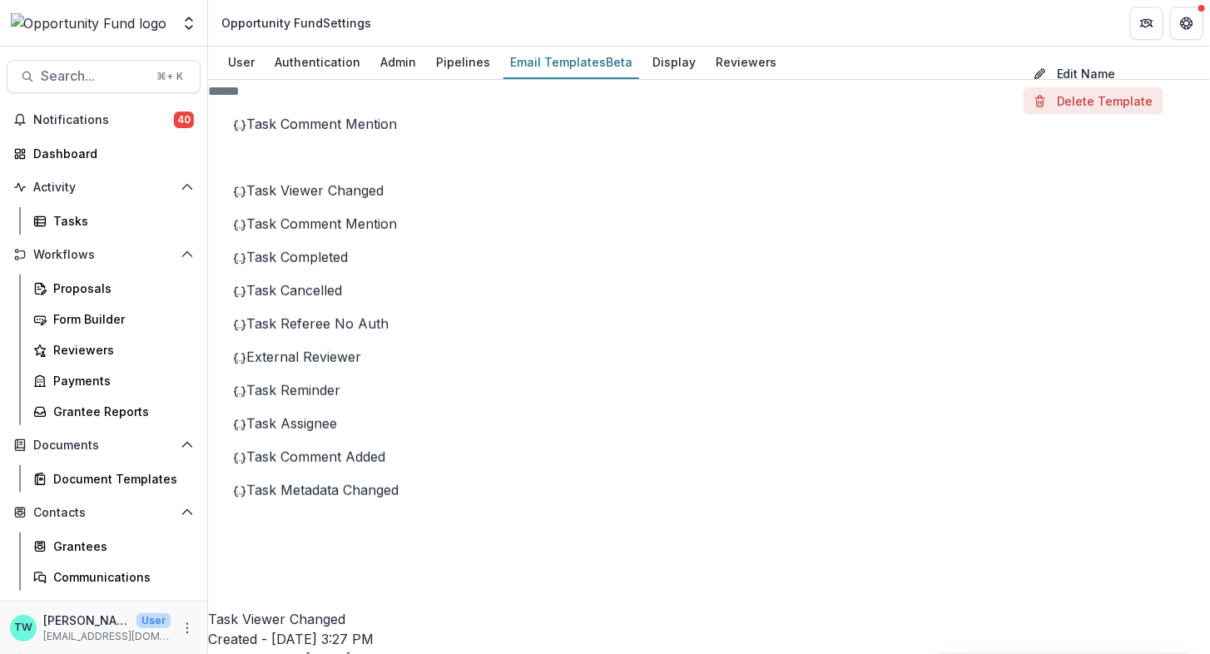
click at [1066, 115] on button "Delete Template" at bounding box center [1094, 100] width 140 height 27
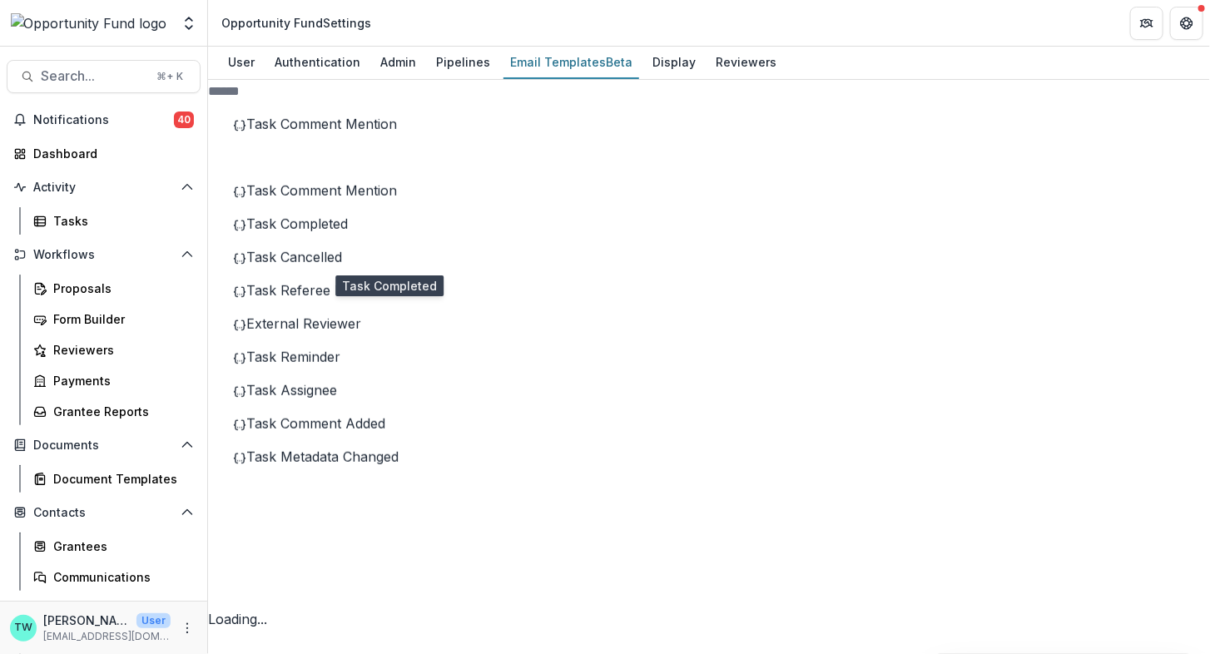
click at [348, 232] on span "Task Completed" at bounding box center [297, 224] width 102 height 17
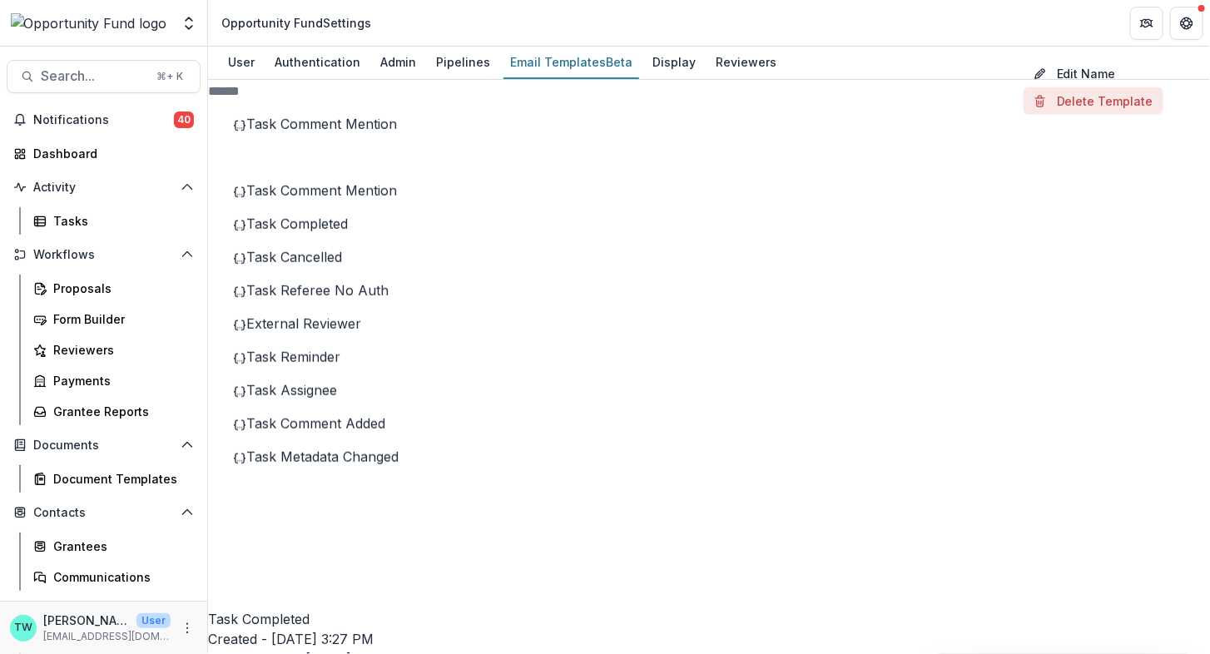
click at [1059, 115] on button "Delete Template" at bounding box center [1094, 100] width 140 height 27
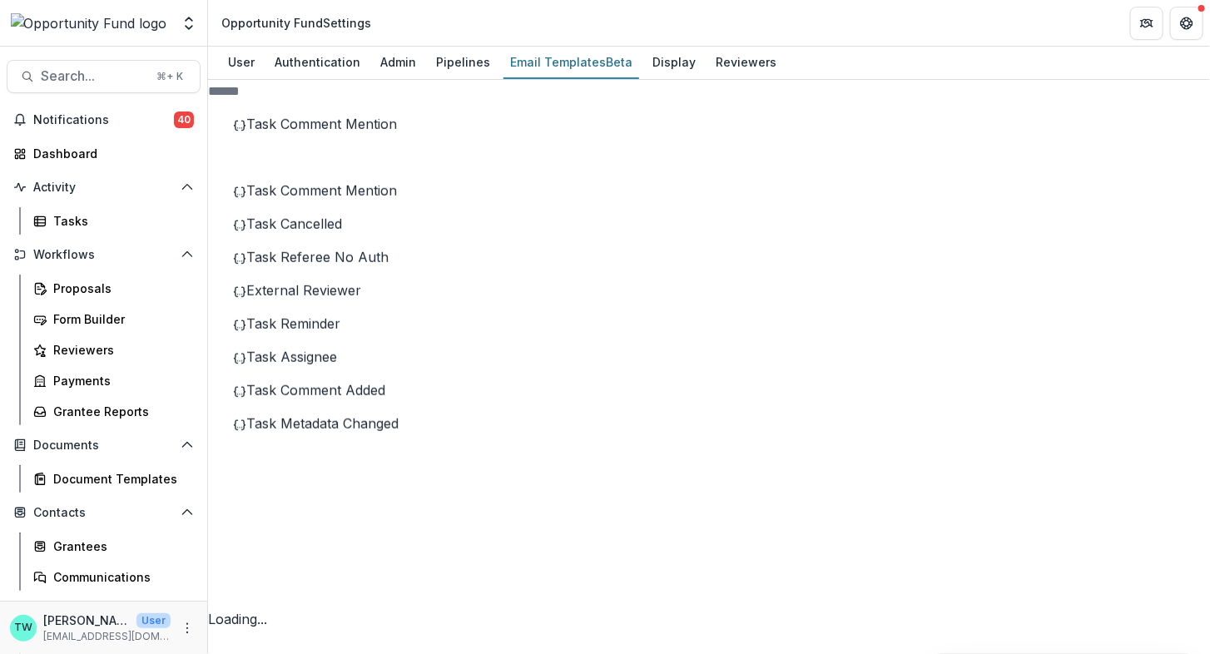
click at [342, 232] on span "Task Cancelled" at bounding box center [294, 224] width 96 height 17
click at [1074, 115] on button "Delete Template" at bounding box center [1094, 100] width 140 height 27
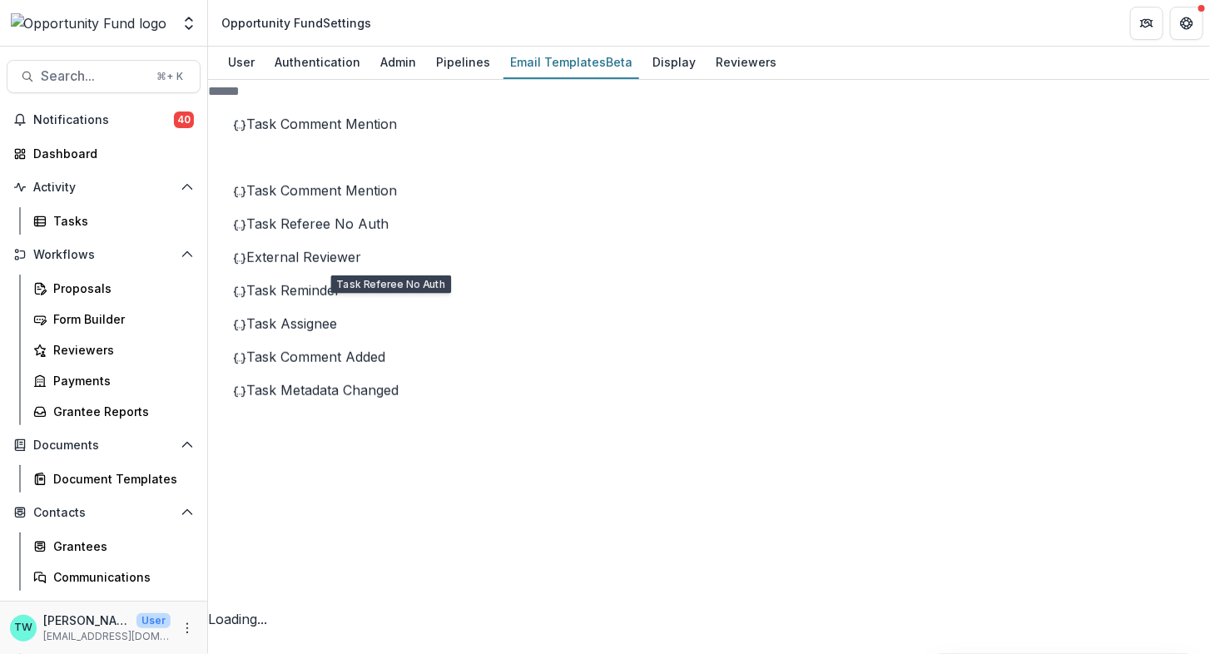
click at [389, 232] on span "Task Referee No Auth" at bounding box center [317, 224] width 142 height 17
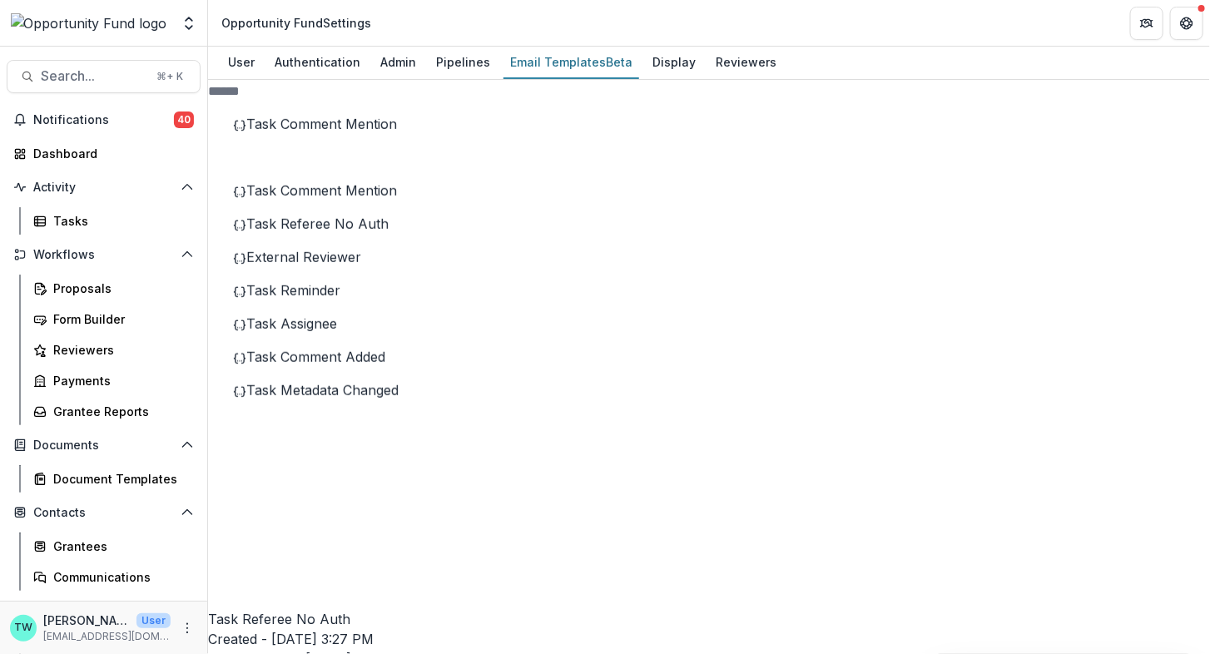
click at [1069, 115] on button "Delete Template" at bounding box center [1094, 100] width 140 height 27
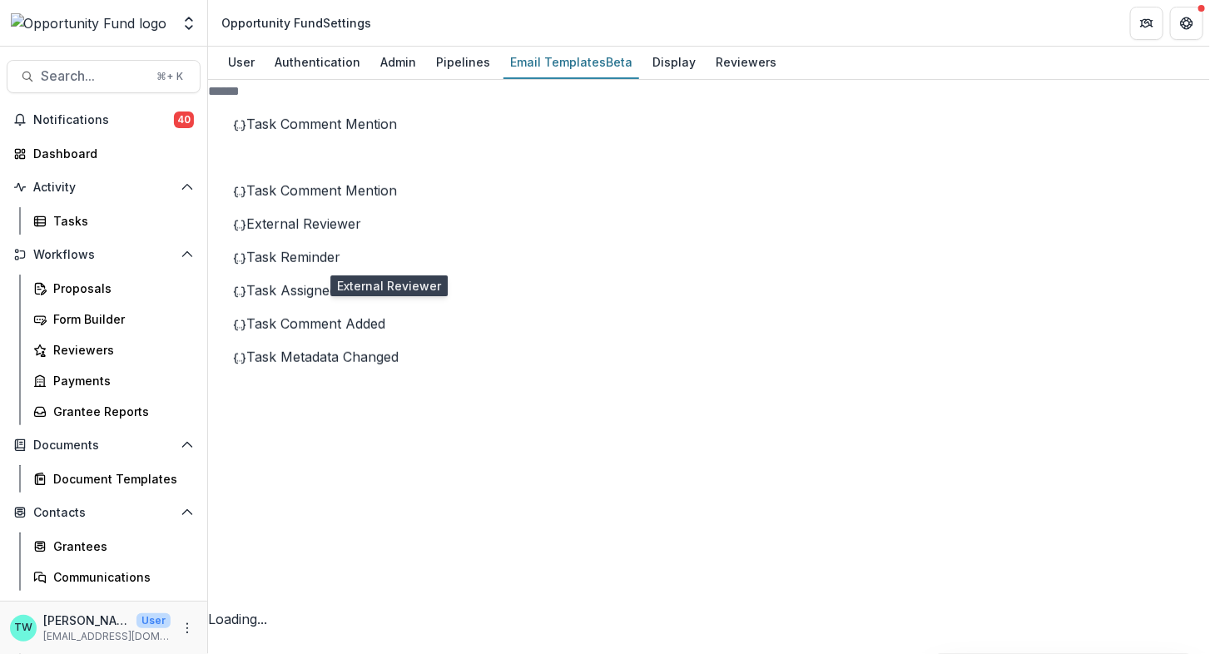
click at [361, 232] on span "External Reviewer" at bounding box center [303, 224] width 115 height 17
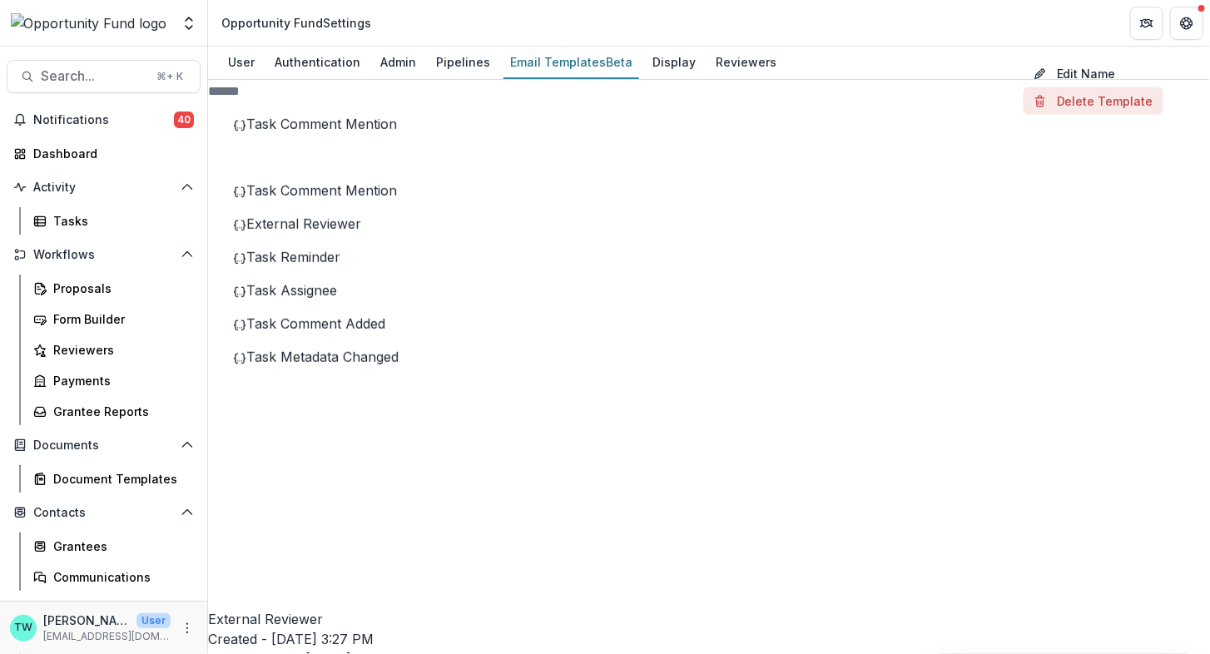
click at [1066, 115] on button "Delete Template" at bounding box center [1094, 100] width 140 height 27
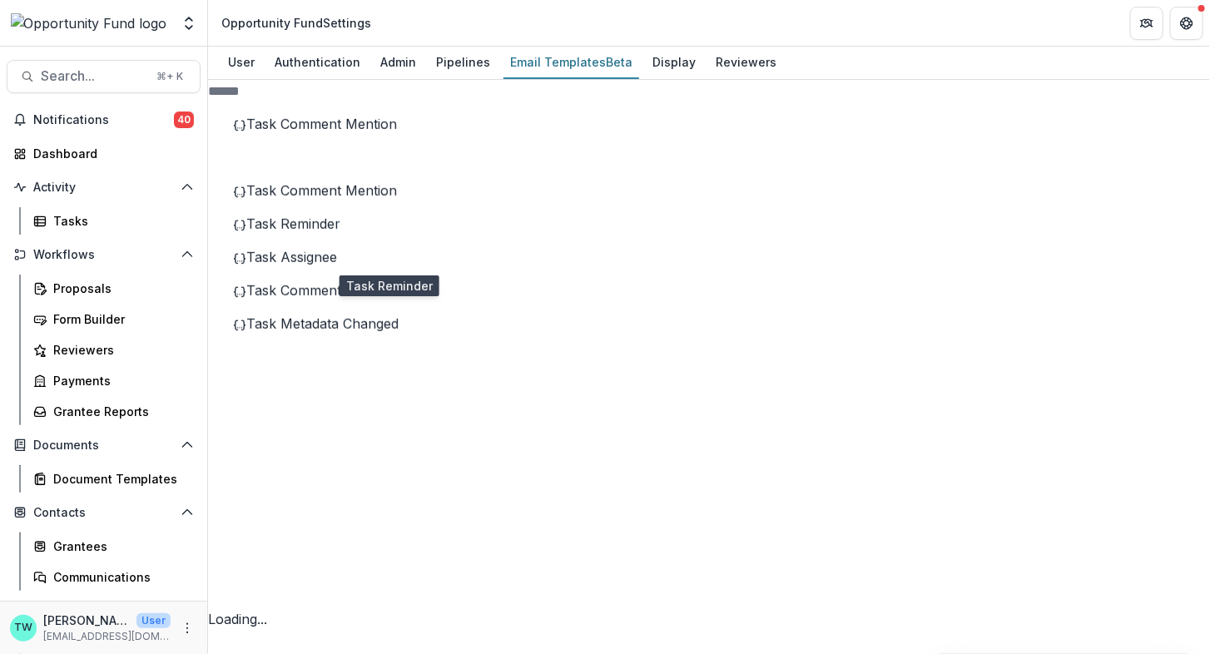
click at [340, 232] on span "Task Reminder" at bounding box center [293, 224] width 94 height 17
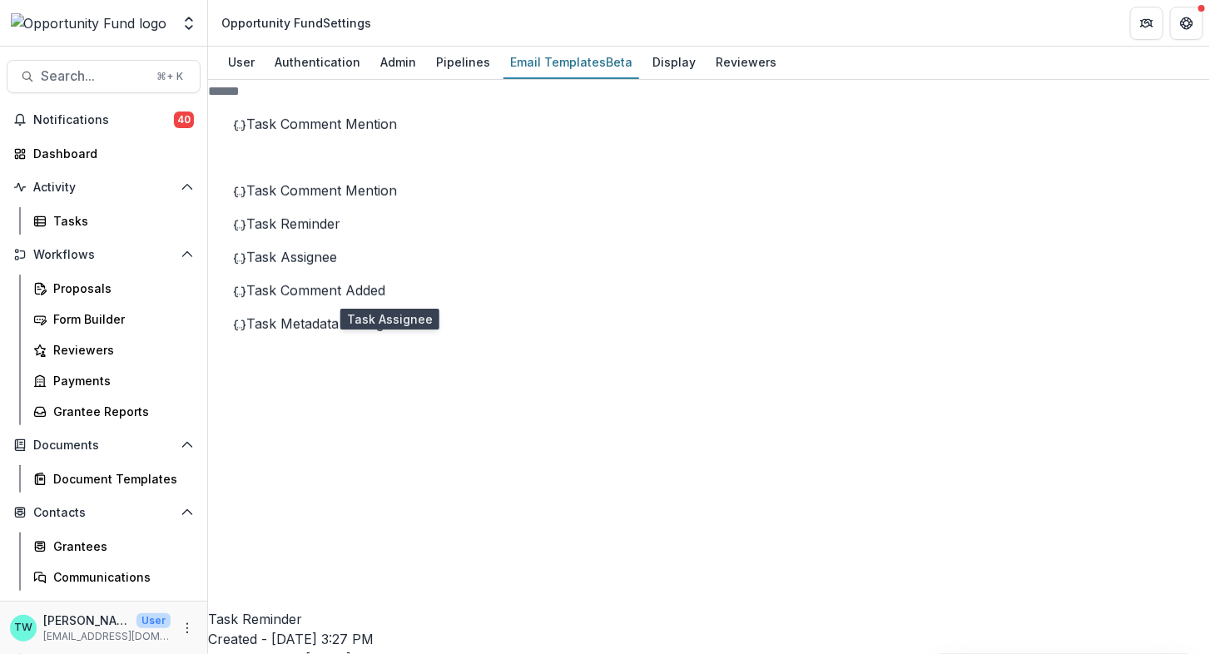
click at [337, 265] on span "Task Assignee" at bounding box center [291, 257] width 91 height 17
click at [1084, 115] on button "Delete Template" at bounding box center [1094, 100] width 140 height 27
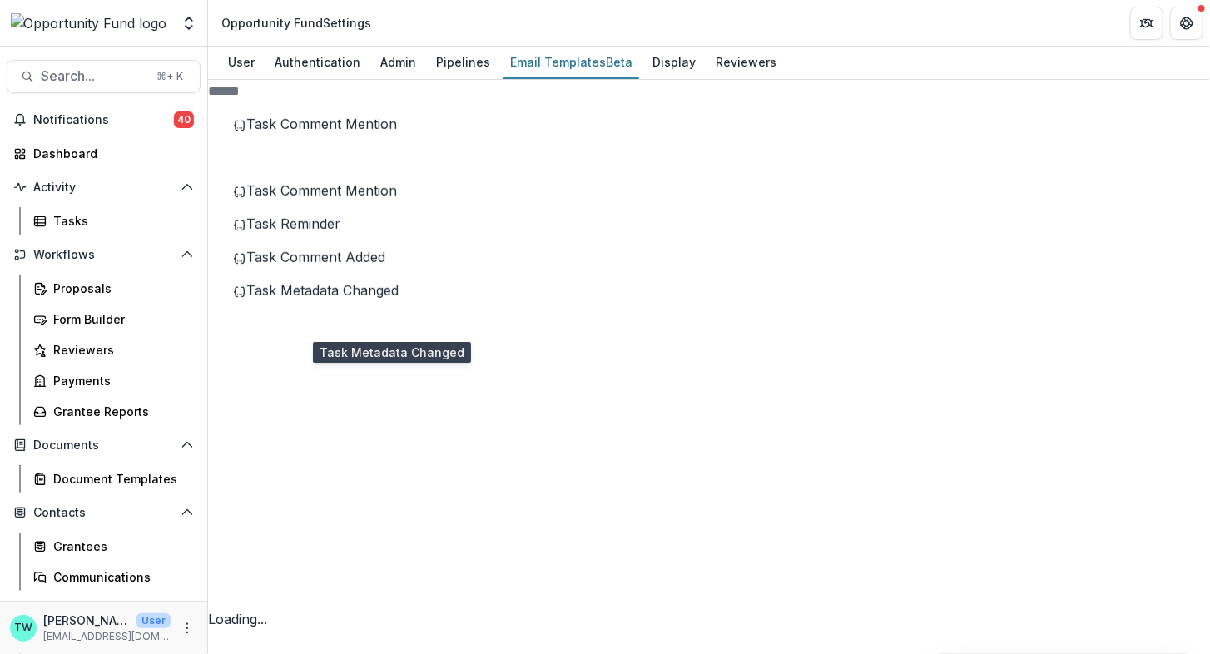
click at [399, 299] on span "Task Metadata Changed" at bounding box center [322, 290] width 152 height 17
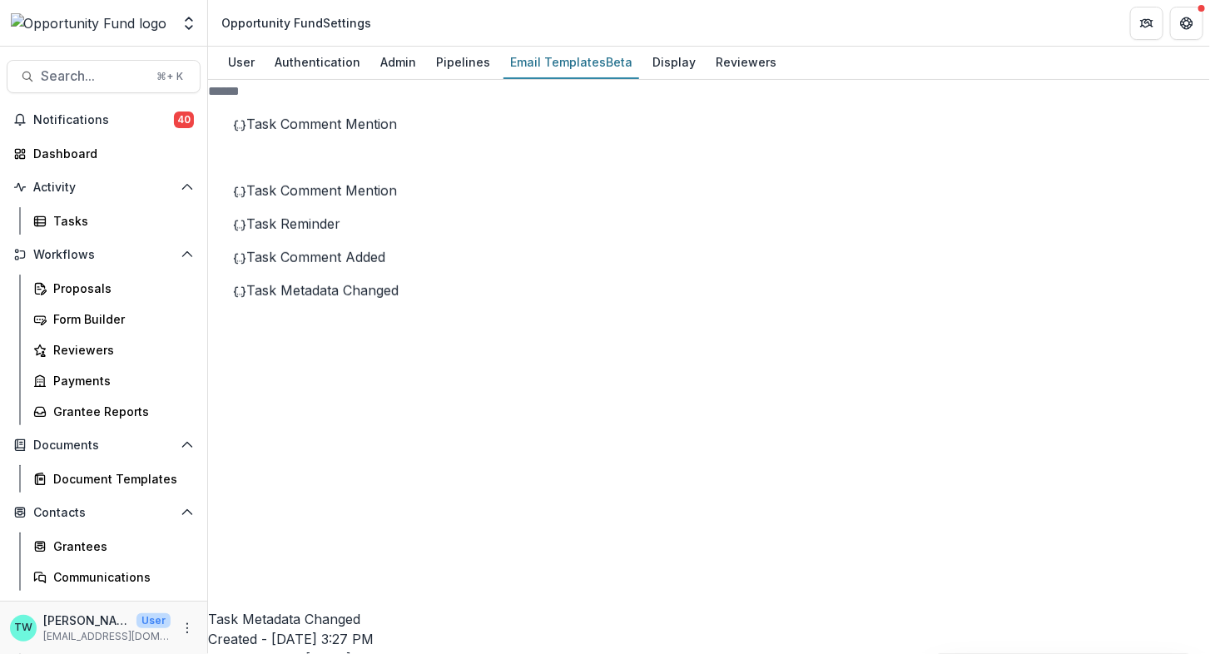
click at [1080, 115] on button "Delete Template" at bounding box center [1094, 100] width 140 height 27
click at [386, 199] on span "Task Comment Mention" at bounding box center [321, 190] width 151 height 17
click at [340, 232] on span "Task Reminder" at bounding box center [293, 224] width 94 height 17
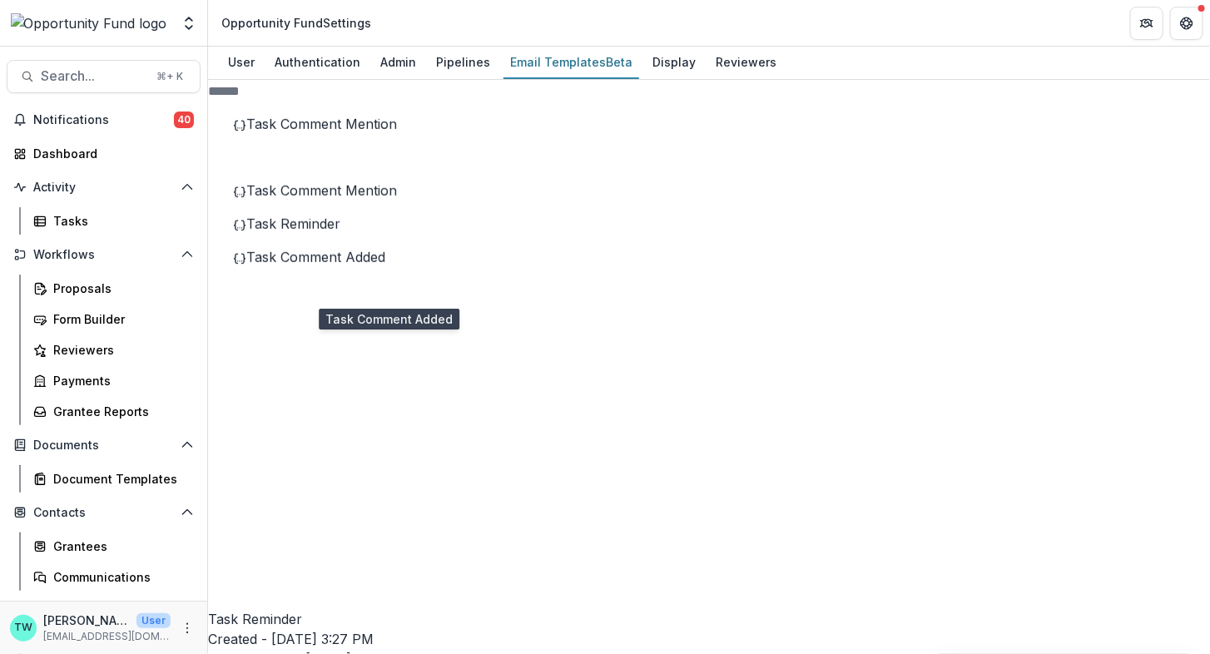
click at [361, 265] on span "Task Comment Added" at bounding box center [315, 257] width 139 height 17
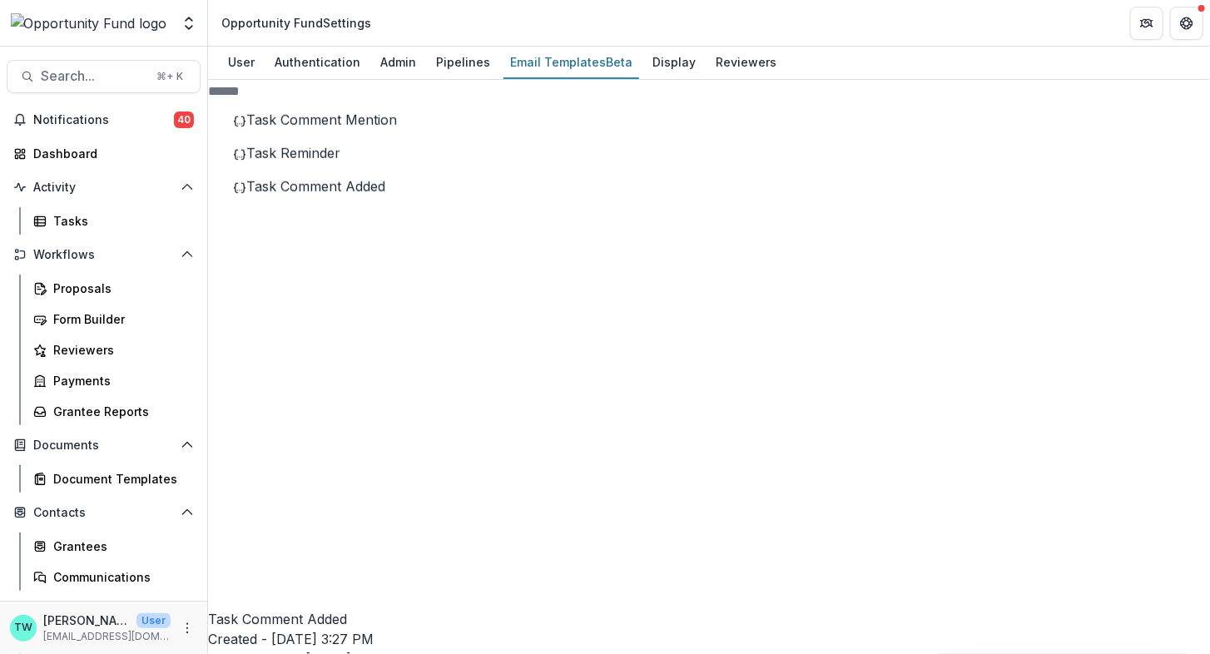
scroll to position [506, 0]
click at [253, 653] on line at bounding box center [359, 660] width 224 height 0
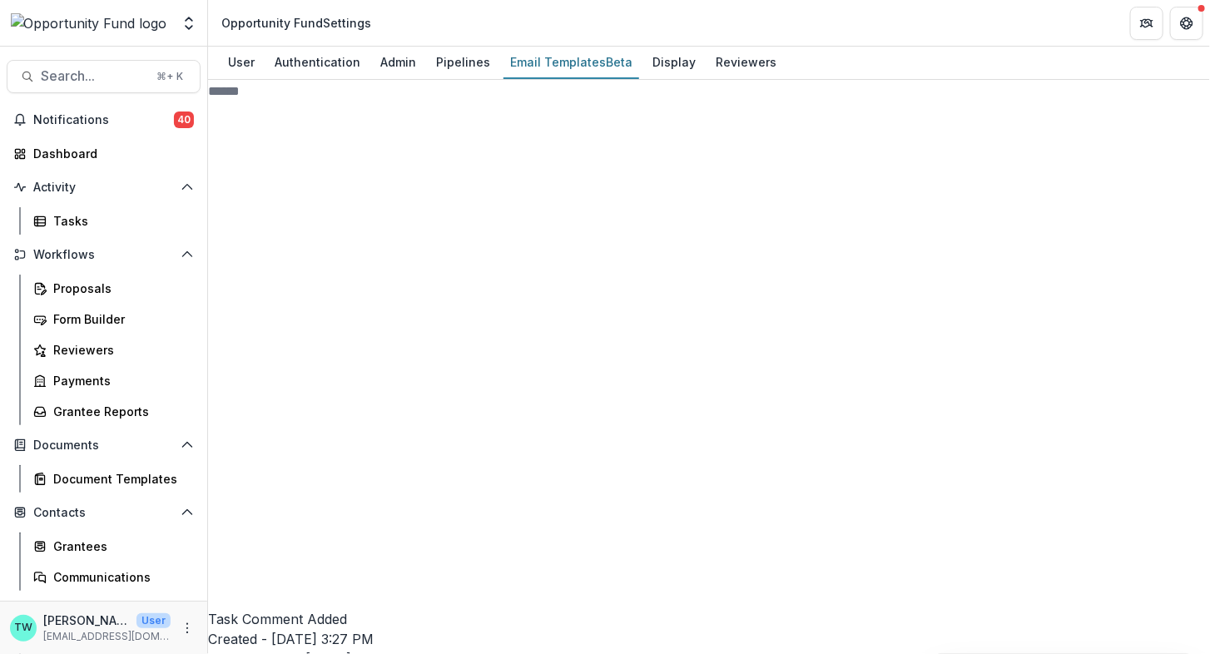
scroll to position [1020, 0]
click at [256, 471] on icon at bounding box center [360, 610] width 278 height 278
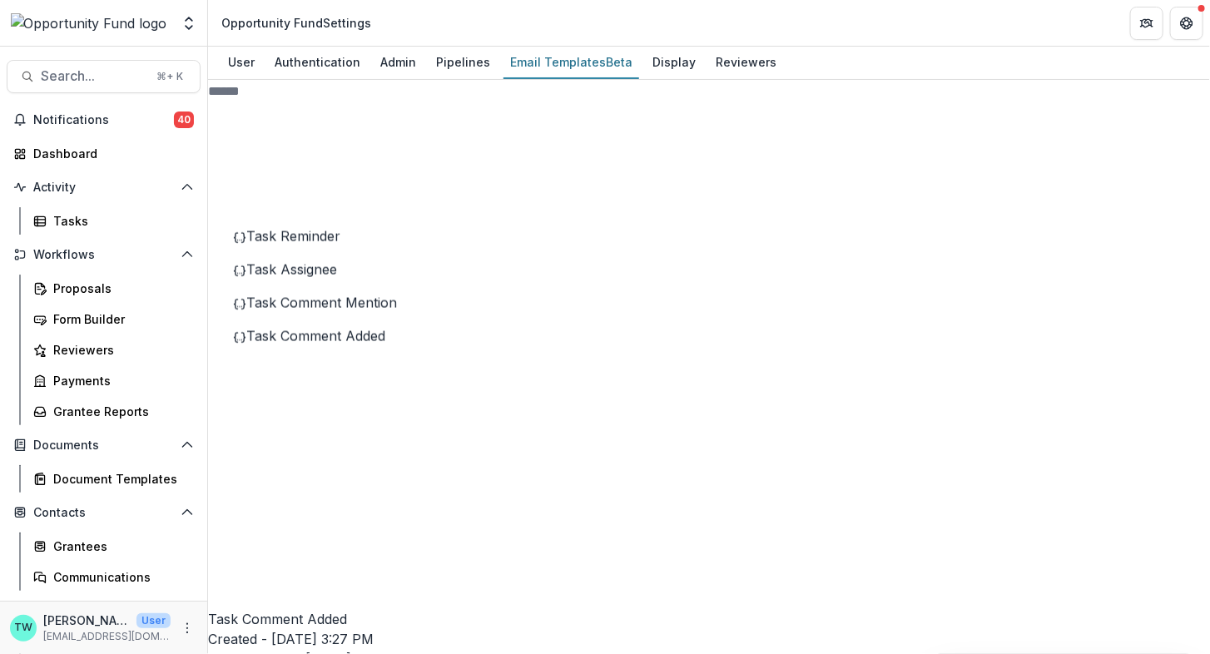
click at [256, 471] on icon at bounding box center [360, 610] width 278 height 278
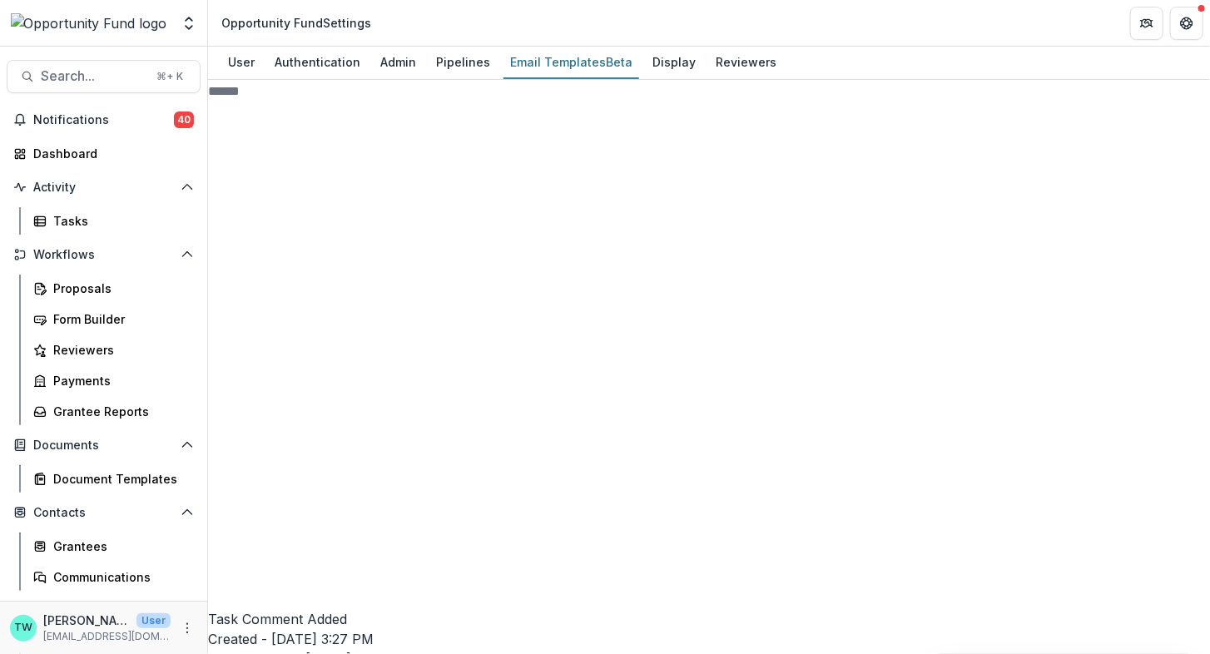
click at [256, 471] on icon at bounding box center [360, 610] width 278 height 278
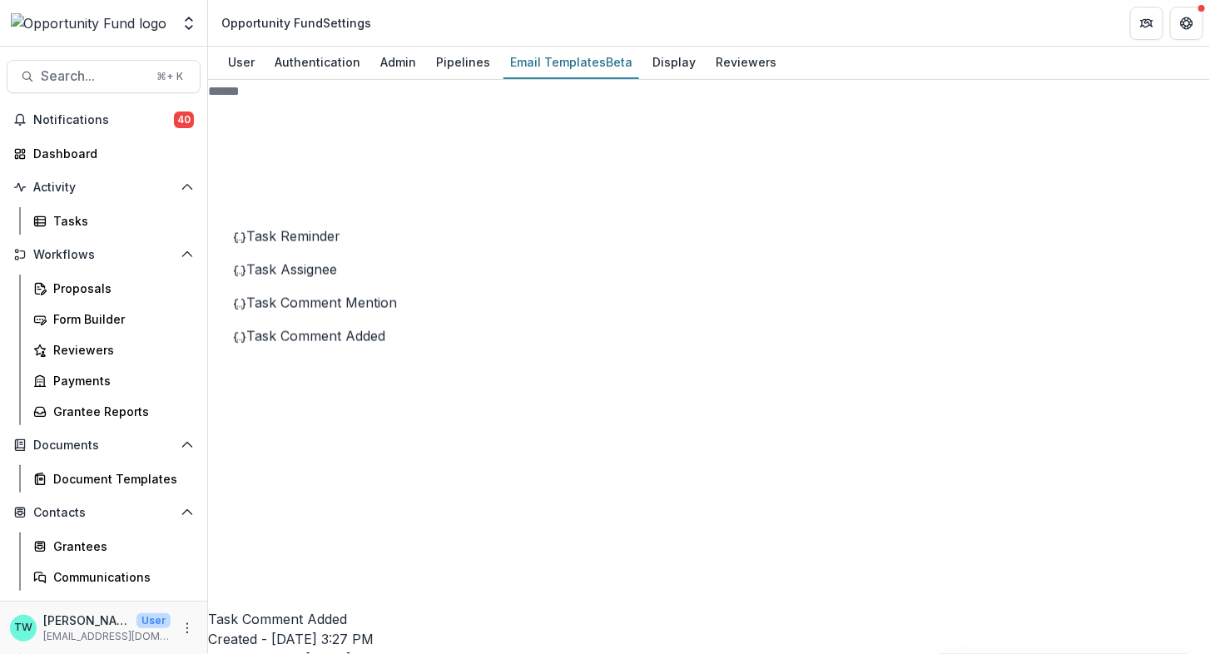
click at [255, 612] on line at bounding box center [359, 612] width 224 height 0
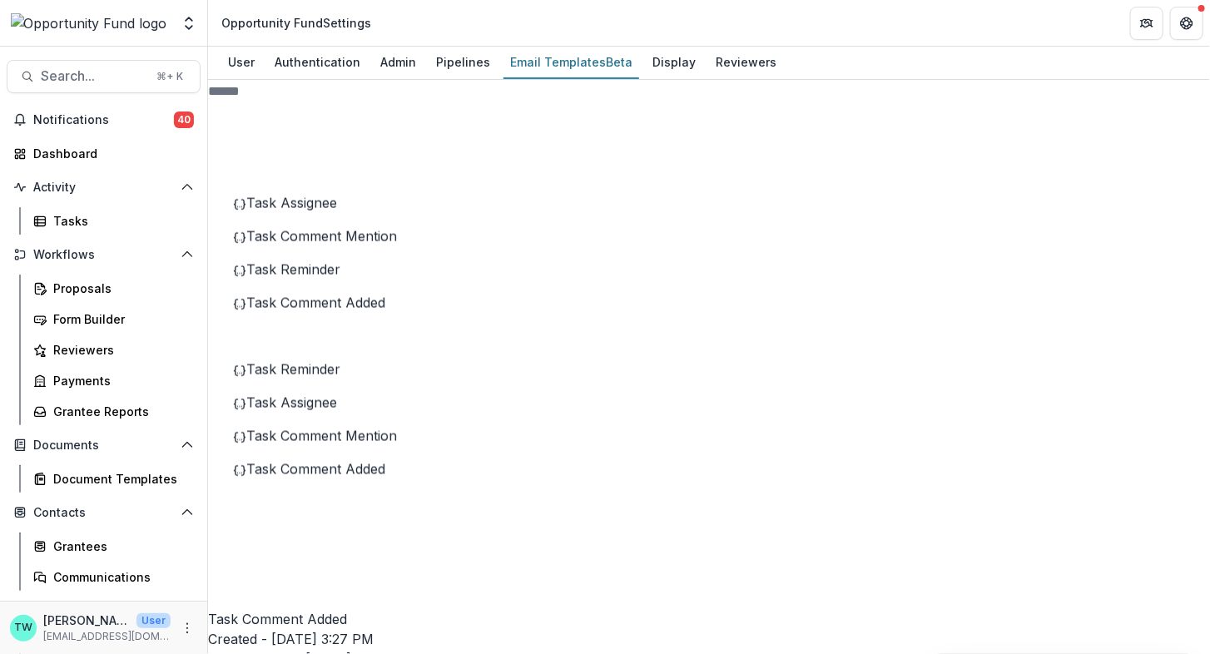
click at [255, 612] on line at bounding box center [359, 612] width 224 height 0
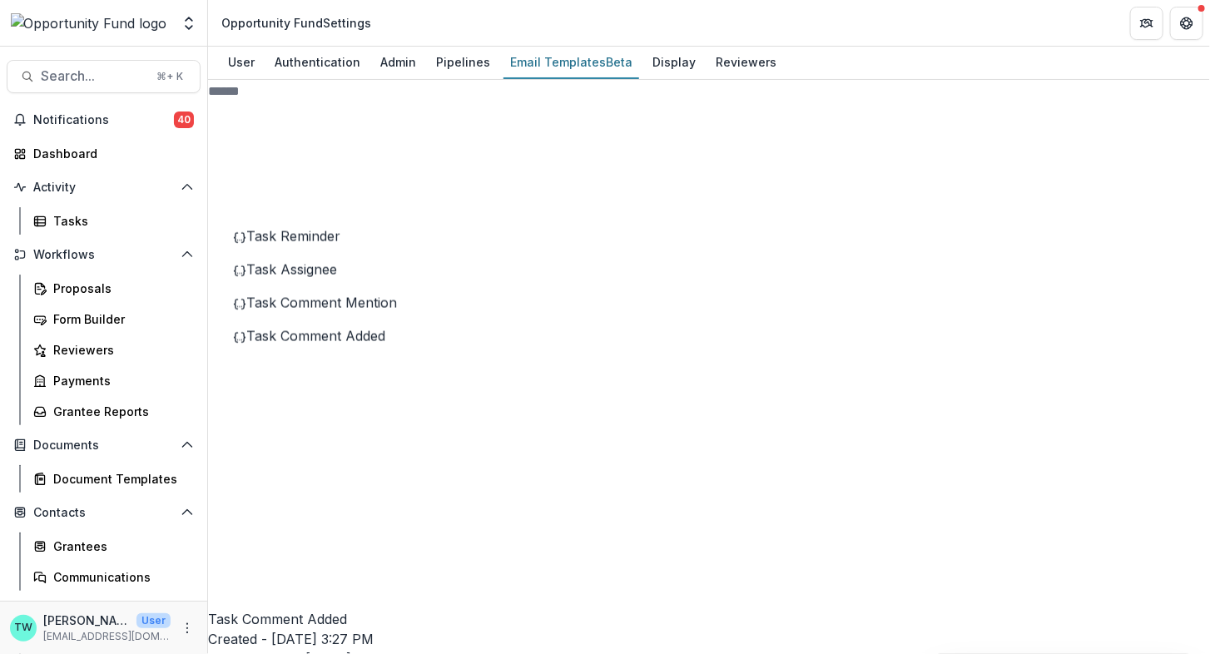
click at [253, 471] on icon at bounding box center [360, 610] width 278 height 278
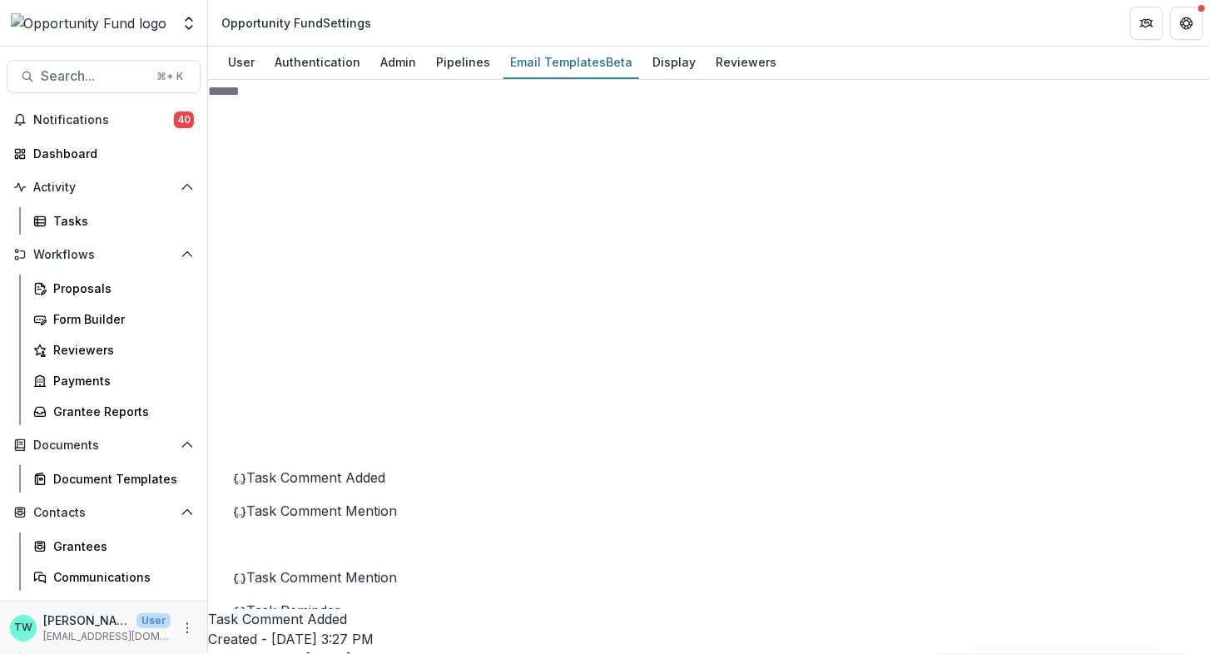
scroll to position [0, 0]
